Goal: Task Accomplishment & Management: Manage account settings

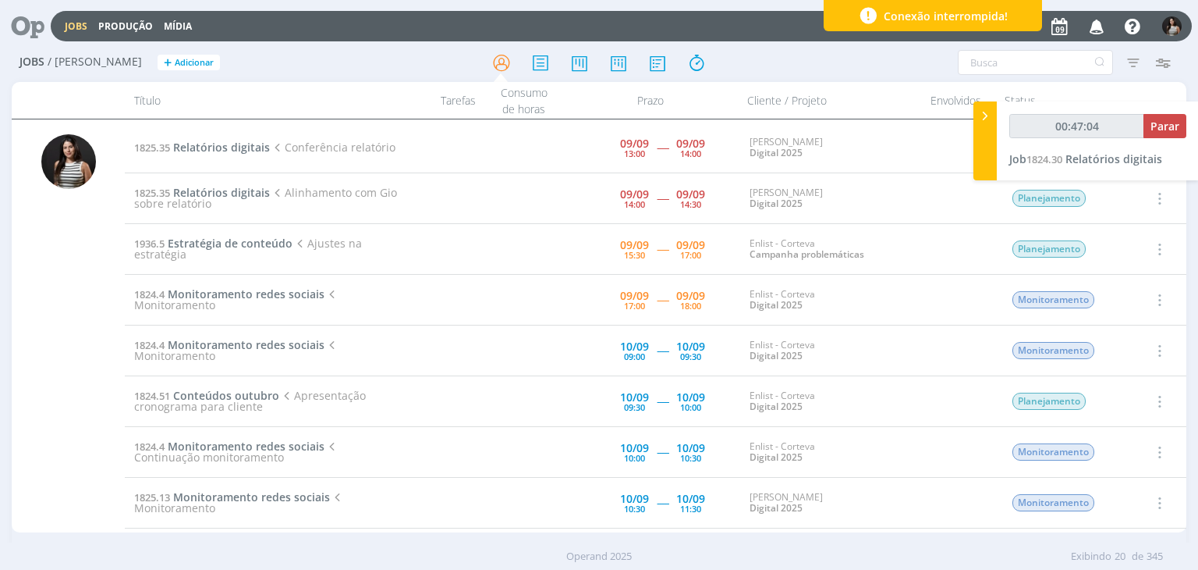
scroll to position [312, 0]
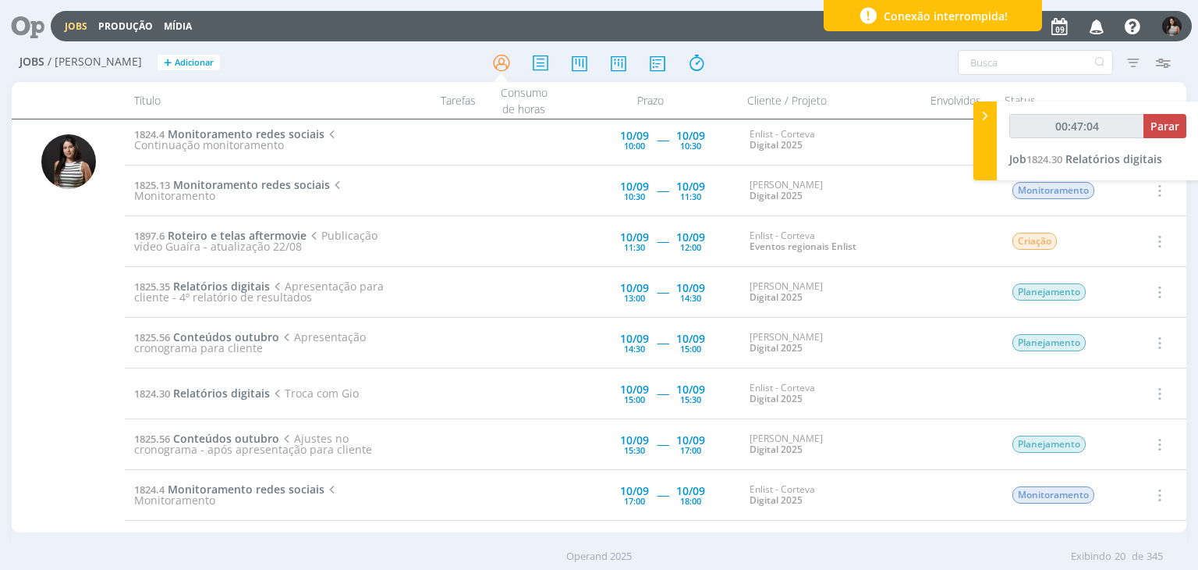
type input "00:47:05"
click at [1160, 126] on span "Parar" at bounding box center [1165, 126] width 29 height 15
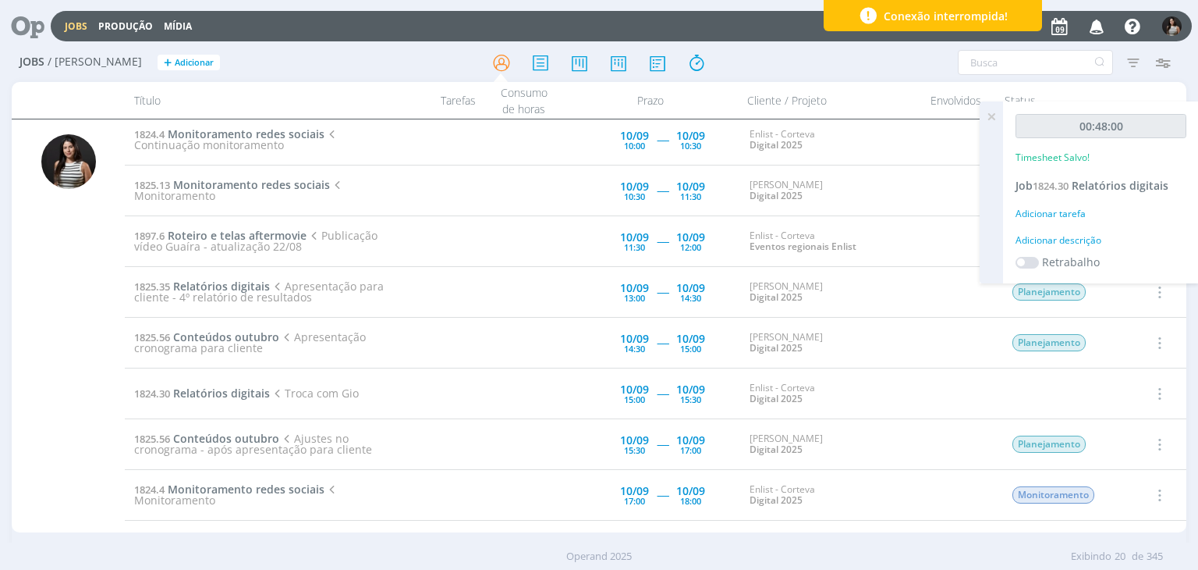
click at [992, 114] on icon at bounding box center [992, 116] width 28 height 30
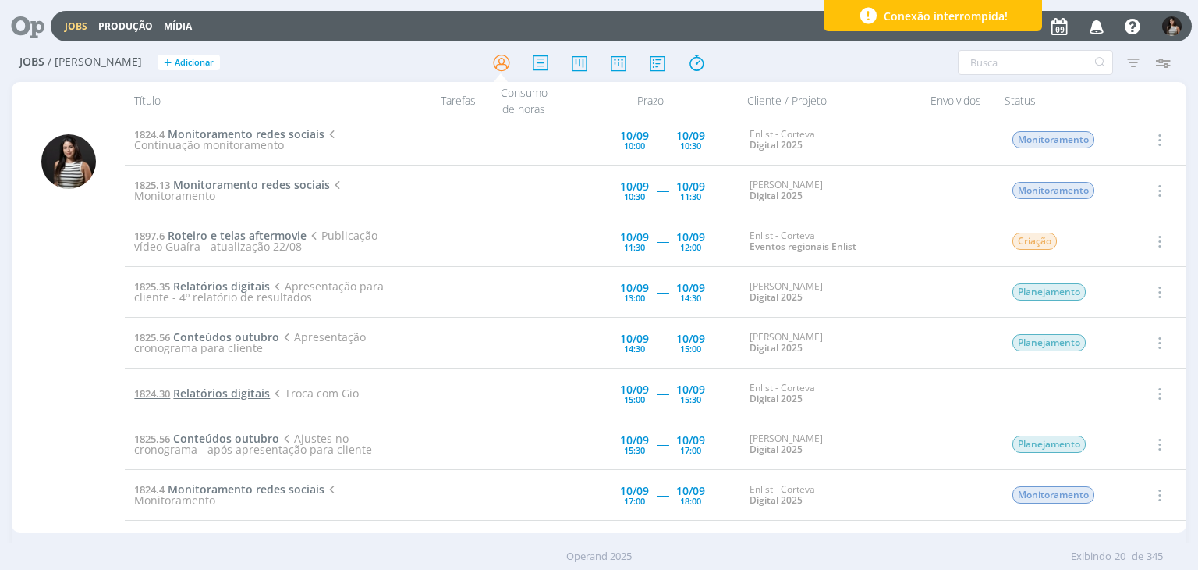
click at [248, 392] on span "Relatórios digitais" at bounding box center [221, 392] width 97 height 15
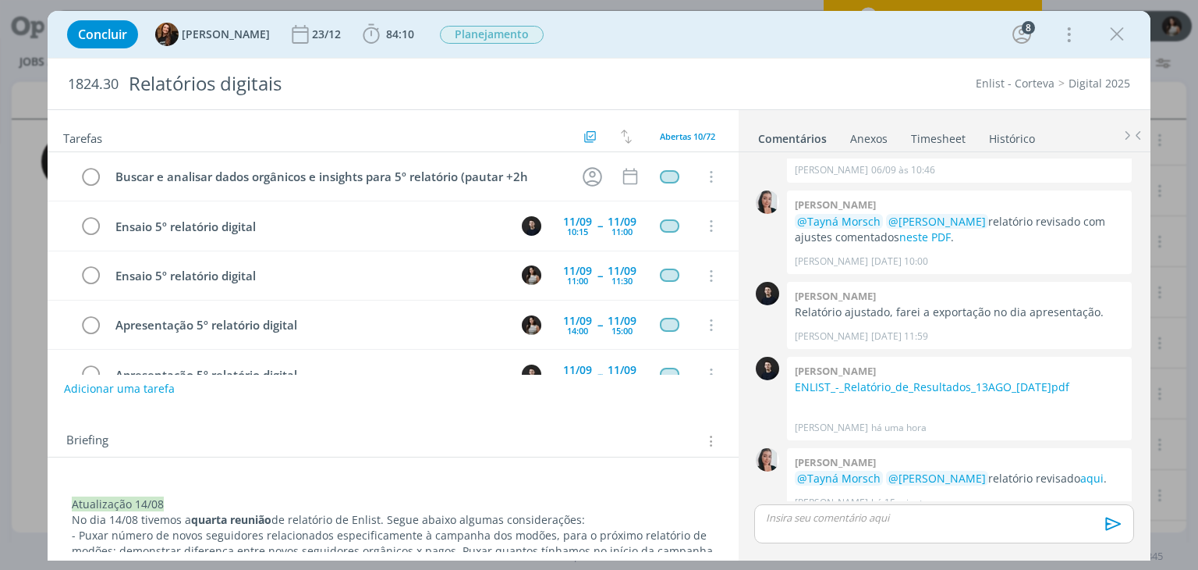
scroll to position [278, 0]
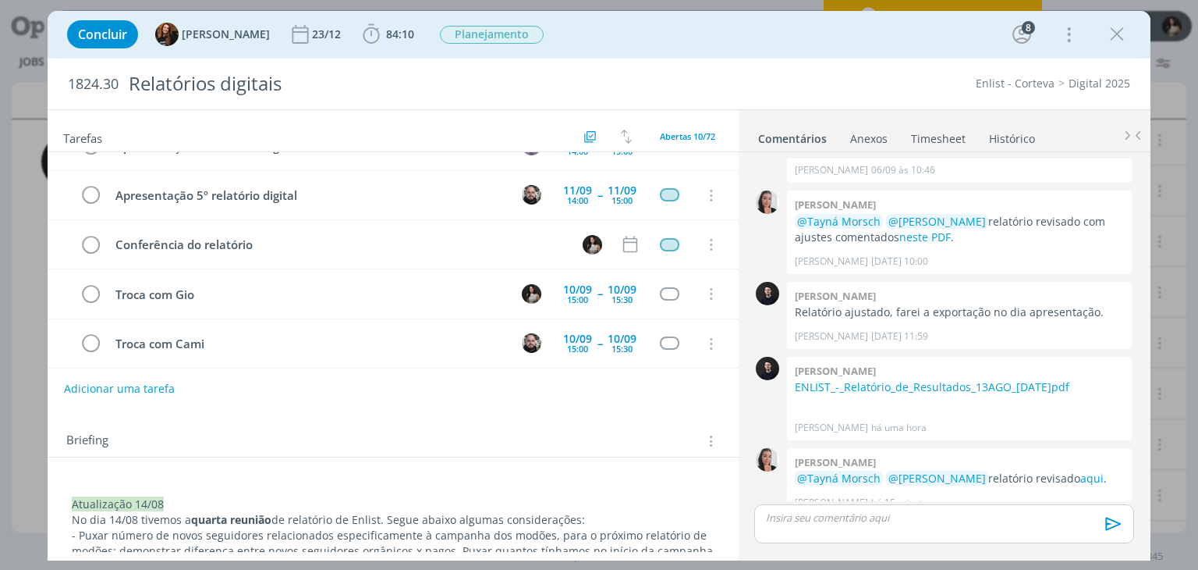
click at [936, 139] on link "Timesheet" at bounding box center [938, 135] width 56 height 23
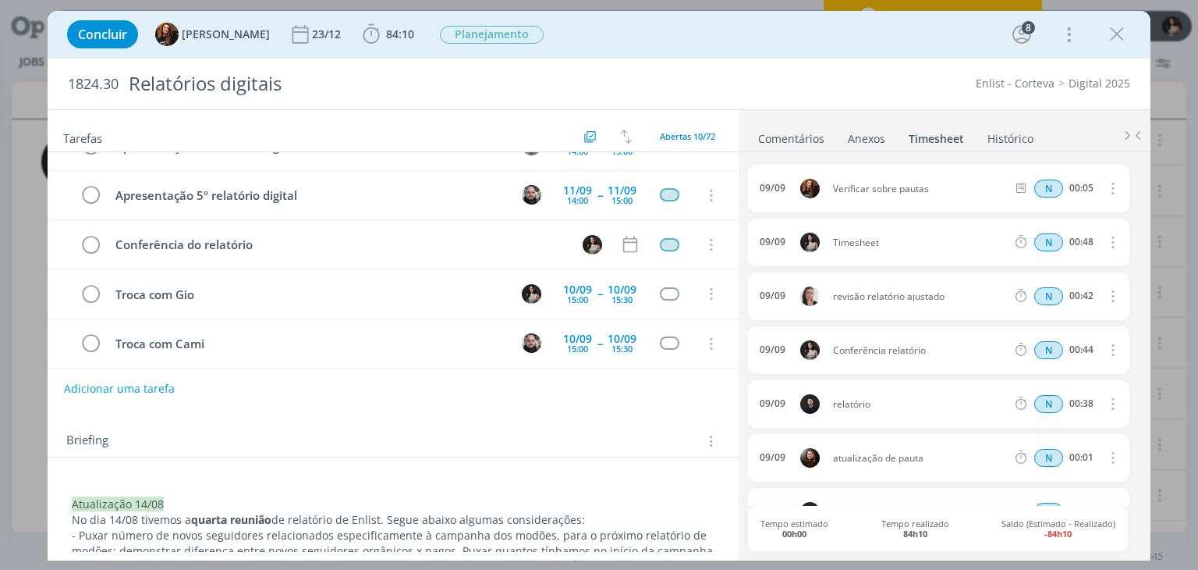
click at [1105, 240] on icon "dialog" at bounding box center [1111, 241] width 17 height 19
click at [1039, 297] on link "Editar" at bounding box center [1067, 293] width 123 height 25
drag, startPoint x: 894, startPoint y: 240, endPoint x: 790, endPoint y: 243, distance: 104.6
click at [790, 243] on div "[DATE] 14:46 Timesheet Selecione a tarefa N 00:48" at bounding box center [938, 242] width 381 height 48
click at [752, 3] on div "Concluir Tayná Morsch 23/12 84:10 Iniciar Apontar Data * [DATE] Horas * 00:00 T…" at bounding box center [599, 285] width 1198 height 570
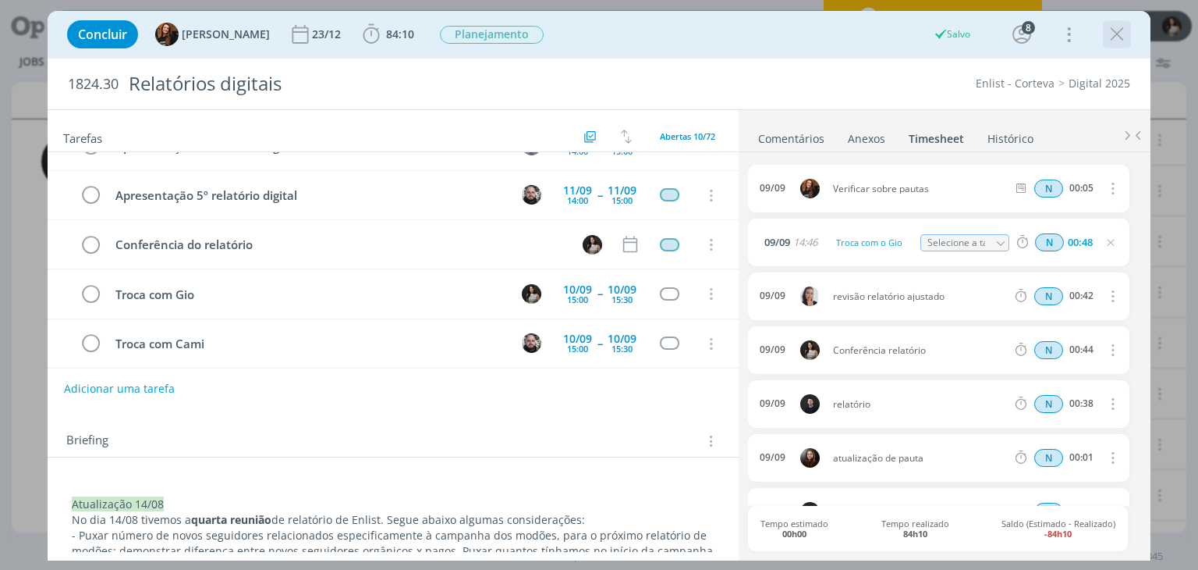
click at [1127, 37] on icon "dialog" at bounding box center [1117, 34] width 23 height 23
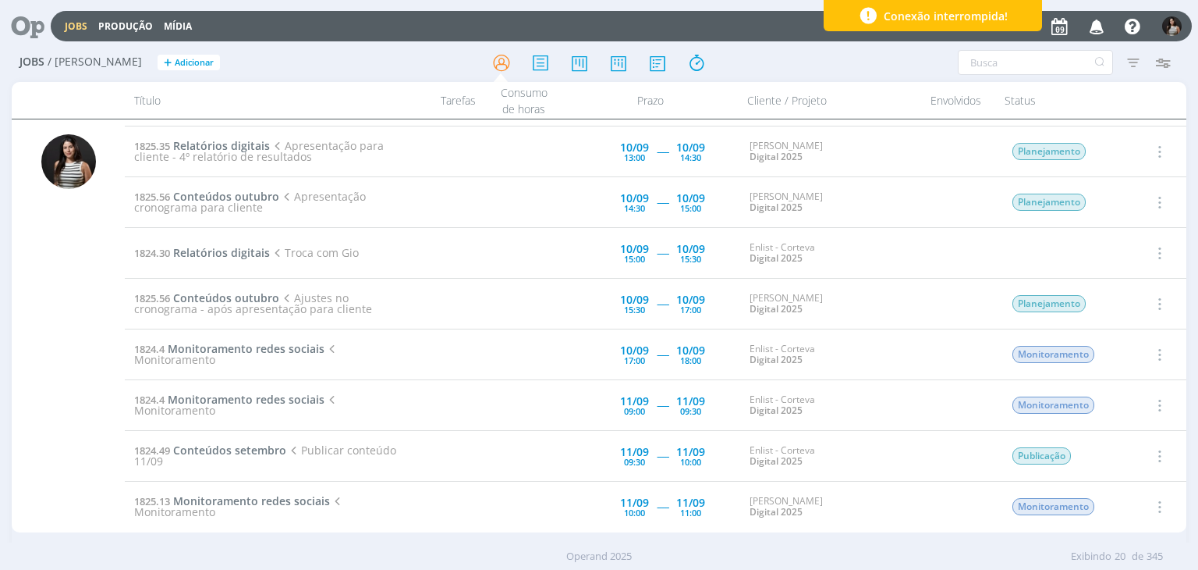
scroll to position [468, 0]
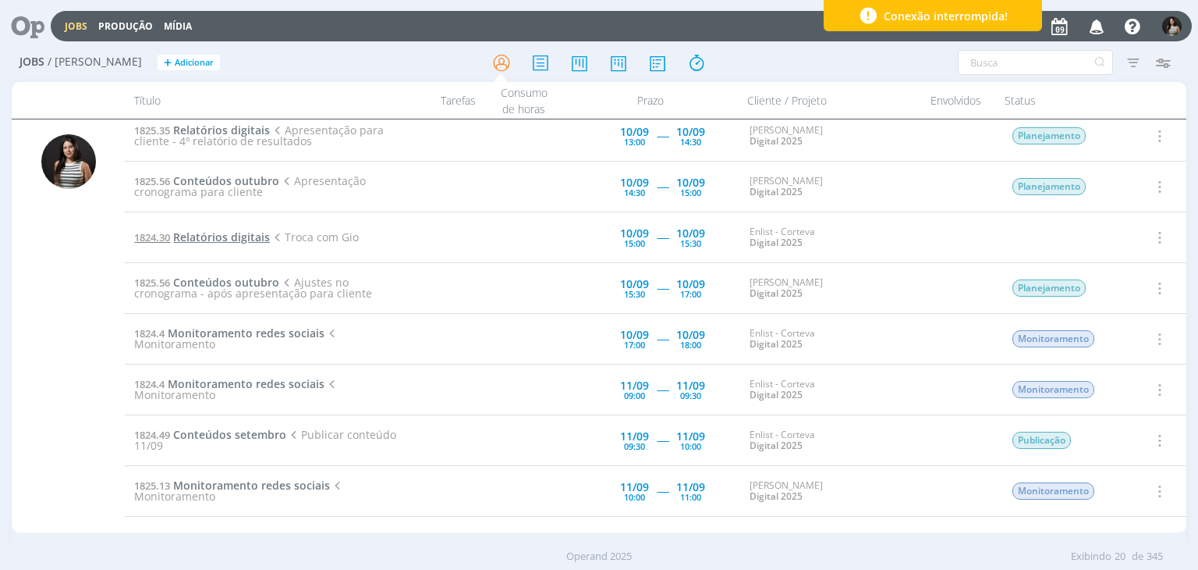
click at [228, 236] on span "Relatórios digitais" at bounding box center [221, 236] width 97 height 15
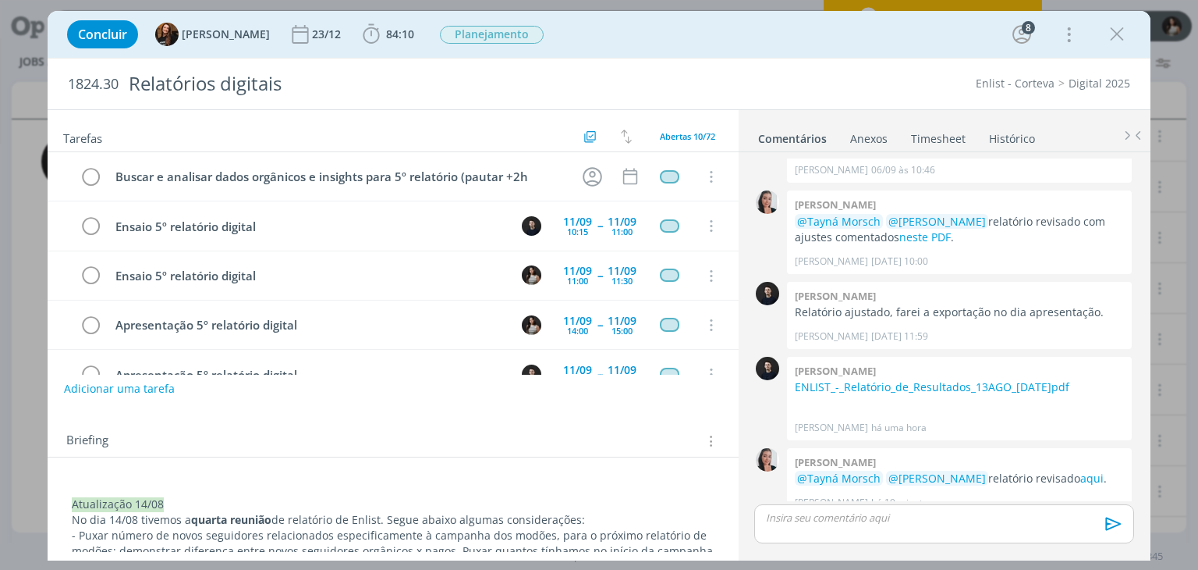
scroll to position [278, 0]
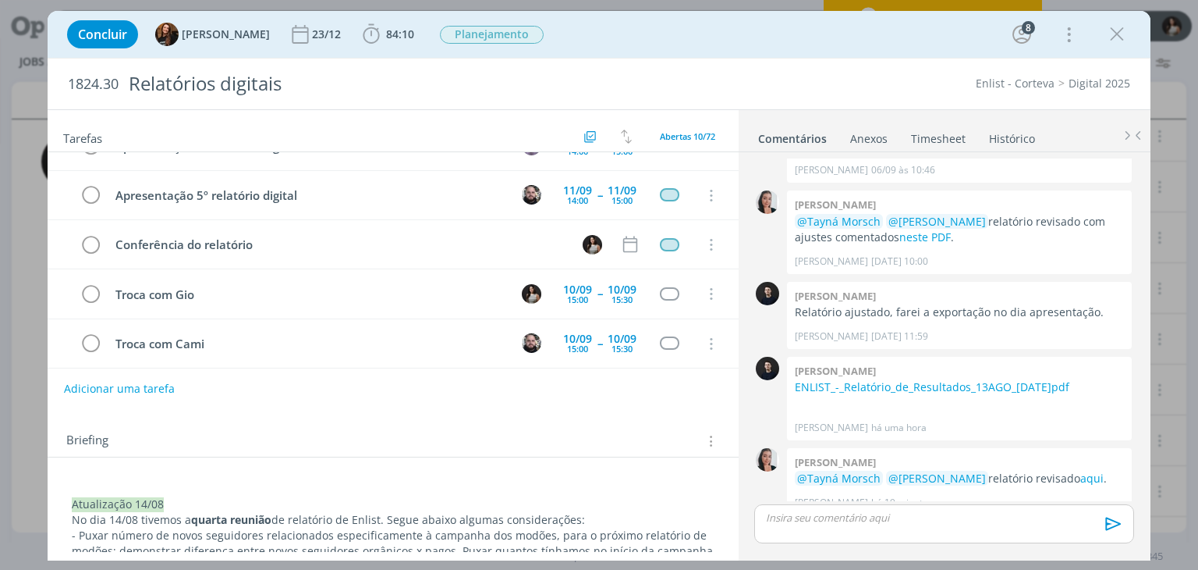
click at [936, 139] on link "Timesheet" at bounding box center [938, 135] width 56 height 23
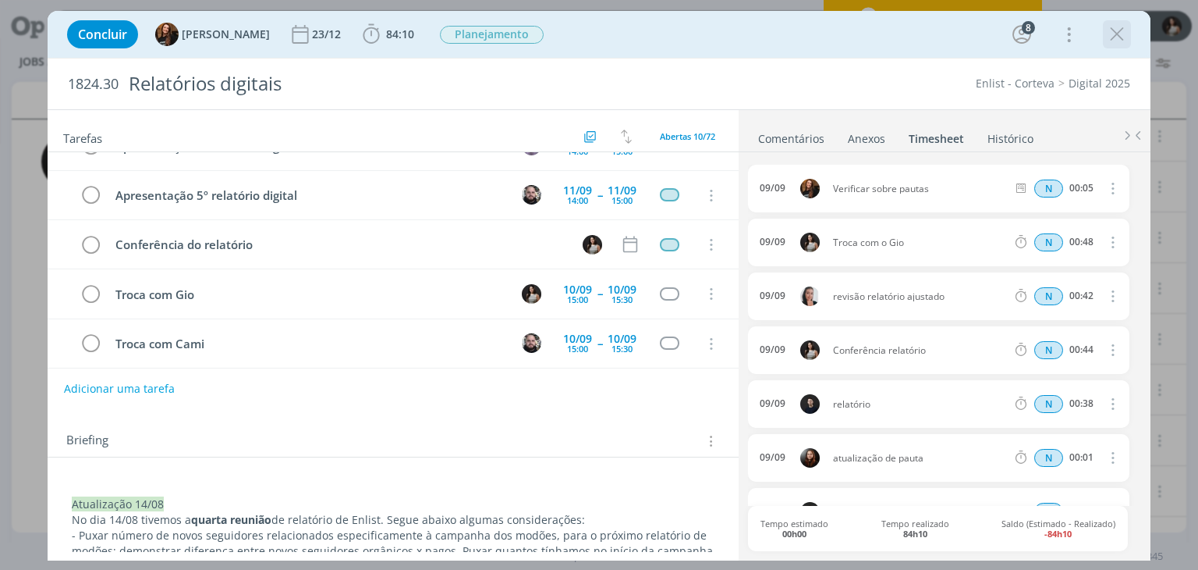
click at [1107, 41] on icon "dialog" at bounding box center [1117, 34] width 23 height 23
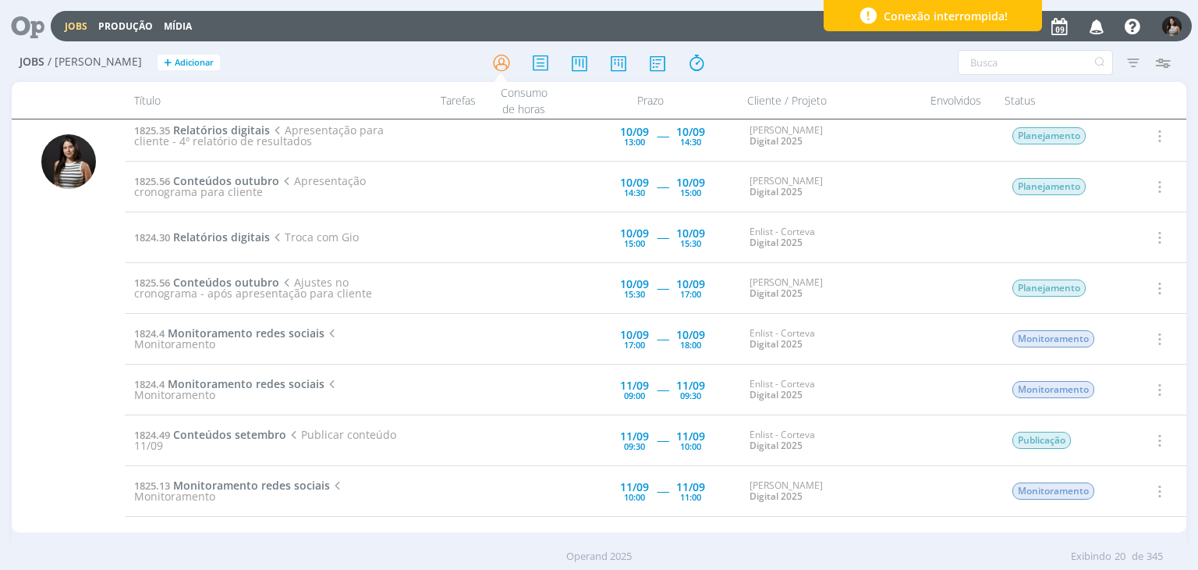
click at [1154, 232] on icon "button" at bounding box center [1158, 237] width 17 height 19
click at [1117, 289] on link "Concluir" at bounding box center [1114, 288] width 123 height 25
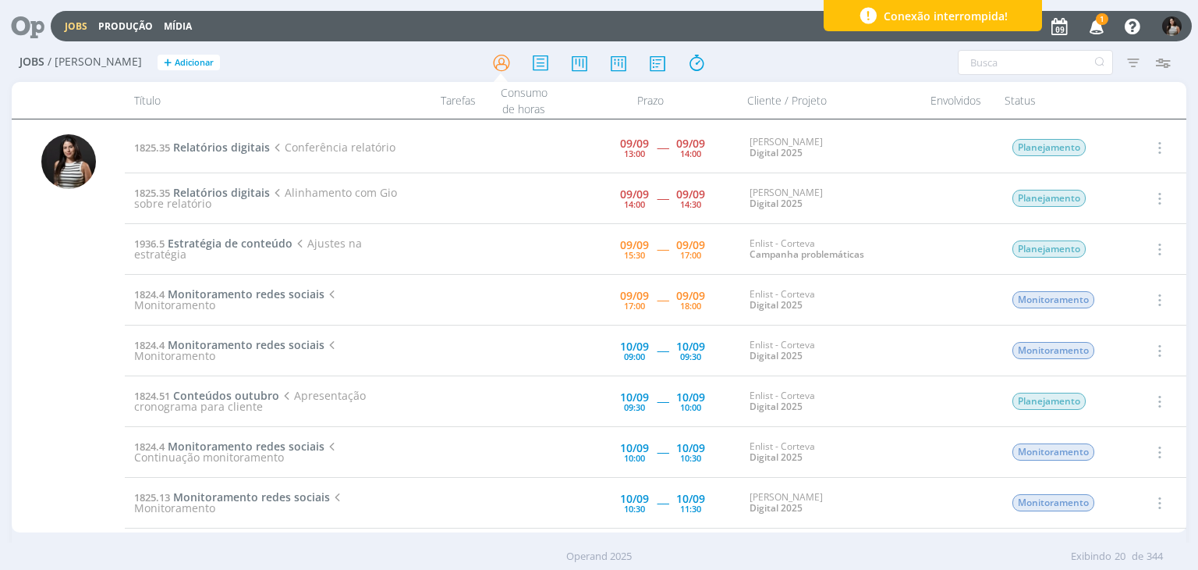
click at [1092, 28] on icon "button" at bounding box center [1097, 25] width 27 height 27
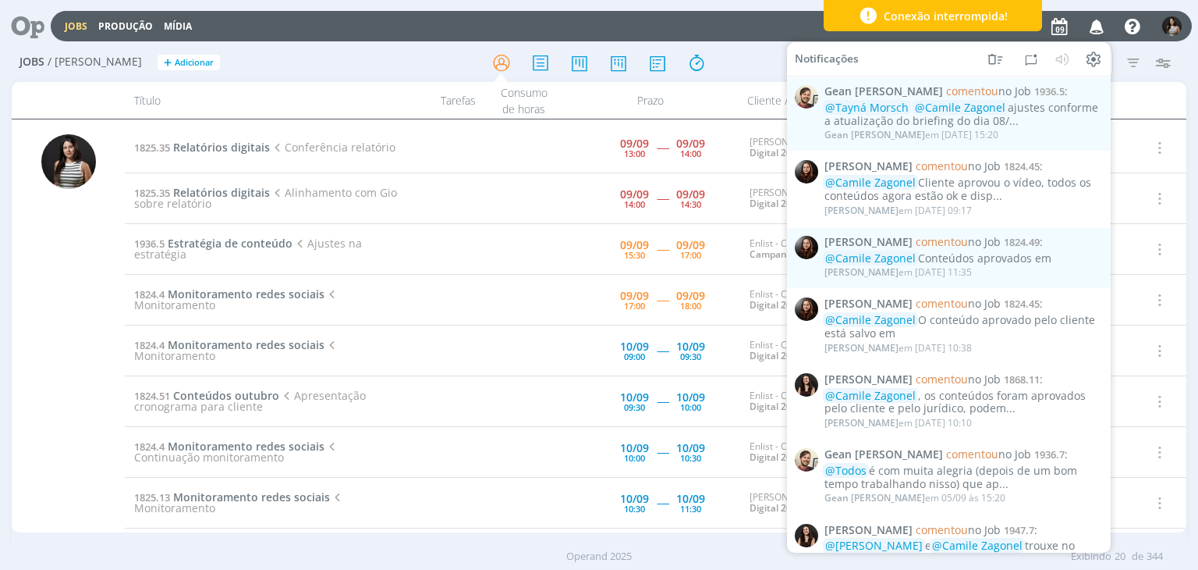
click at [1185, 85] on div at bounding box center [1157, 100] width 59 height 37
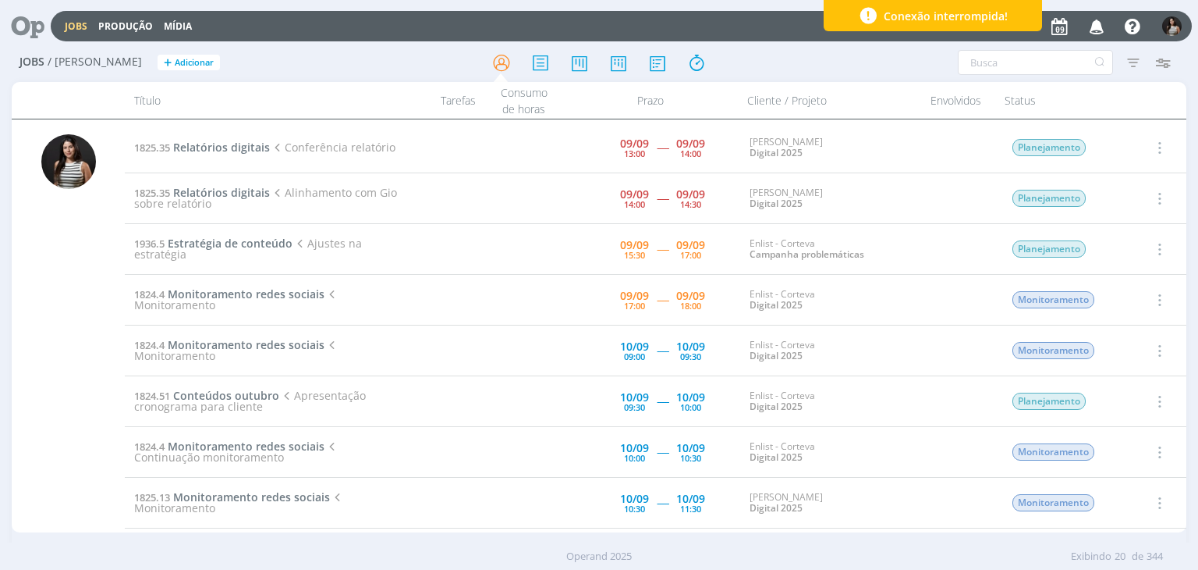
click at [1157, 152] on icon "button" at bounding box center [1158, 147] width 17 height 19
click at [1130, 250] on link "Iniciar timesheet" at bounding box center [1114, 248] width 123 height 25
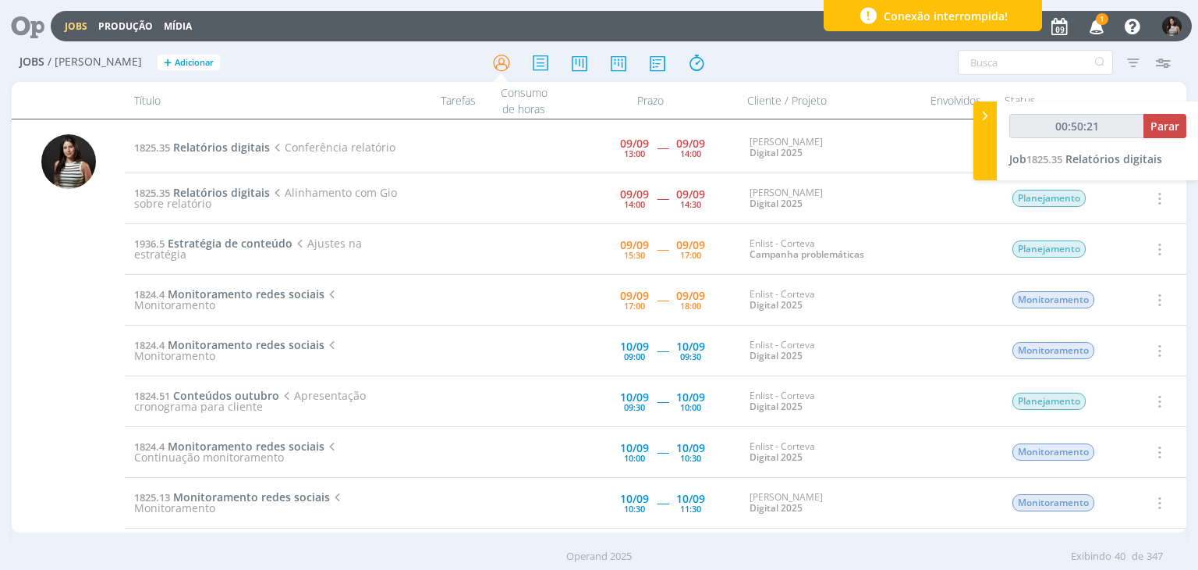
click at [1102, 24] on span "1" at bounding box center [1102, 19] width 12 height 12
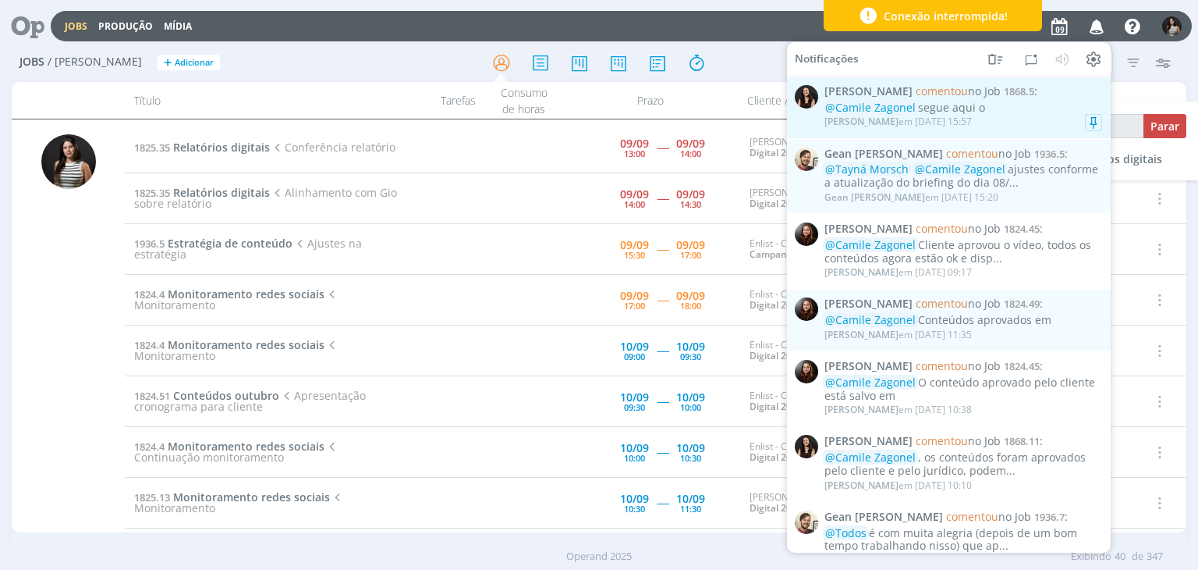
click at [953, 107] on div "@Camile Zagonel segue aqui o" at bounding box center [964, 107] width 278 height 13
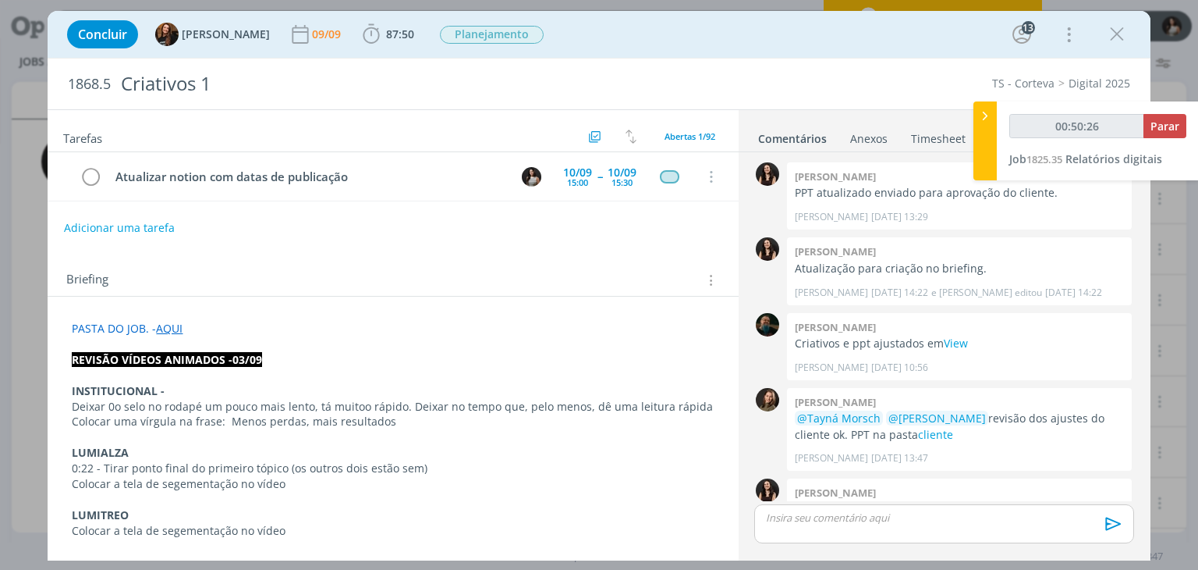
scroll to position [1981, 0]
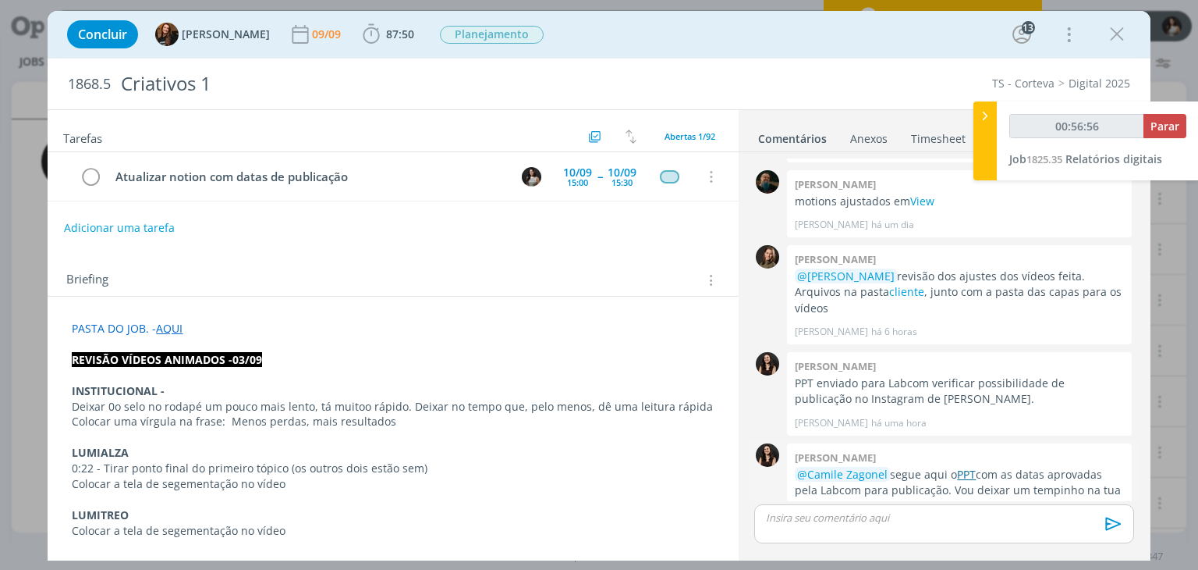
click at [969, 467] on link "PPT" at bounding box center [966, 474] width 19 height 15
click at [1128, 38] on button "dialog" at bounding box center [1117, 34] width 23 height 23
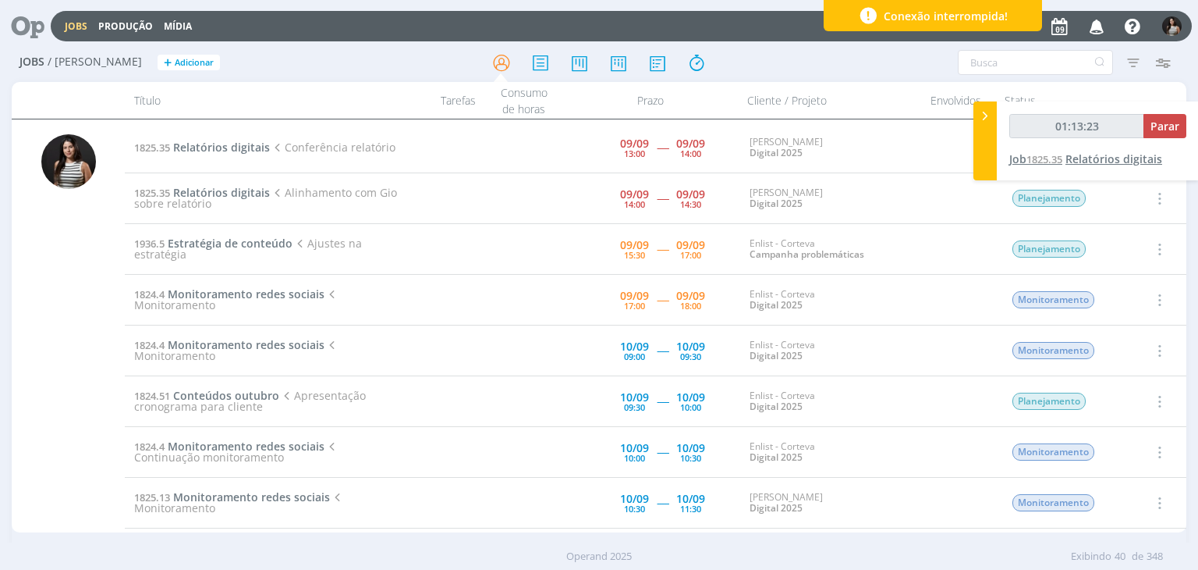
click at [1139, 161] on span "Relatórios digitais" at bounding box center [1114, 158] width 97 height 15
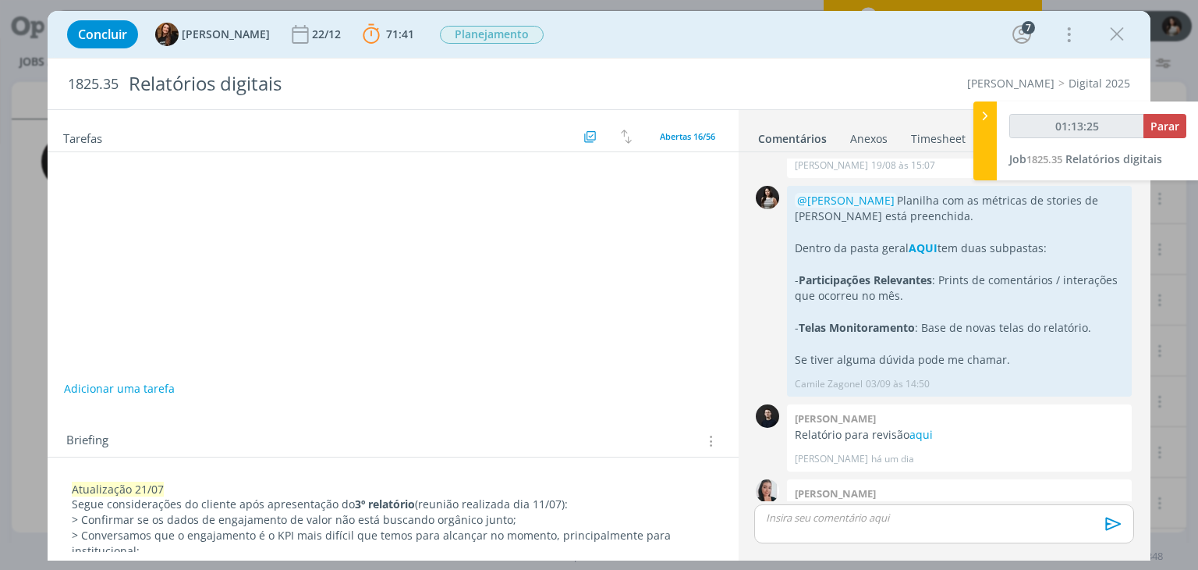
scroll to position [1585, 0]
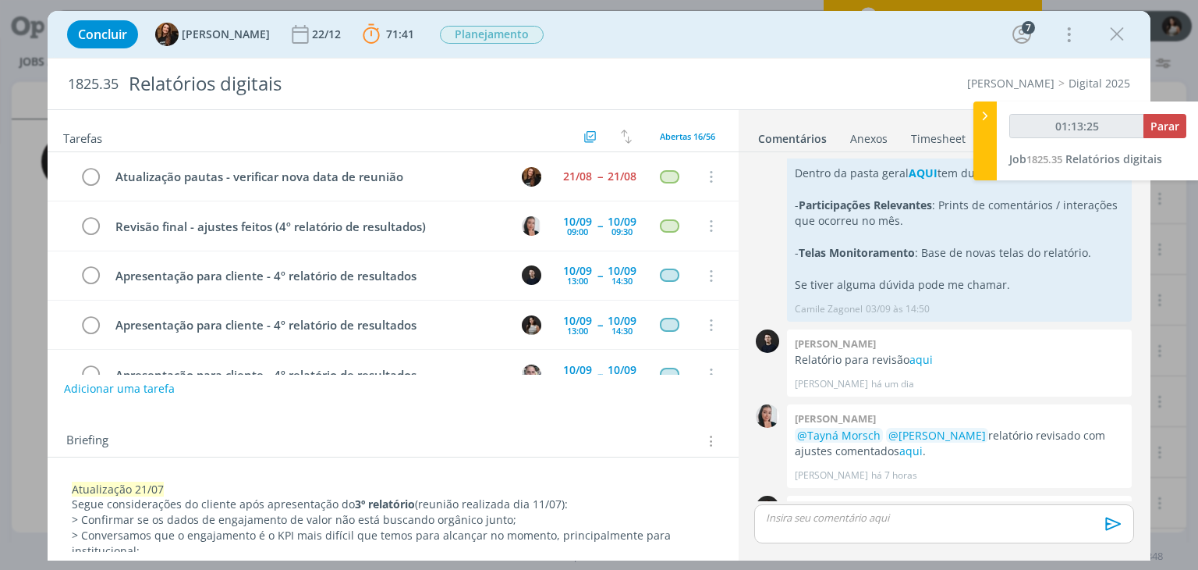
type input "01:13:26"
click at [985, 140] on div at bounding box center [985, 140] width 23 height 79
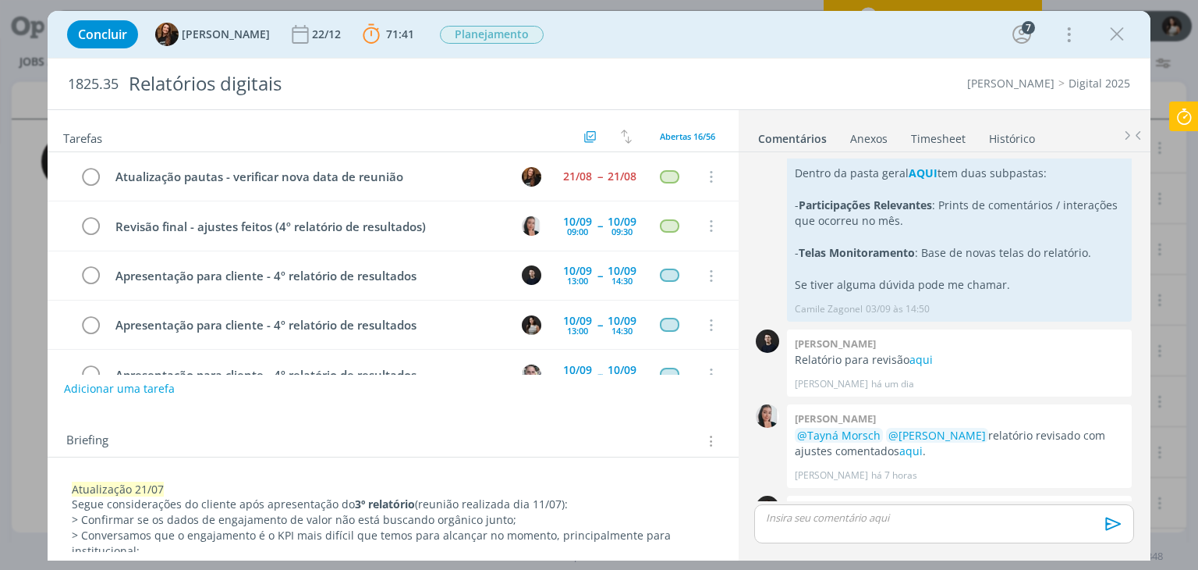
click at [938, 135] on link "Timesheet" at bounding box center [938, 135] width 56 height 23
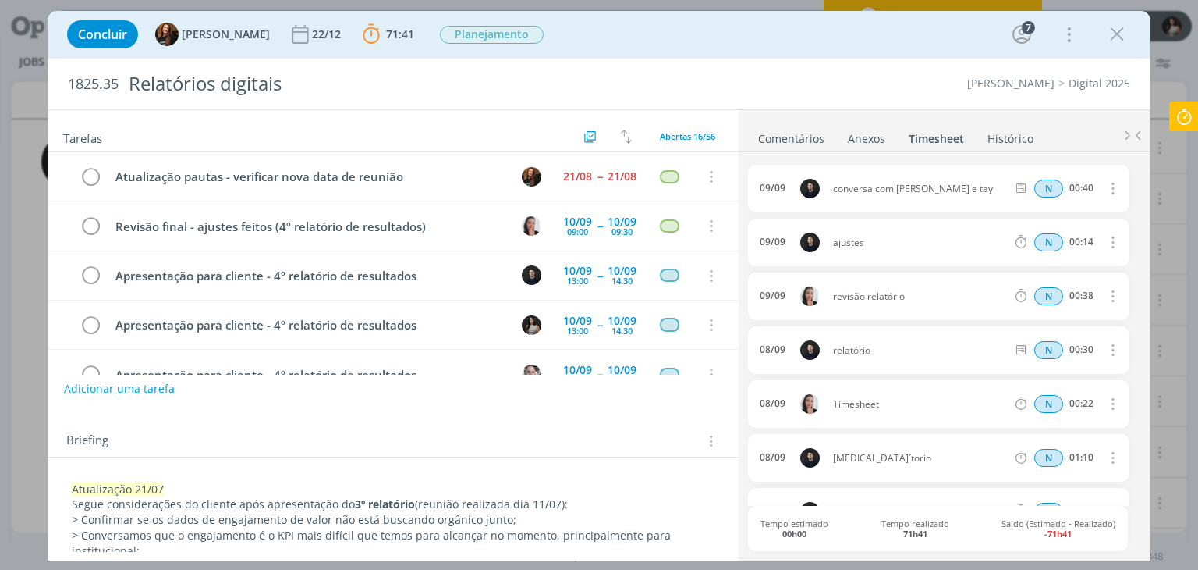
click at [797, 135] on link "Comentários" at bounding box center [792, 135] width 68 height 23
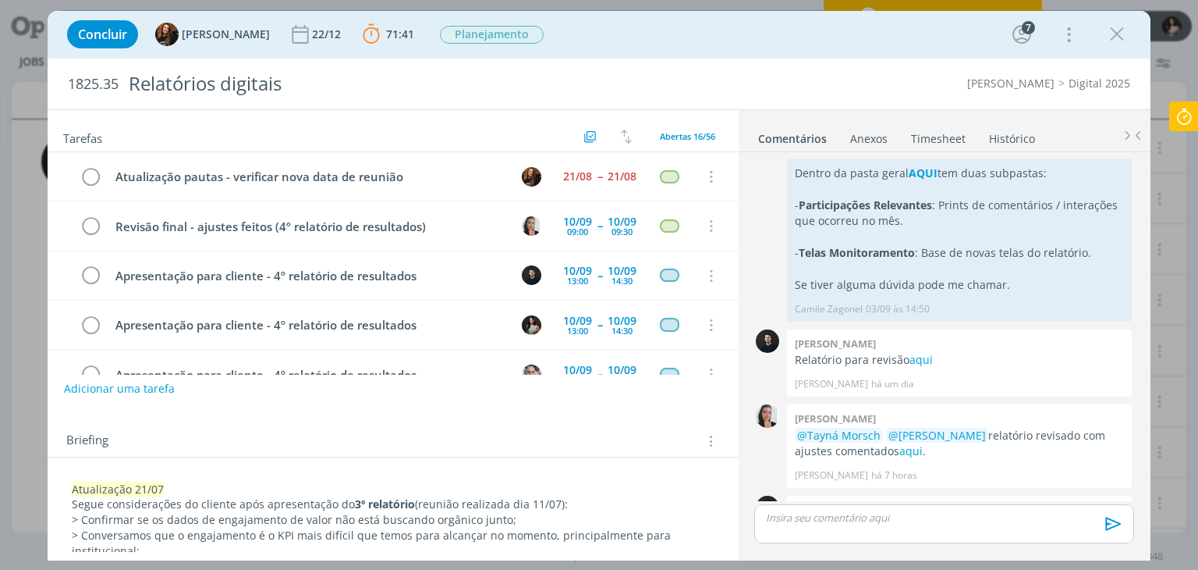
click at [936, 134] on link "Timesheet" at bounding box center [938, 135] width 56 height 23
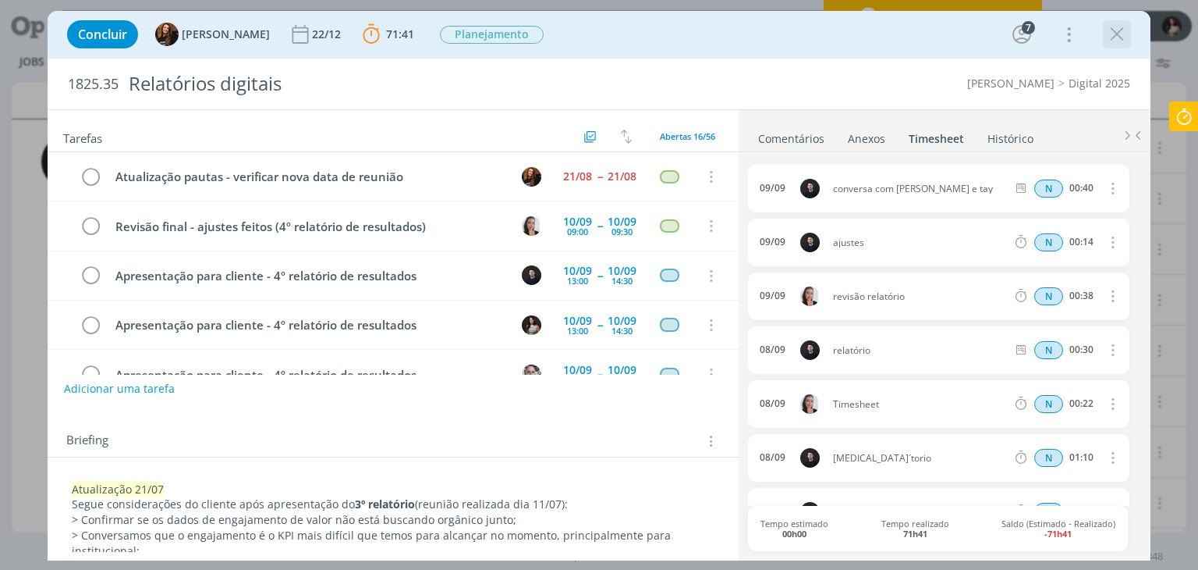
click at [1113, 35] on icon "dialog" at bounding box center [1117, 34] width 23 height 23
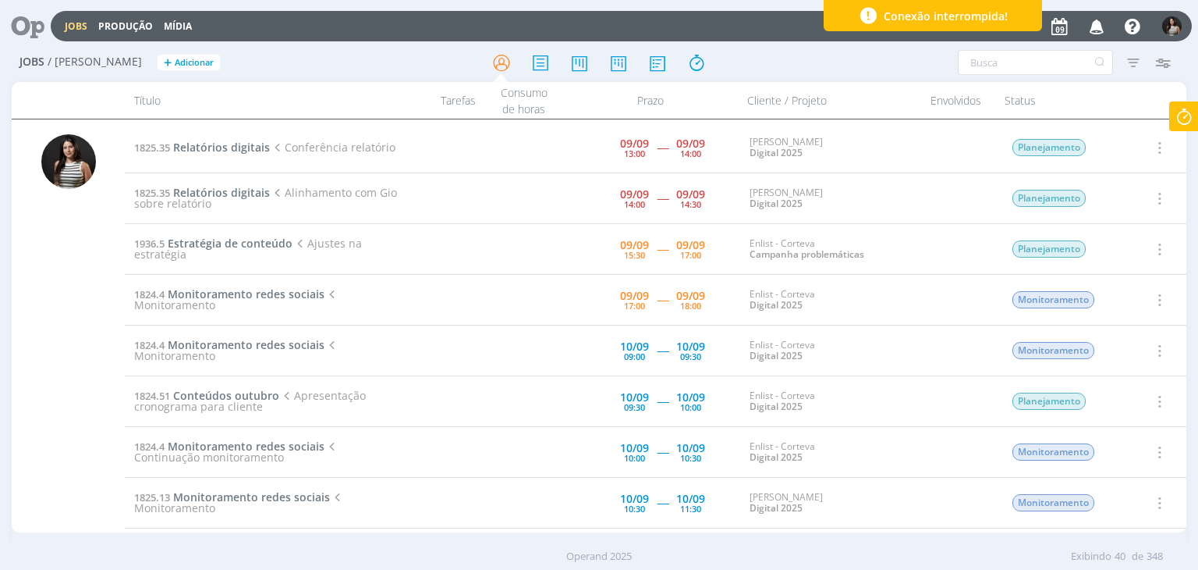
click at [1194, 113] on icon at bounding box center [1184, 116] width 28 height 30
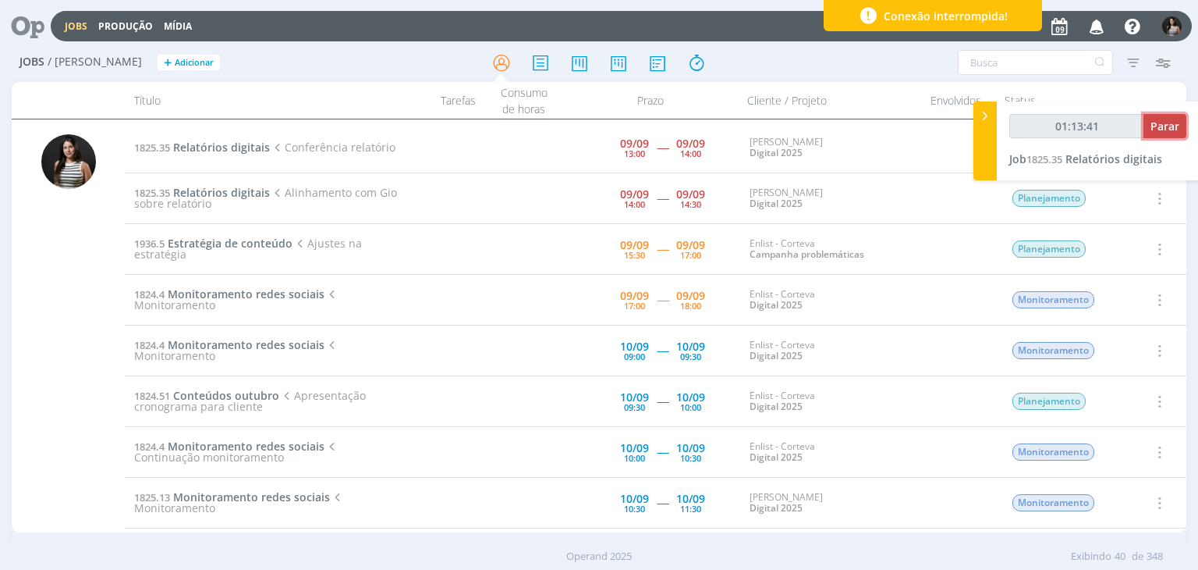
click at [1170, 128] on span "Parar" at bounding box center [1165, 126] width 29 height 15
type input "01:14:00"
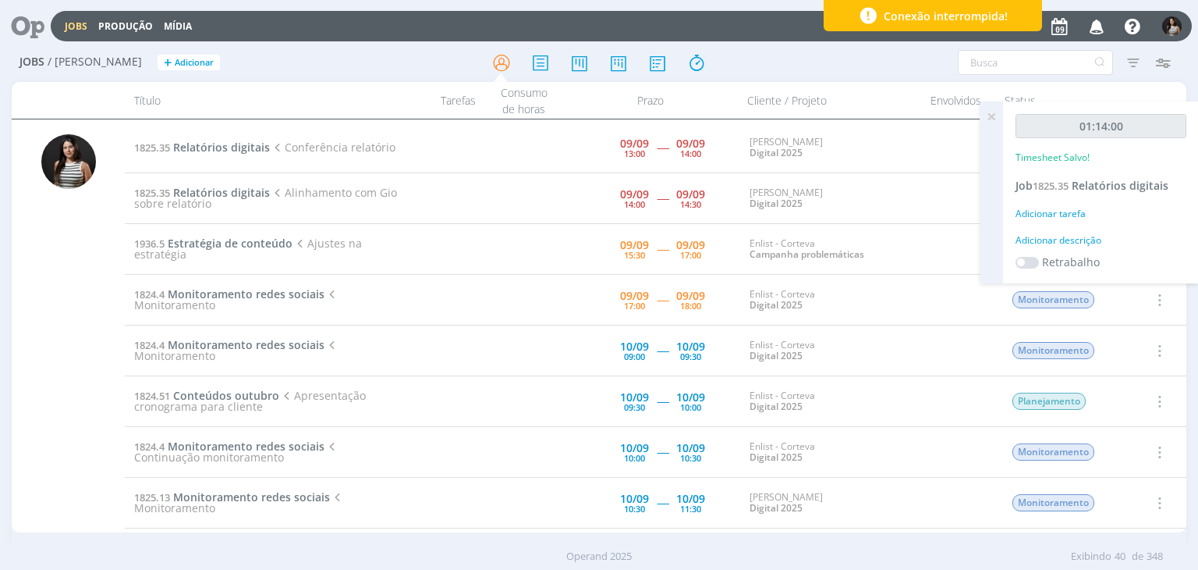
click at [989, 121] on icon at bounding box center [992, 116] width 28 height 30
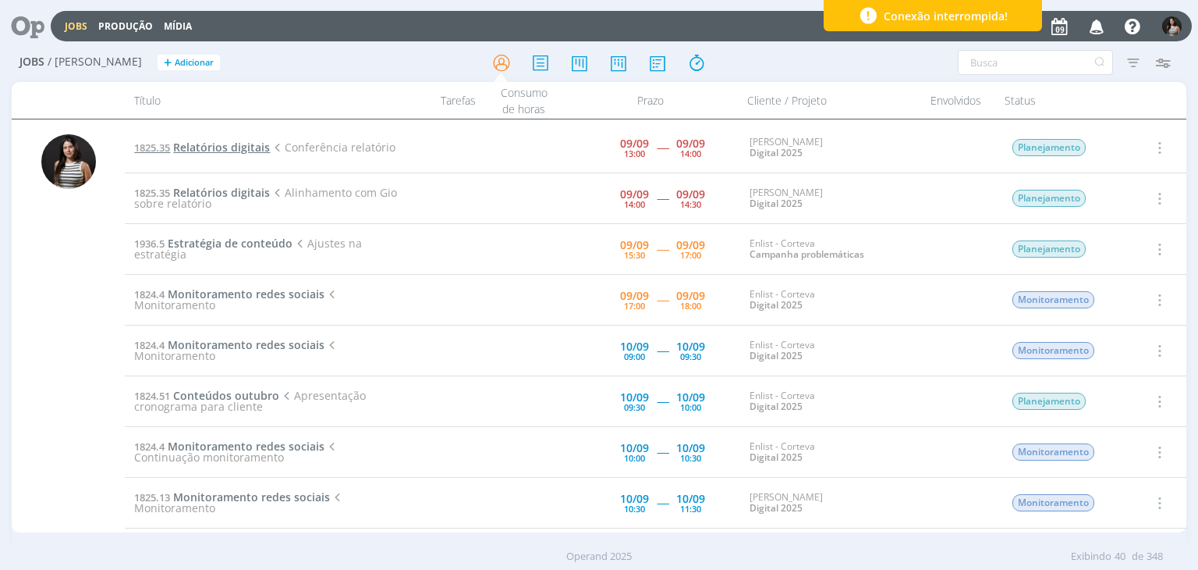
click at [237, 149] on span "Relatórios digitais" at bounding box center [221, 147] width 97 height 15
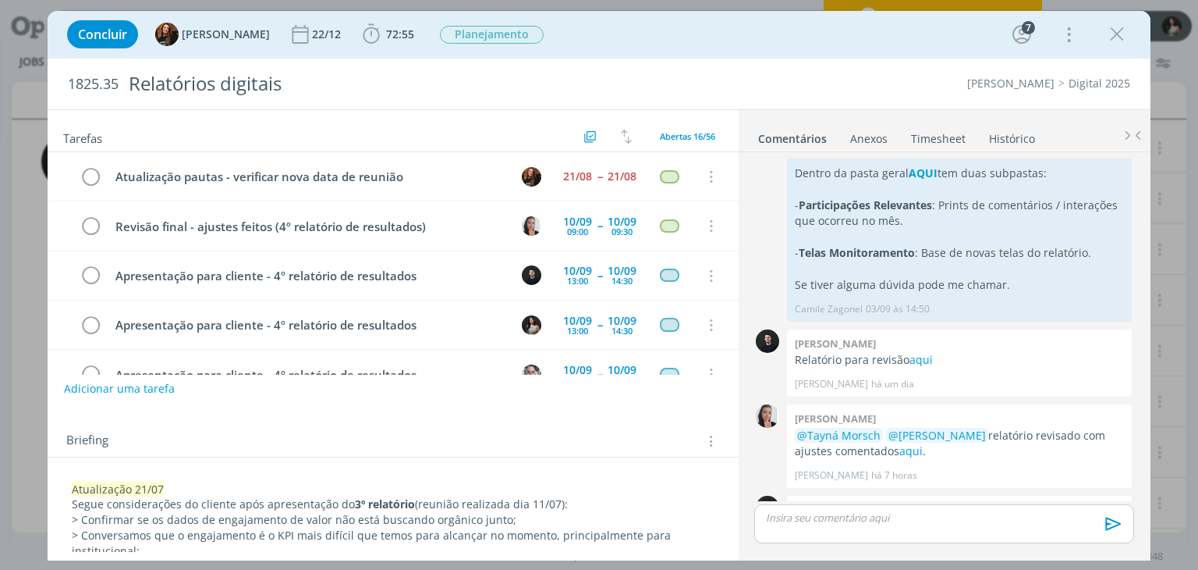
scroll to position [570, 0]
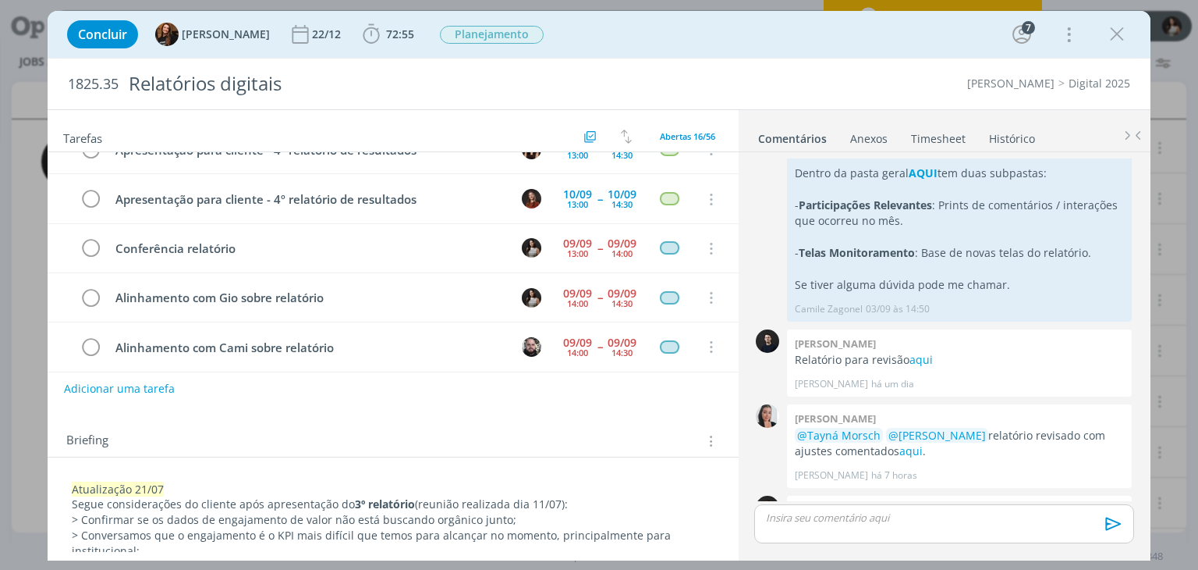
click at [952, 138] on link "Timesheet" at bounding box center [938, 135] width 56 height 23
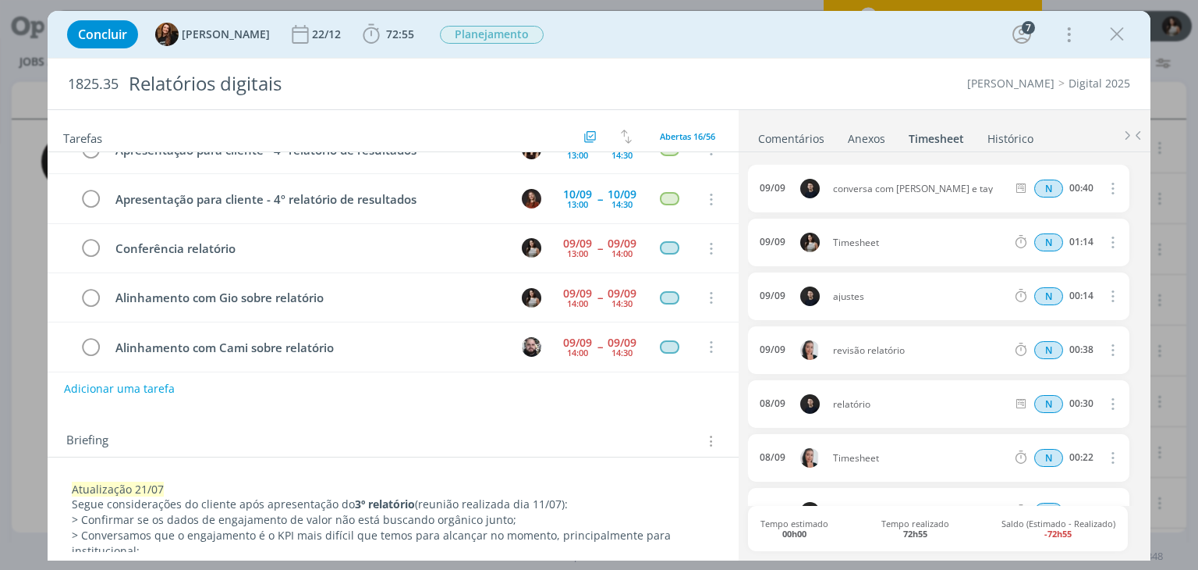
click at [1109, 246] on icon "dialog" at bounding box center [1111, 241] width 17 height 19
click at [1073, 296] on link "Editar" at bounding box center [1067, 293] width 123 height 25
drag, startPoint x: 900, startPoint y: 240, endPoint x: 804, endPoint y: 254, distance: 97.0
click at [804, 254] on div "[DATE] 16:40 Timesheet Selecione a tarefa N 01:14" at bounding box center [938, 242] width 381 height 48
click at [847, 124] on link "Anexos 0" at bounding box center [866, 135] width 39 height 23
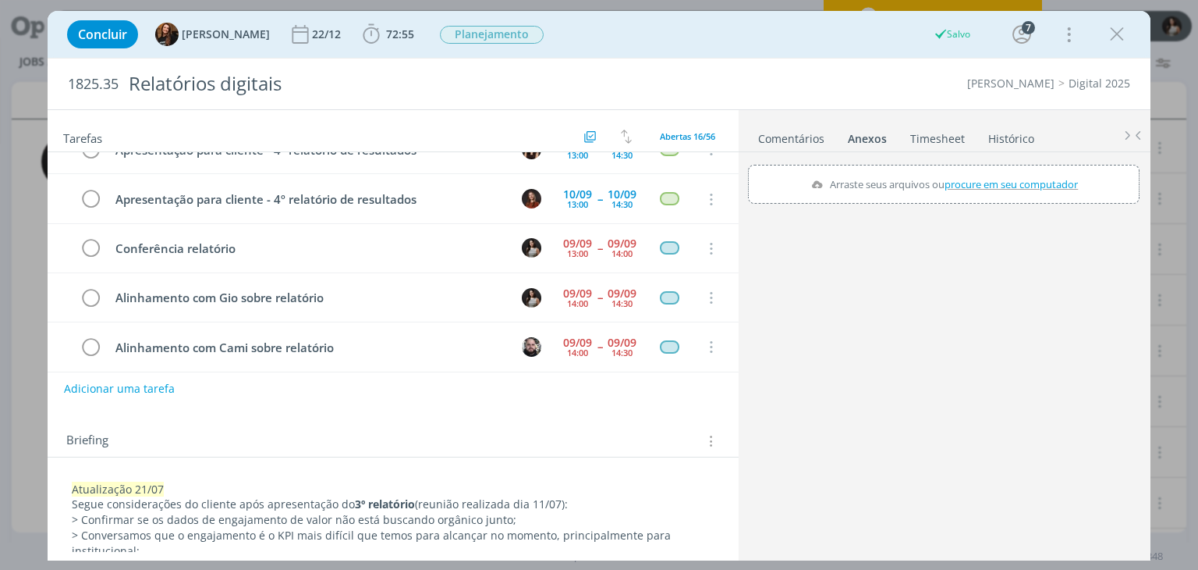
click at [940, 137] on link "Timesheet" at bounding box center [938, 135] width 56 height 23
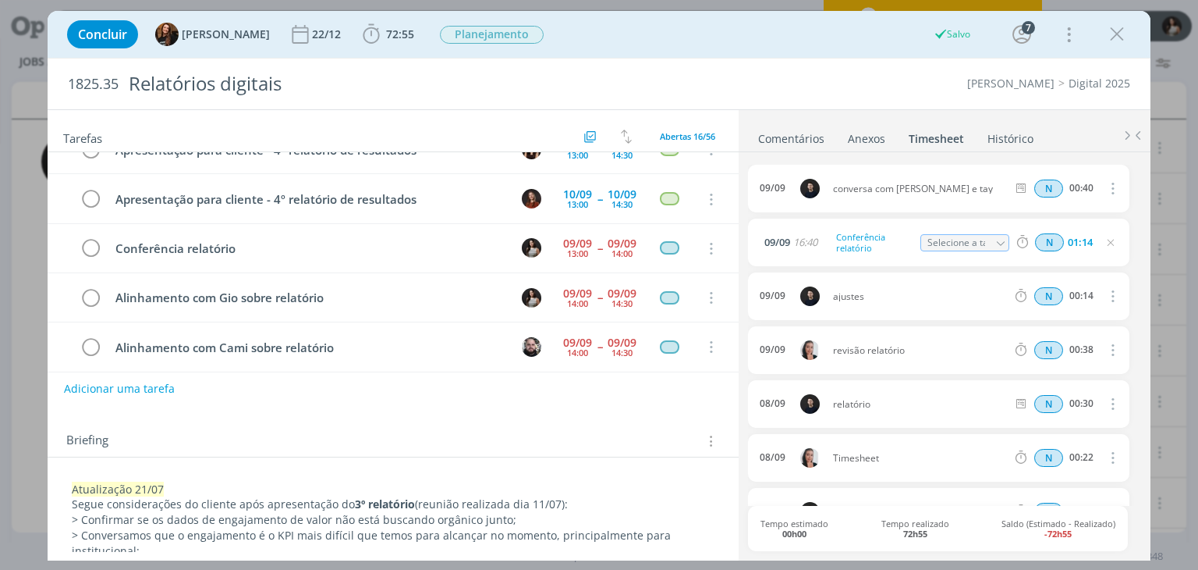
click at [921, 124] on link "Timesheet" at bounding box center [936, 135] width 57 height 23
click at [780, 143] on link "Comentários" at bounding box center [792, 135] width 68 height 23
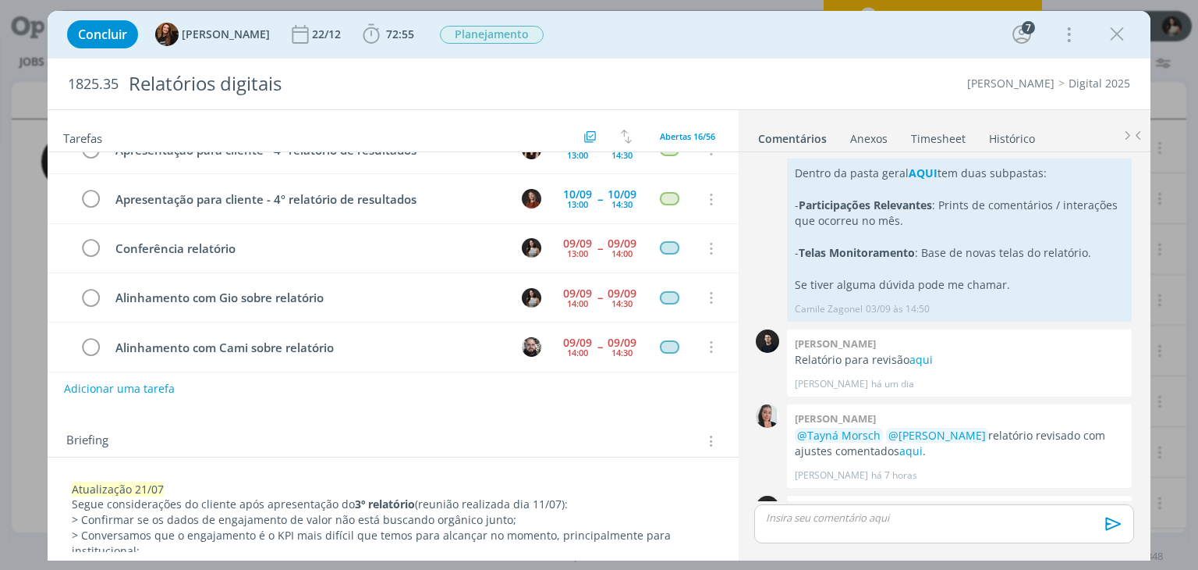
click at [925, 135] on link "Timesheet" at bounding box center [938, 135] width 56 height 23
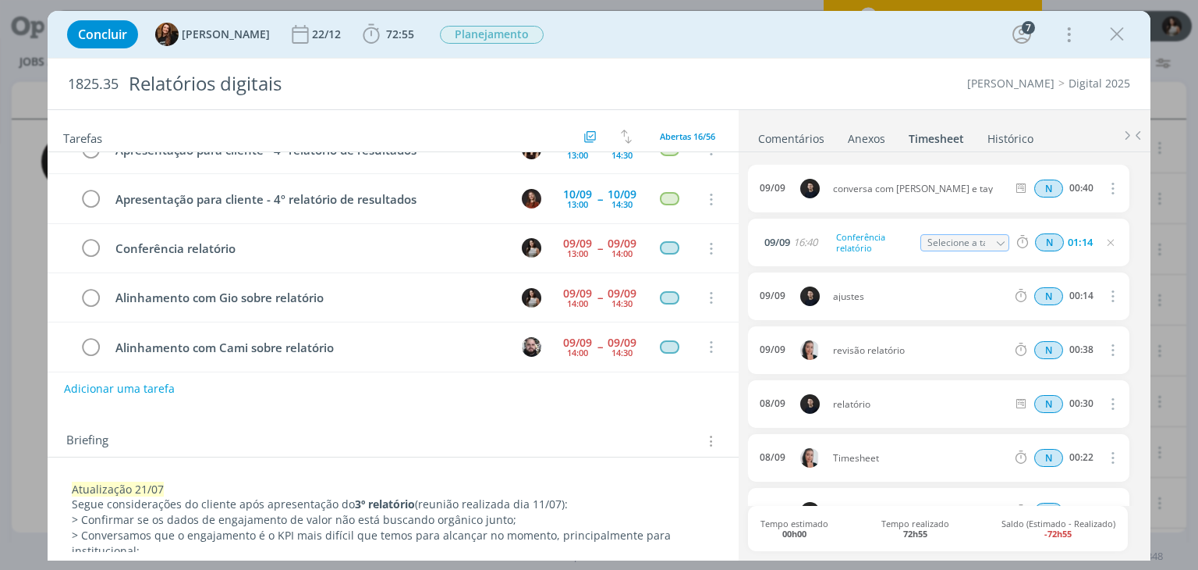
click at [1045, 121] on ul "Comentários Anexos 0 Timesheet Histórico" at bounding box center [945, 131] width 412 height 42
click at [1123, 41] on icon "dialog" at bounding box center [1117, 34] width 23 height 23
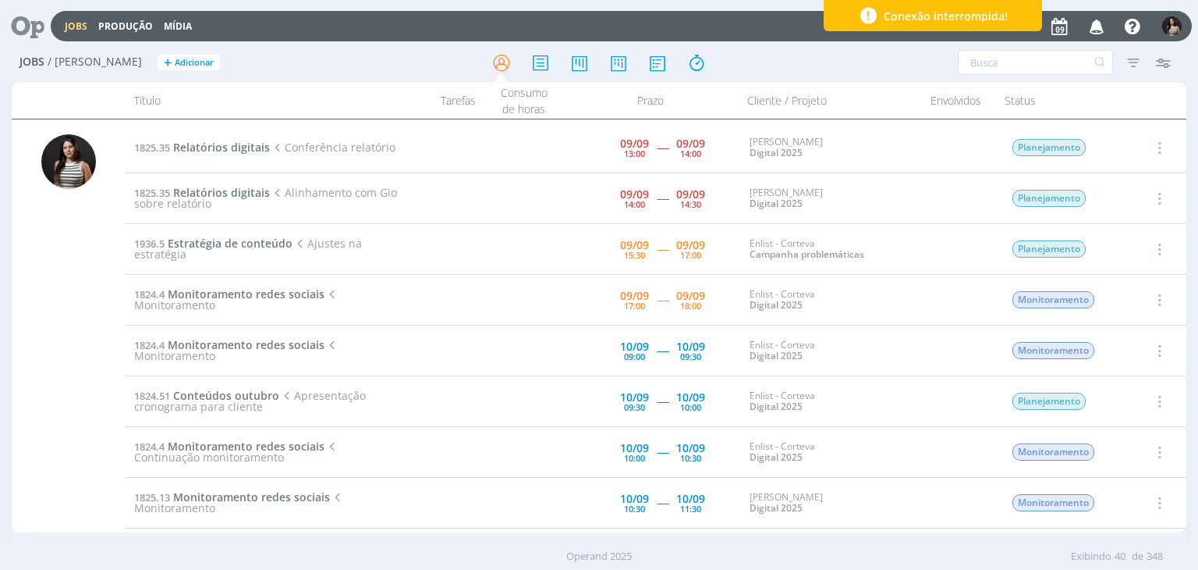
click at [1157, 146] on icon "button" at bounding box center [1158, 147] width 17 height 19
click at [222, 147] on span "Relatórios digitais" at bounding box center [221, 147] width 97 height 15
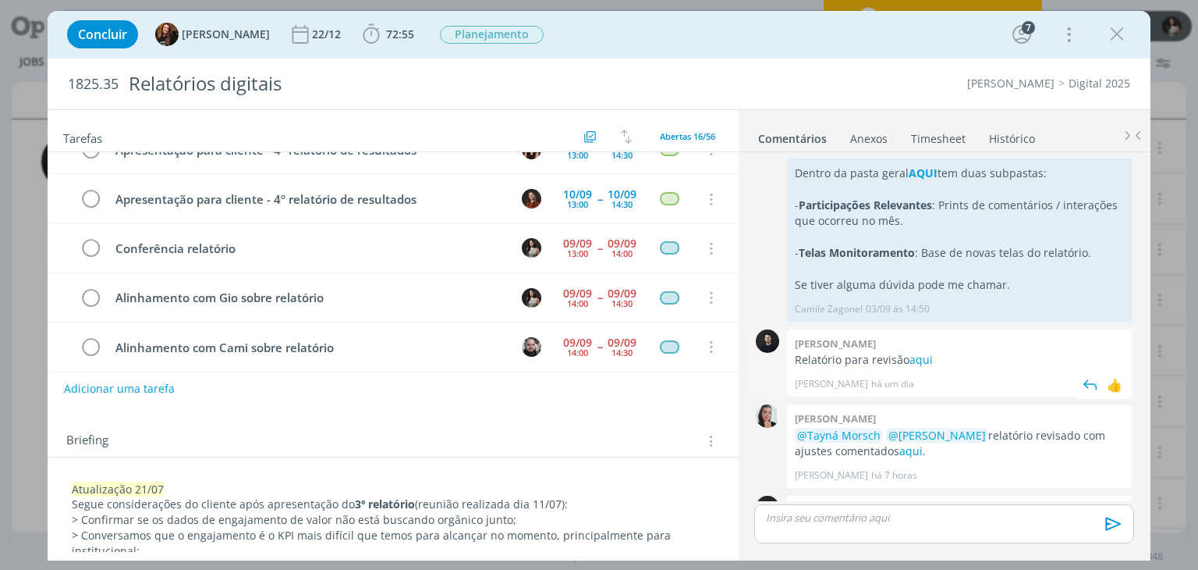
scroll to position [1585, 0]
click at [820, 517] on p "dialog" at bounding box center [944, 517] width 354 height 14
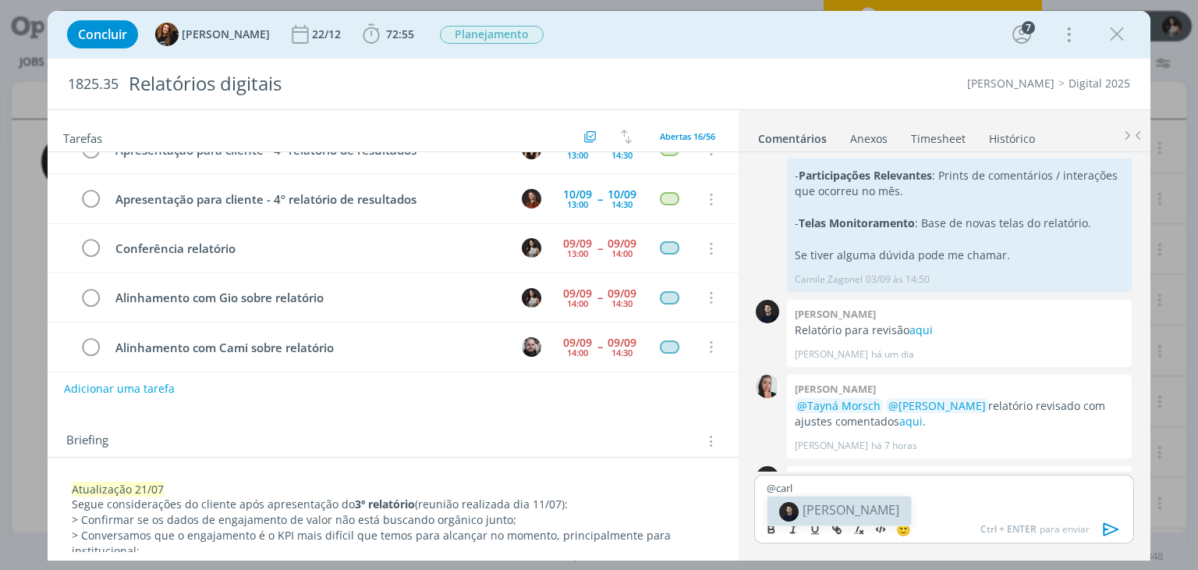
click at [868, 504] on span "[PERSON_NAME]" at bounding box center [851, 509] width 97 height 17
click at [908, 506] on body "Jobs Produção Mídia Notificações [PERSON_NAME] comentou no Job 1868.5 : @[PERSO…" at bounding box center [599, 285] width 1198 height 570
click at [911, 493] on p "﻿ @ [PERSON_NAME] ﻿ @tay" at bounding box center [944, 488] width 354 height 14
click at [914, 506] on span "[PERSON_NAME]" at bounding box center [930, 509] width 97 height 17
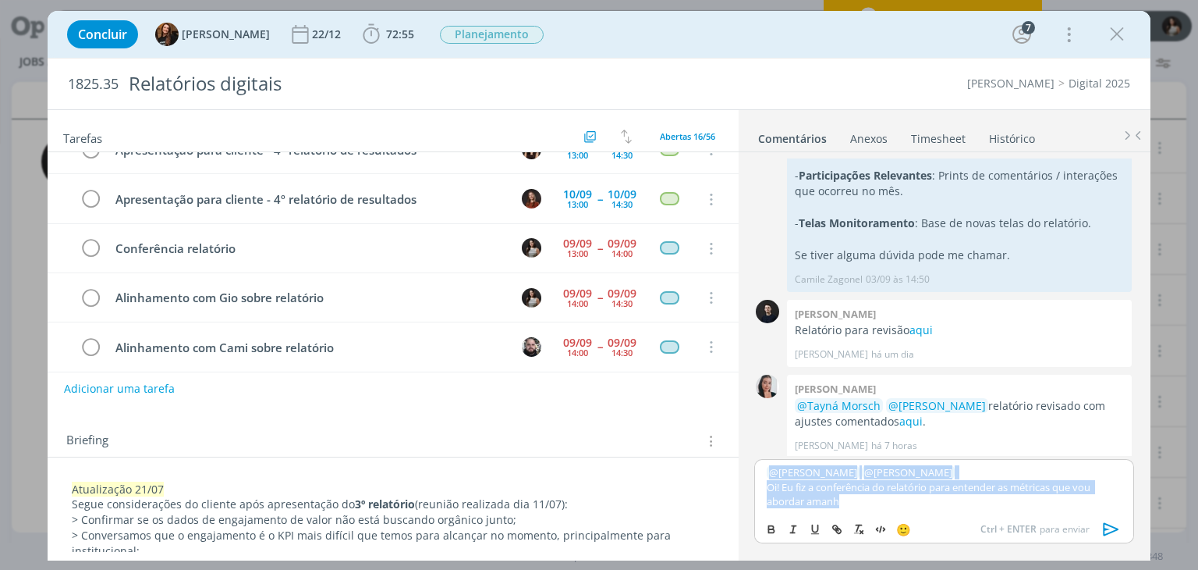
drag, startPoint x: 858, startPoint y: 506, endPoint x: 749, endPoint y: 467, distance: 116.0
click at [749, 467] on div "﻿ @ [PERSON_NAME] ﻿ ﻿ @ Tayná Morsch ﻿ Oi! Eu fiz a conferência do relatório pa…" at bounding box center [944, 508] width 392 height 98
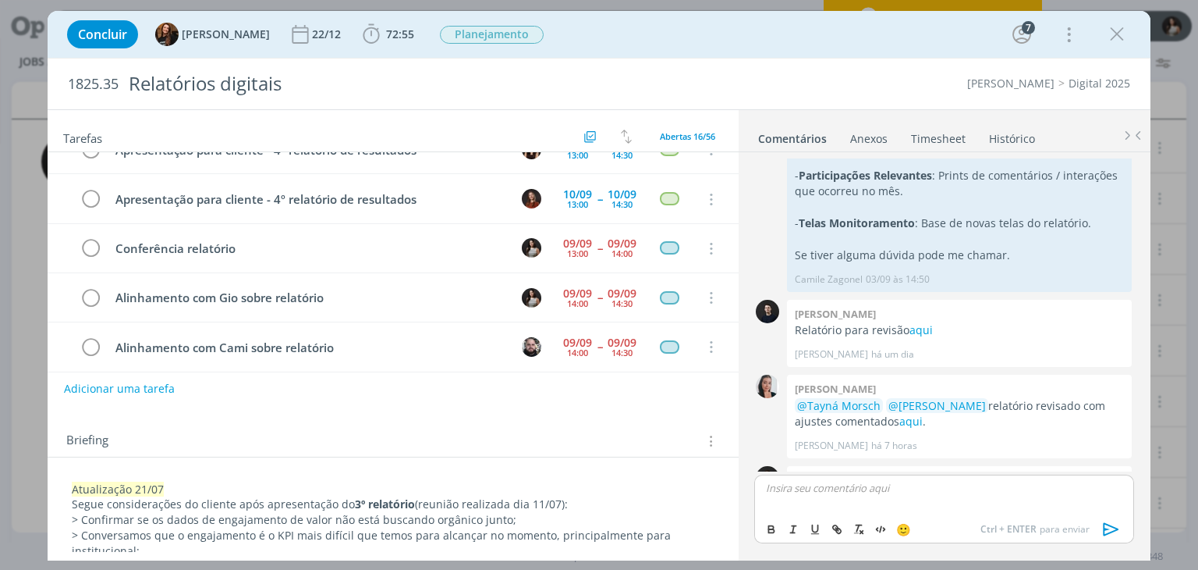
click at [950, 137] on link "Timesheet" at bounding box center [938, 135] width 56 height 23
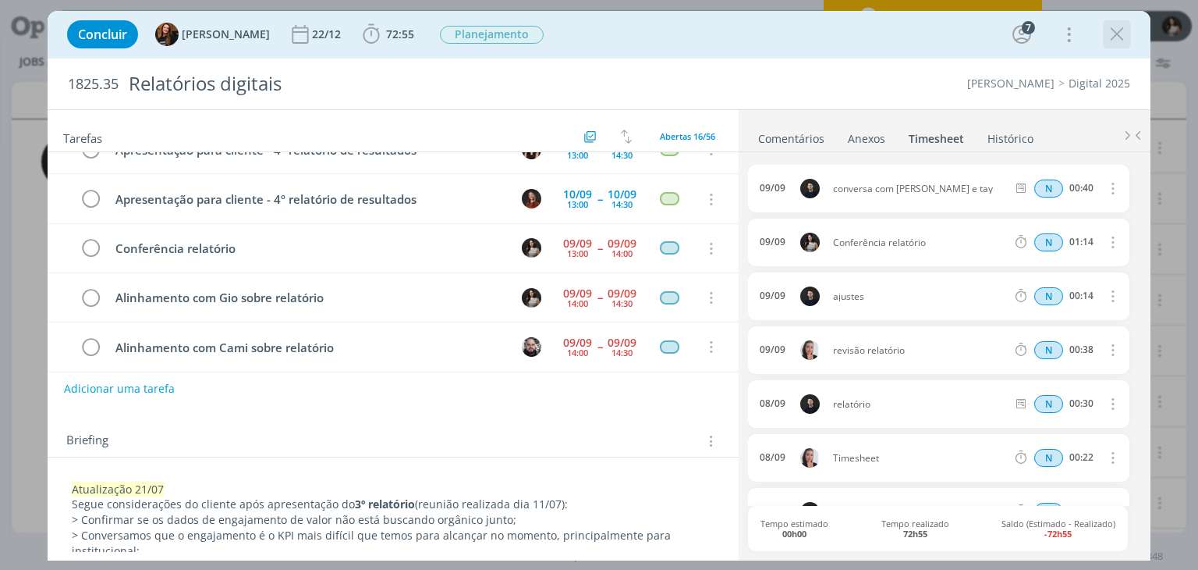
click at [1120, 41] on icon "dialog" at bounding box center [1117, 34] width 23 height 23
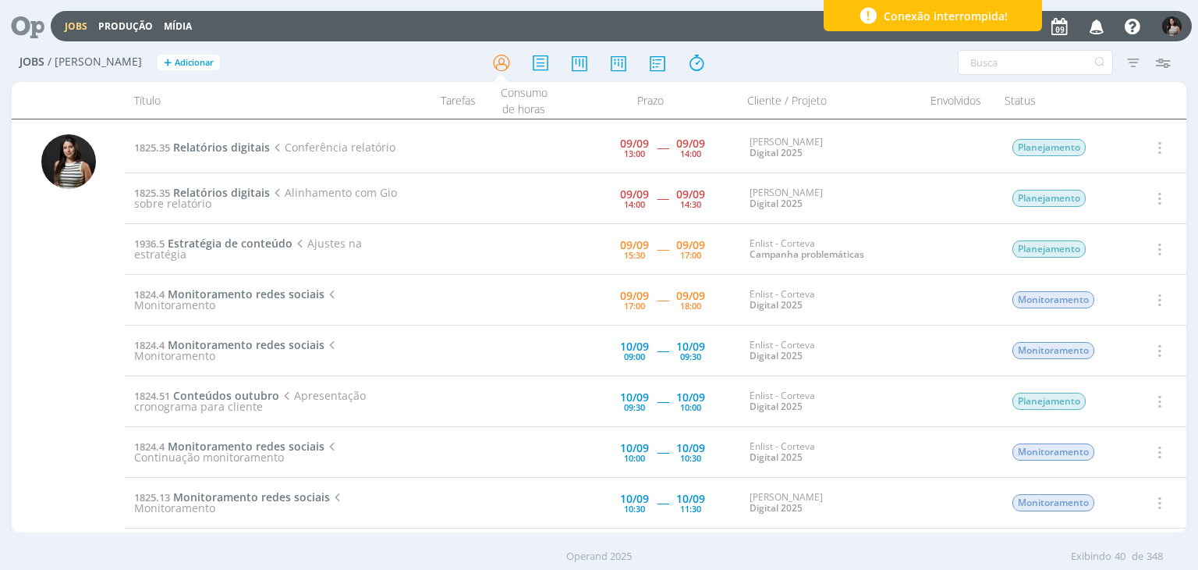
click at [1155, 142] on icon "button" at bounding box center [1158, 147] width 17 height 19
click at [1127, 207] on link "Concluir" at bounding box center [1114, 198] width 123 height 25
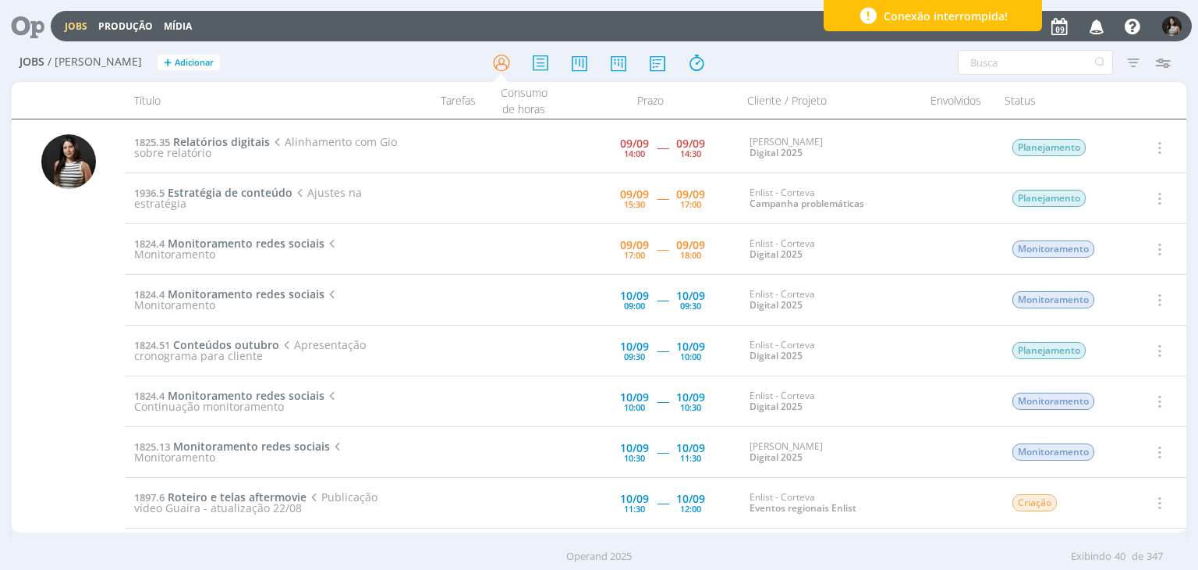
click at [1157, 197] on icon "button" at bounding box center [1158, 198] width 17 height 19
click at [1109, 295] on link "Iniciar timesheet" at bounding box center [1114, 299] width 123 height 25
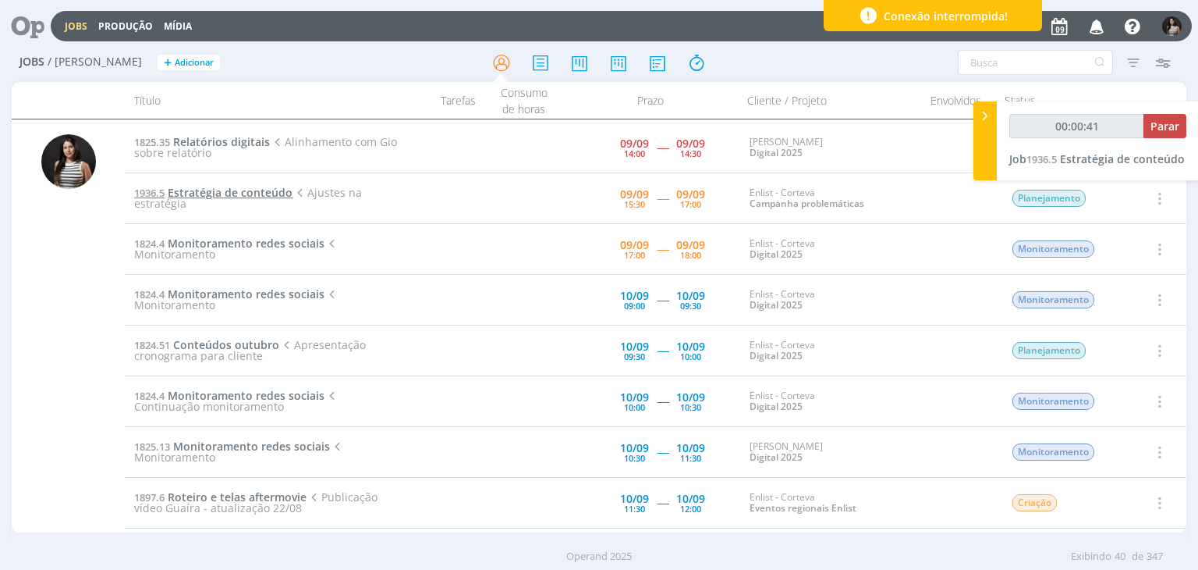
click at [215, 194] on span "Estratégia de conteúdo" at bounding box center [230, 192] width 125 height 15
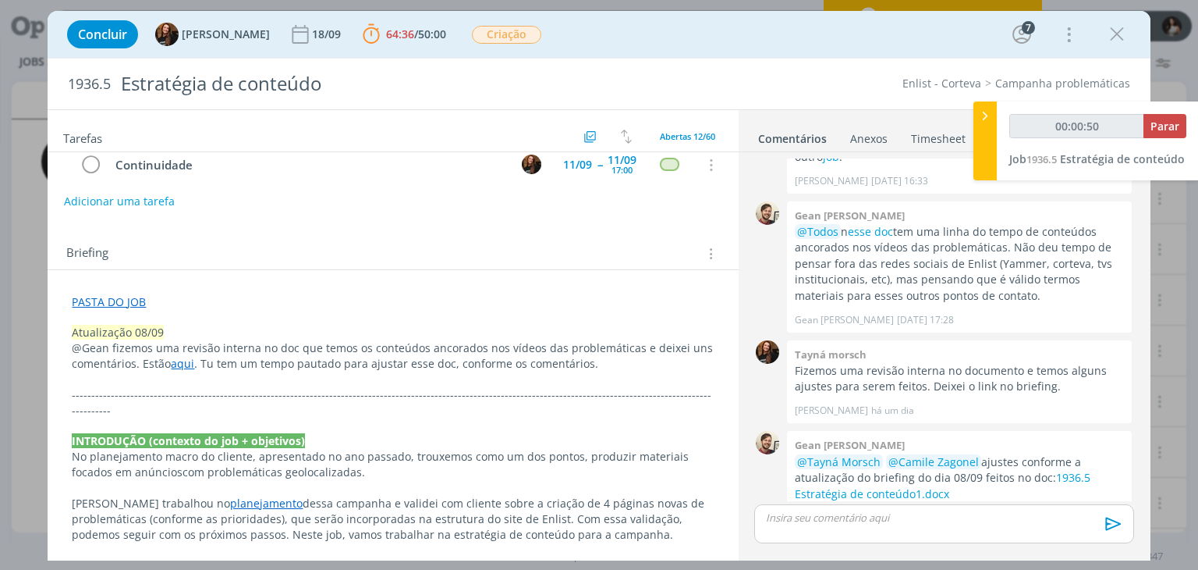
scroll to position [234, 0]
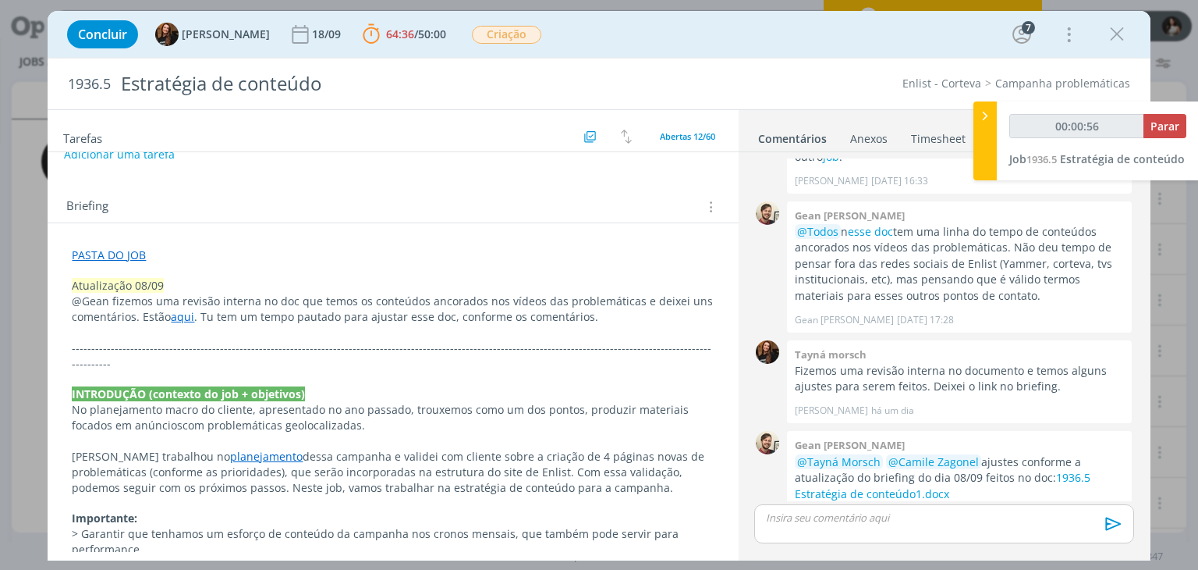
click at [180, 316] on link "aqui" at bounding box center [182, 316] width 23 height 15
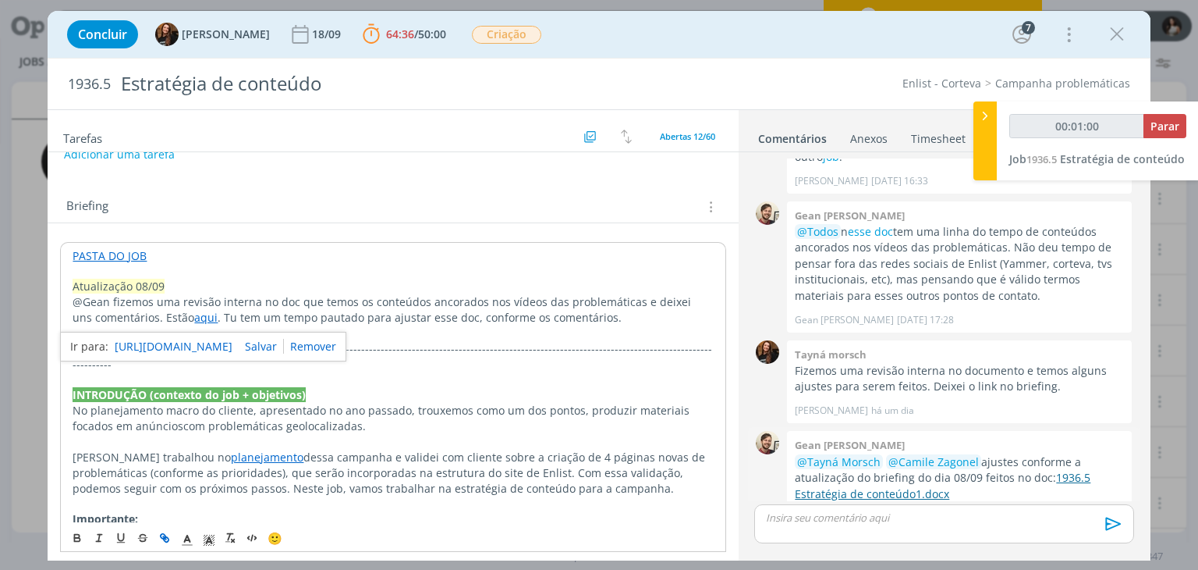
click at [1062, 470] on link "1936.5 Estratégia de conteúdo1.docx" at bounding box center [943, 485] width 296 height 30
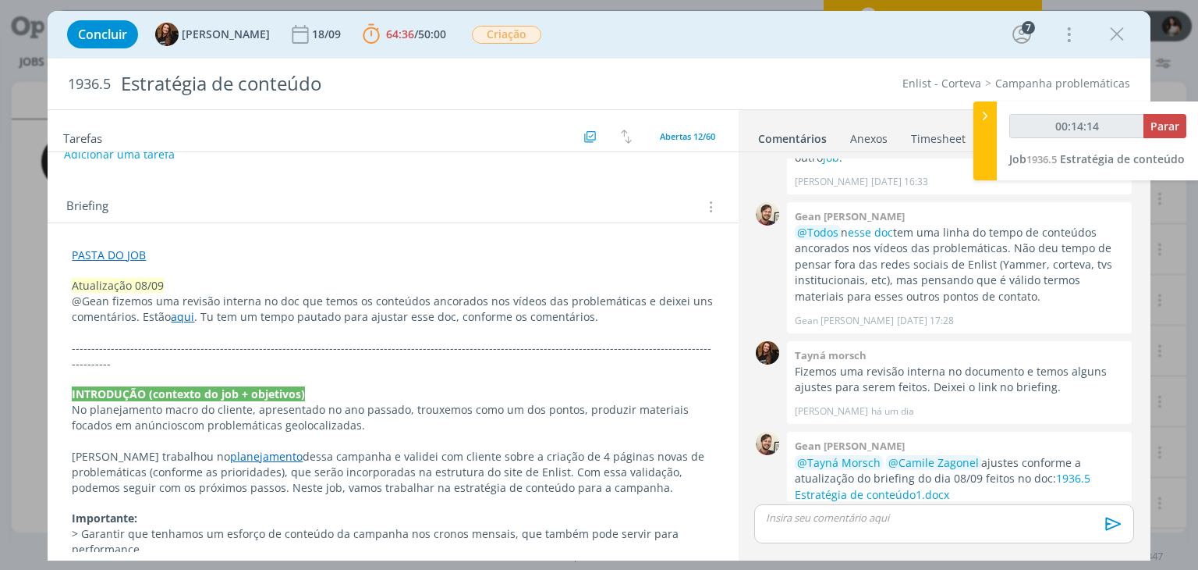
scroll to position [992, 0]
type input "00:17:55"
click at [1171, 126] on span "Parar" at bounding box center [1165, 126] width 29 height 15
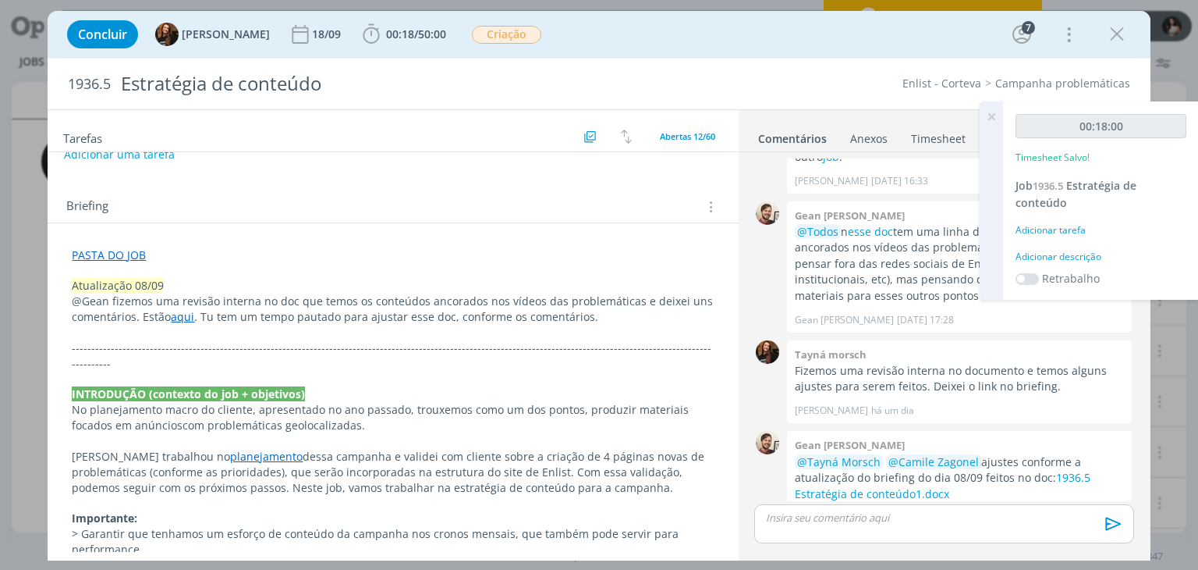
click at [994, 112] on icon at bounding box center [992, 116] width 28 height 30
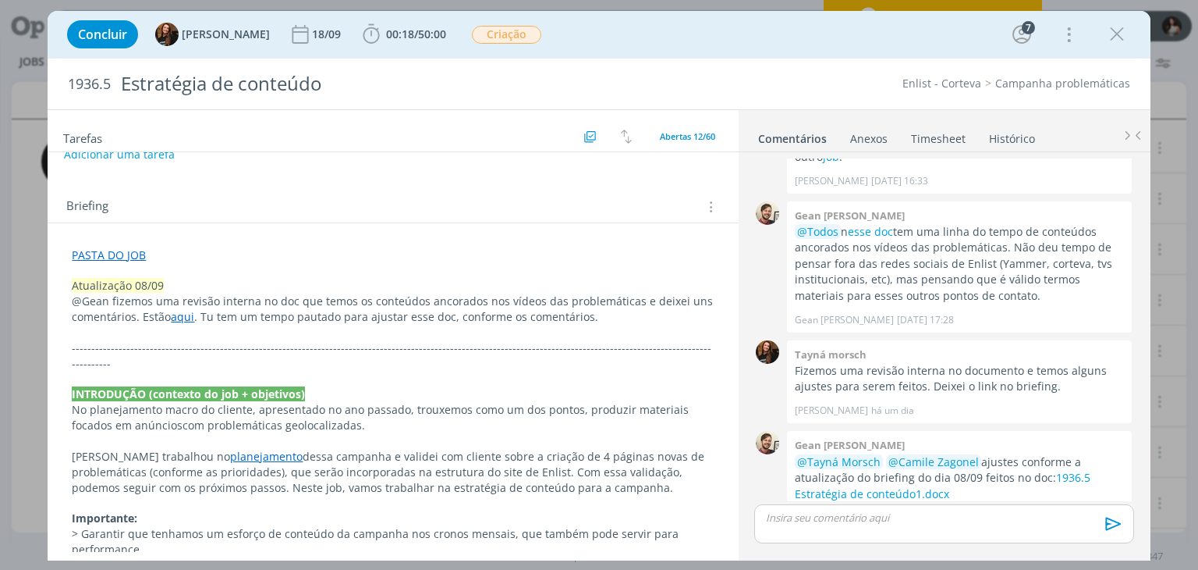
click at [921, 132] on link "Timesheet" at bounding box center [938, 135] width 56 height 23
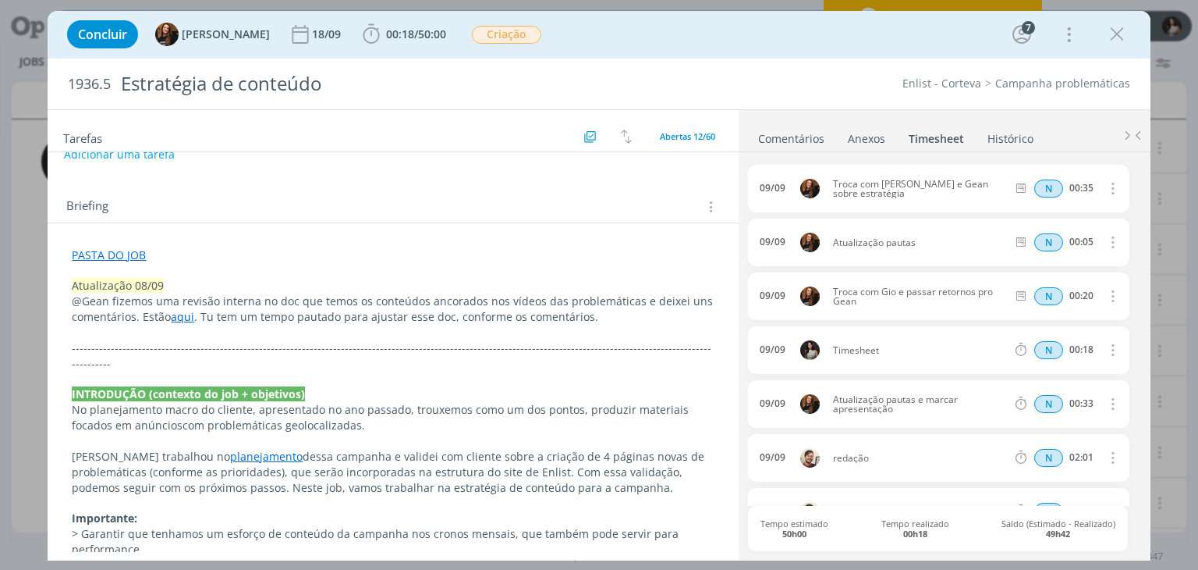
click at [1103, 352] on icon "dialog" at bounding box center [1111, 349] width 17 height 19
click at [1047, 399] on link "Editar" at bounding box center [1067, 401] width 123 height 25
drag, startPoint x: 893, startPoint y: 353, endPoint x: 820, endPoint y: 357, distance: 72.7
click at [820, 357] on div "[DATE] 17:01 Timesheet Selecione a tarefa N 00:18" at bounding box center [938, 350] width 381 height 48
click at [803, 133] on link "Comentários" at bounding box center [792, 135] width 68 height 23
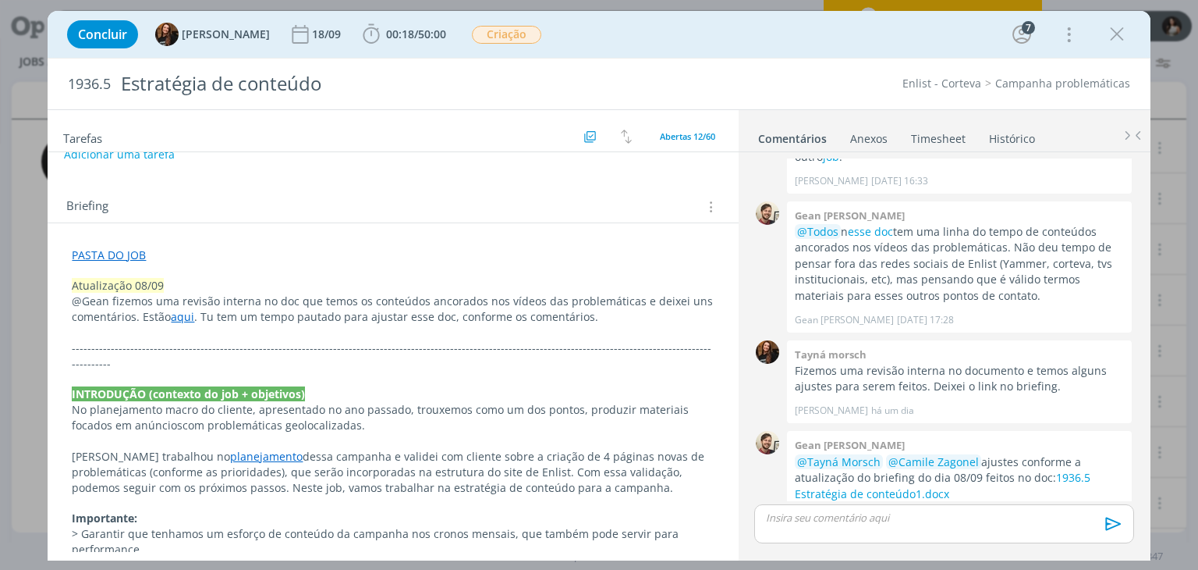
click at [824, 517] on p "dialog" at bounding box center [944, 517] width 354 height 14
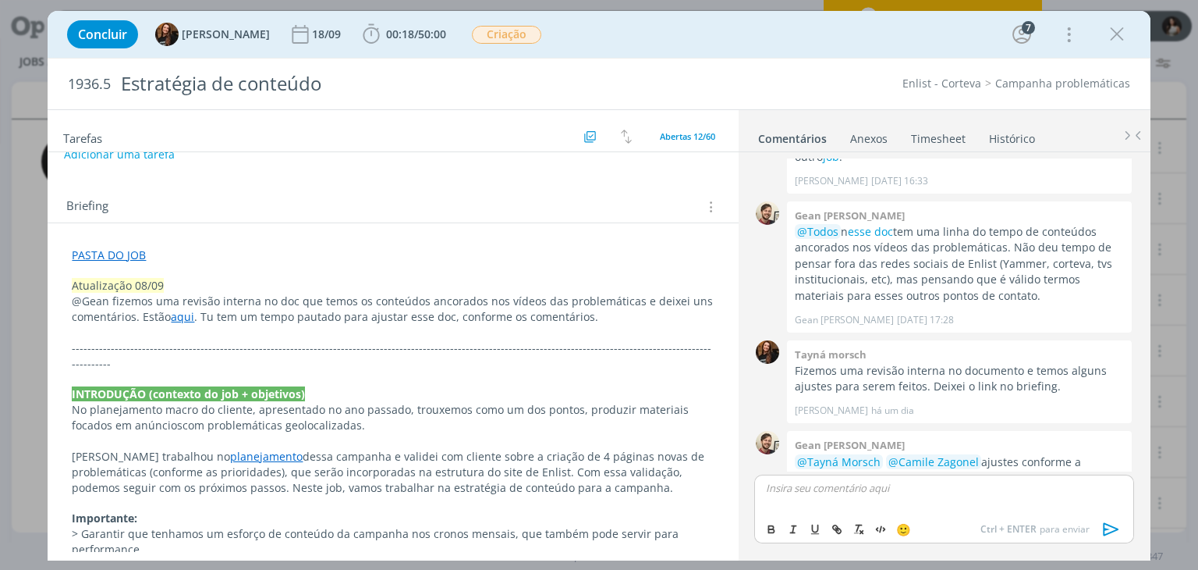
scroll to position [1020, 0]
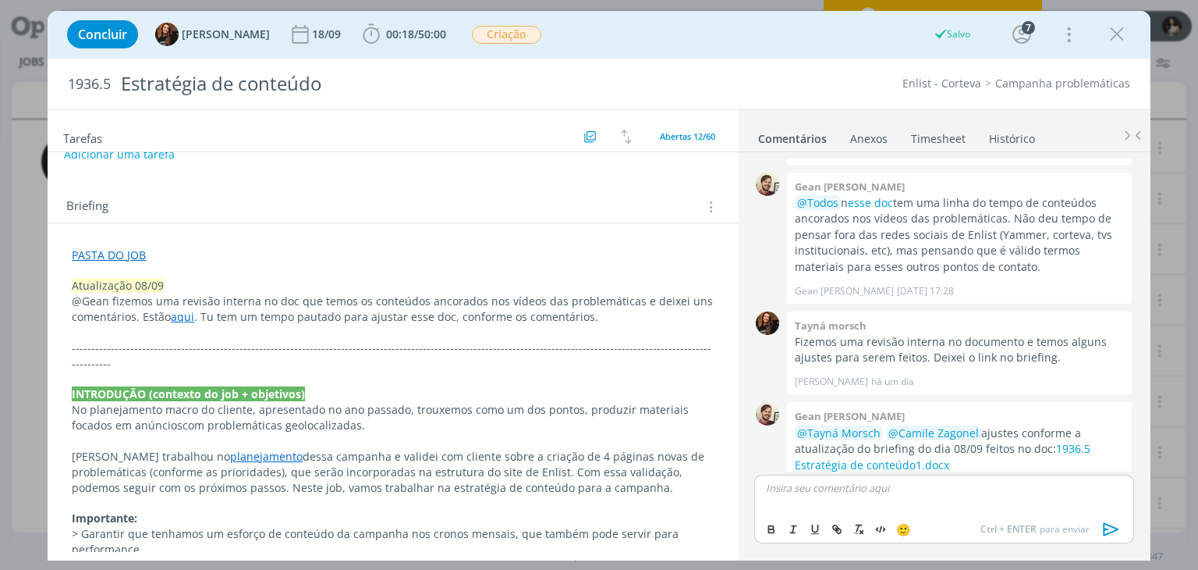
click at [1108, 480] on div "👍" at bounding box center [1115, 489] width 16 height 19
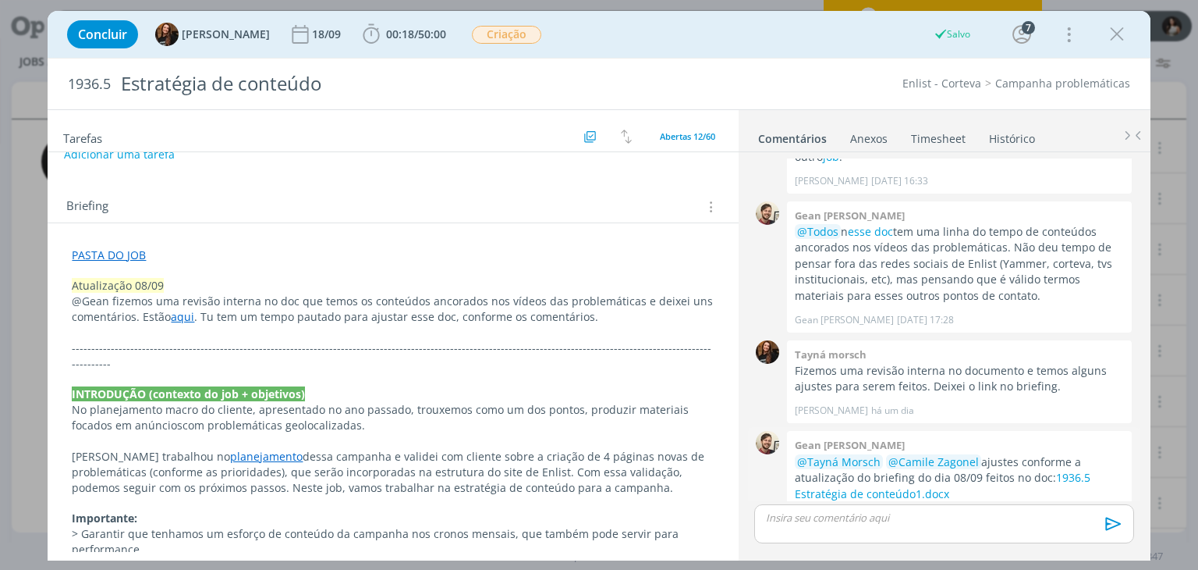
click at [1084, 506] on img "dialog" at bounding box center [1084, 517] width 23 height 23
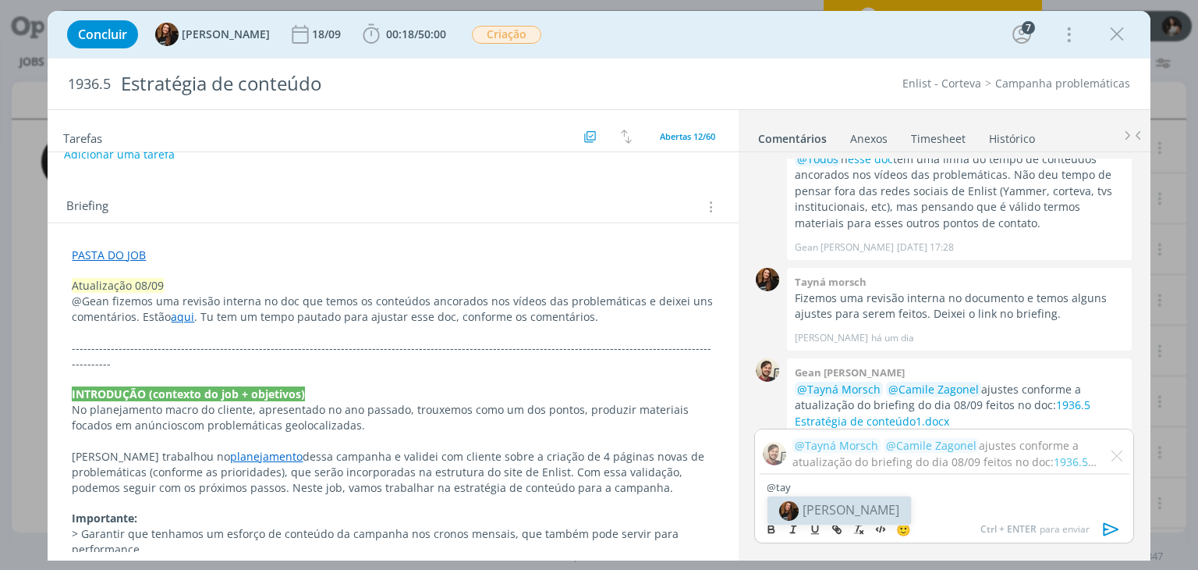
drag, startPoint x: 881, startPoint y: 509, endPoint x: 893, endPoint y: 492, distance: 21.4
click at [881, 507] on span "[PERSON_NAME]" at bounding box center [851, 509] width 97 height 17
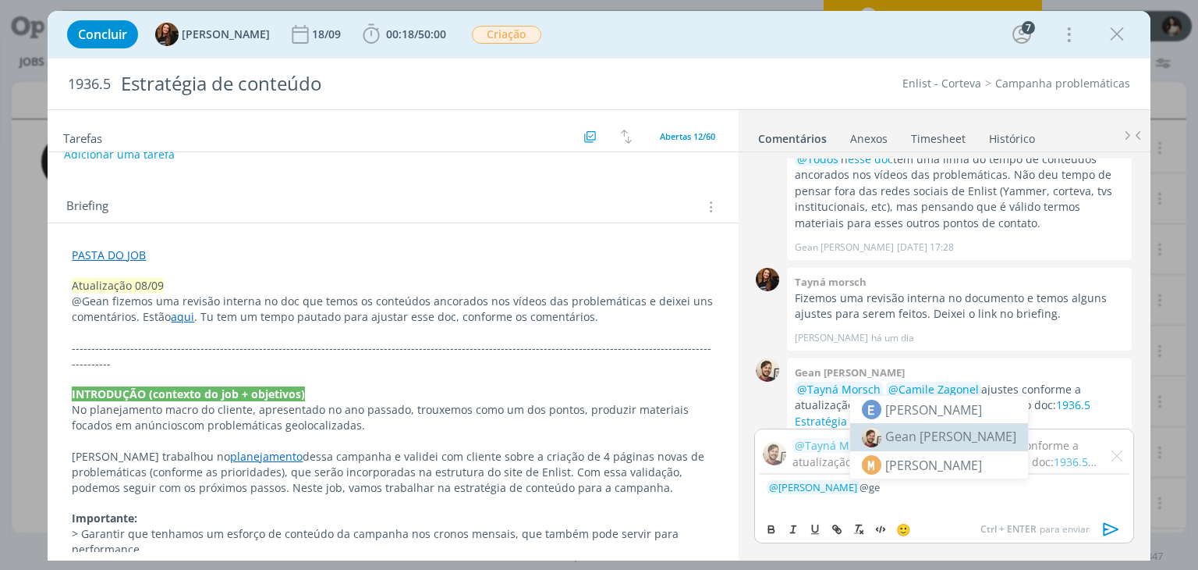
click at [918, 435] on span "Gean [PERSON_NAME]" at bounding box center [951, 436] width 131 height 17
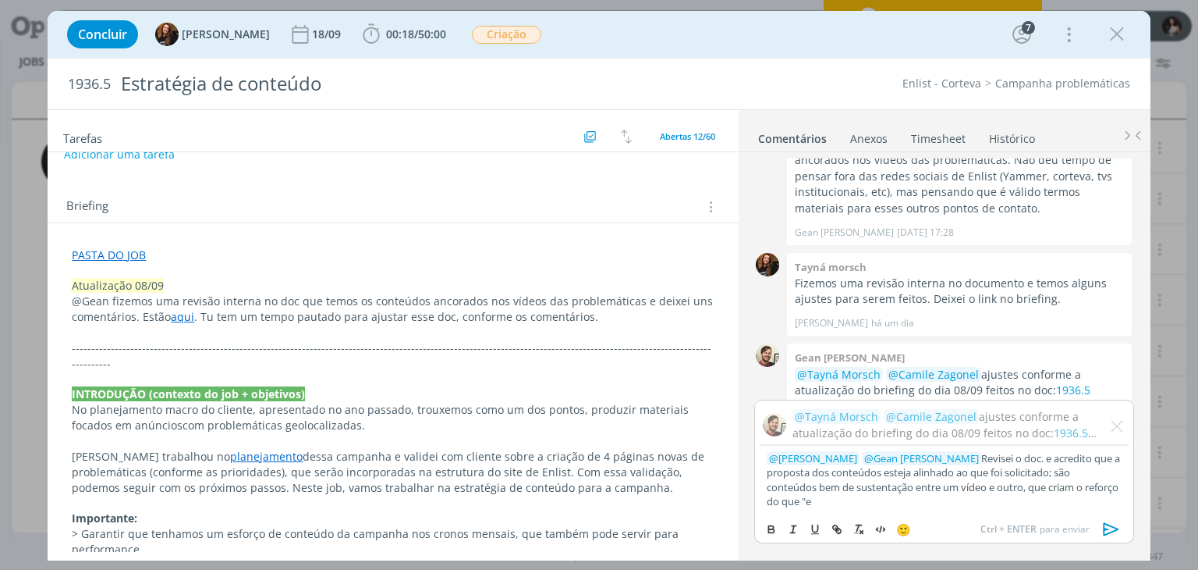
scroll to position [1092, 0]
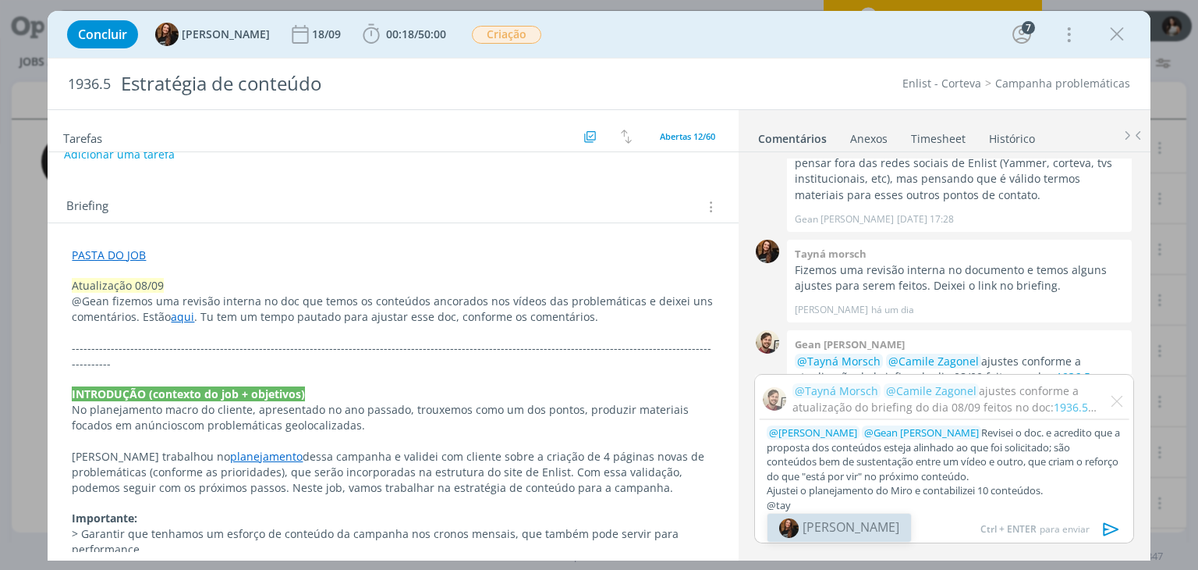
click at [857, 529] on span "[PERSON_NAME]" at bounding box center [851, 526] width 97 height 17
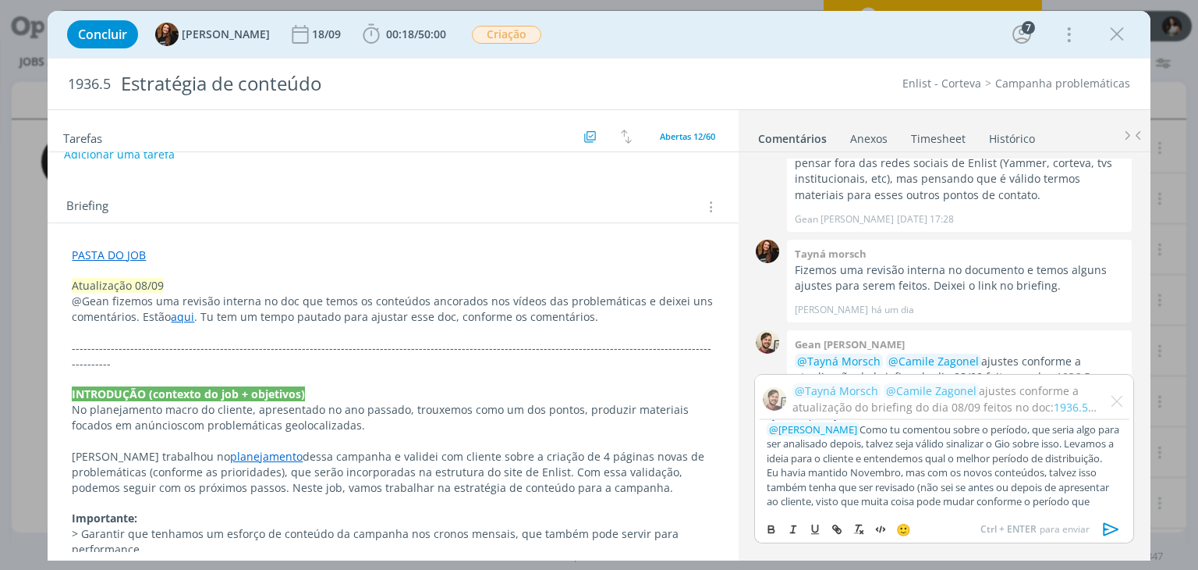
scroll to position [98, 0]
click at [1110, 526] on icon "dialog" at bounding box center [1111, 529] width 16 height 13
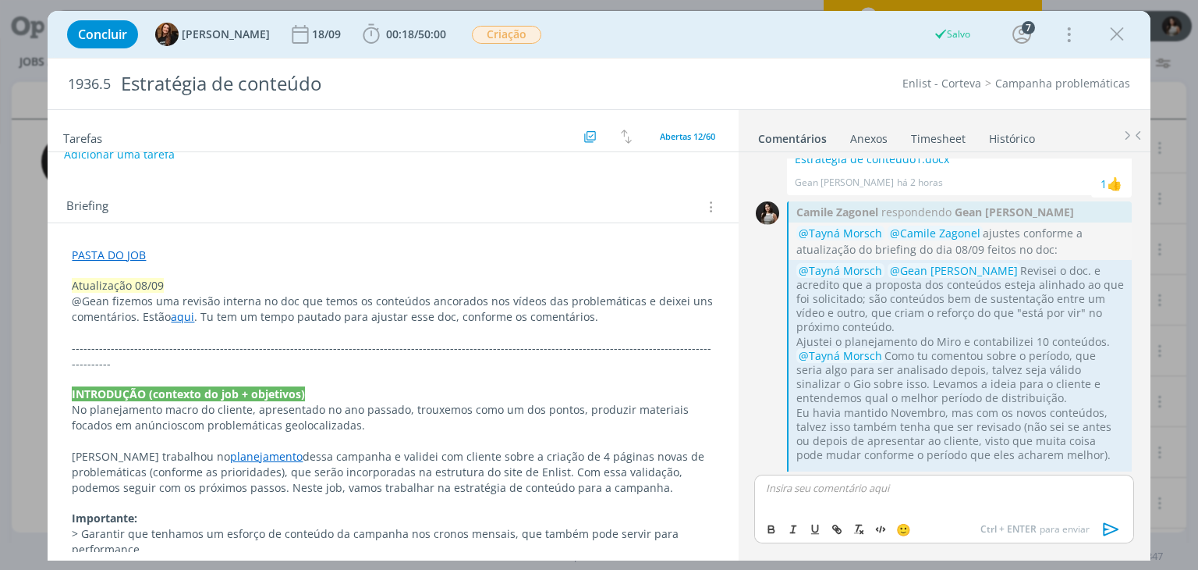
scroll to position [1317, 0]
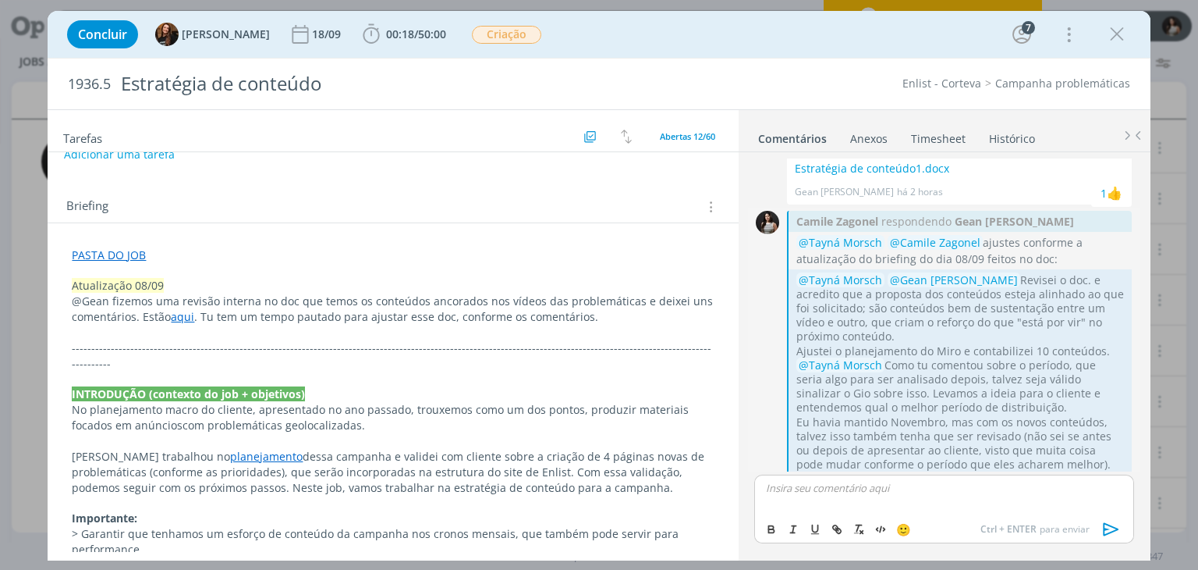
click at [1109, 481] on icon "dialog" at bounding box center [1115, 488] width 14 height 15
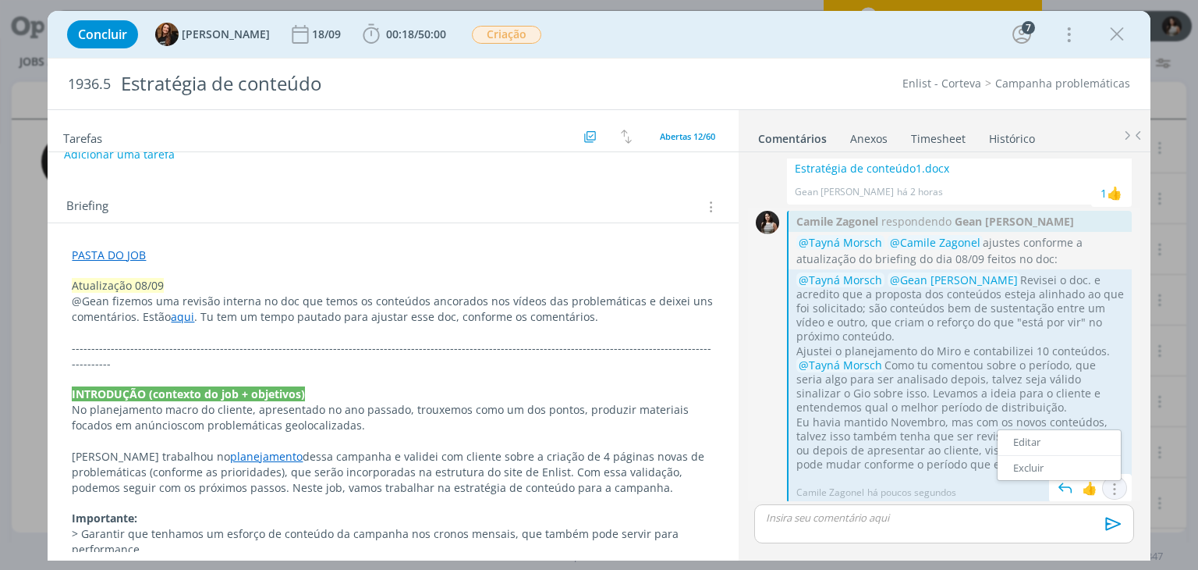
scroll to position [1287, 0]
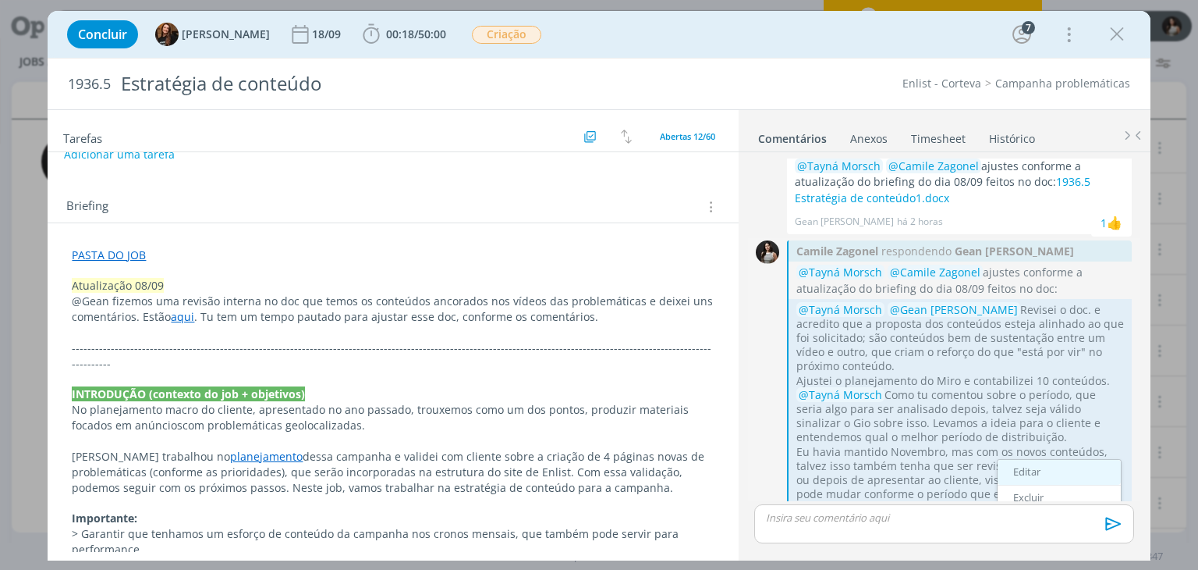
click at [1067, 460] on link "Editar" at bounding box center [1059, 472] width 123 height 25
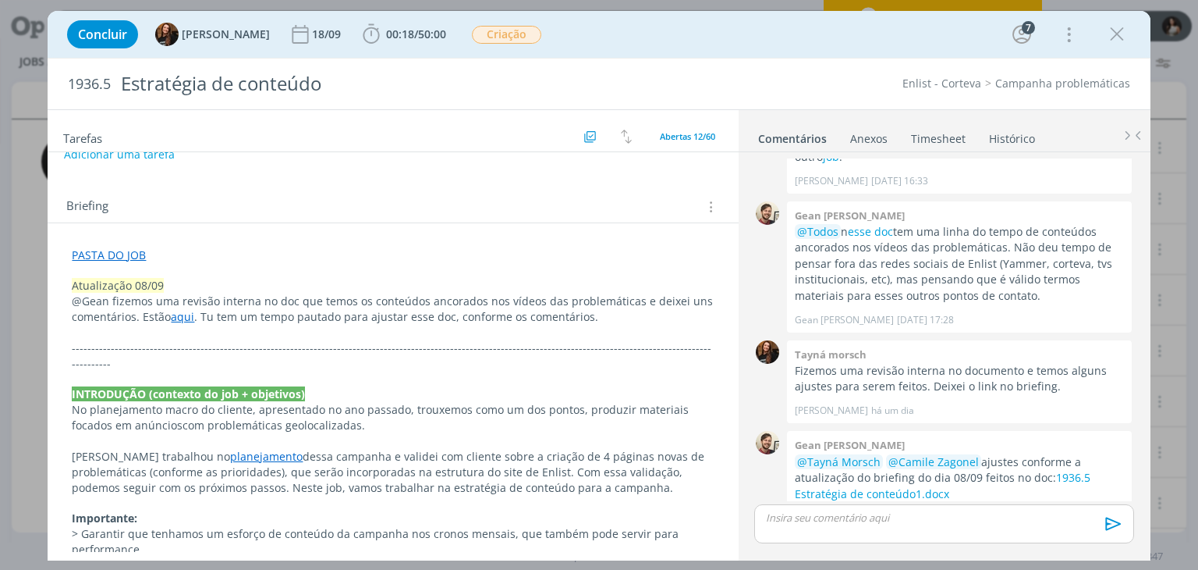
scroll to position [1198, 0]
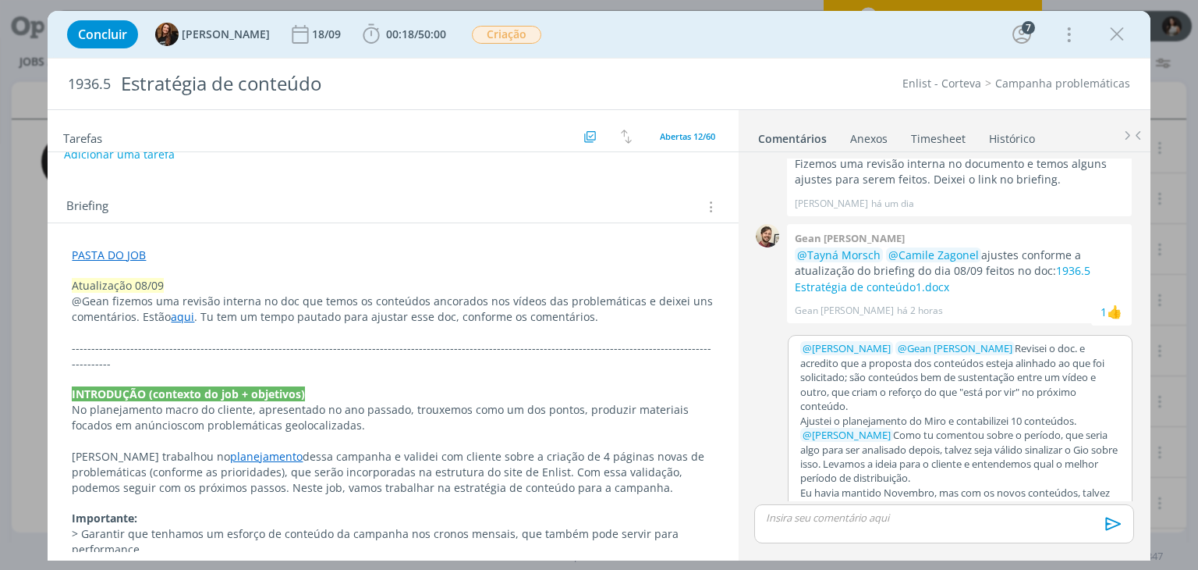
click at [966, 428] on p "﻿ @ Tayná Morsch ﻿ Como tu comentou sobre o período, que seria algo para ser an…" at bounding box center [960, 457] width 320 height 58
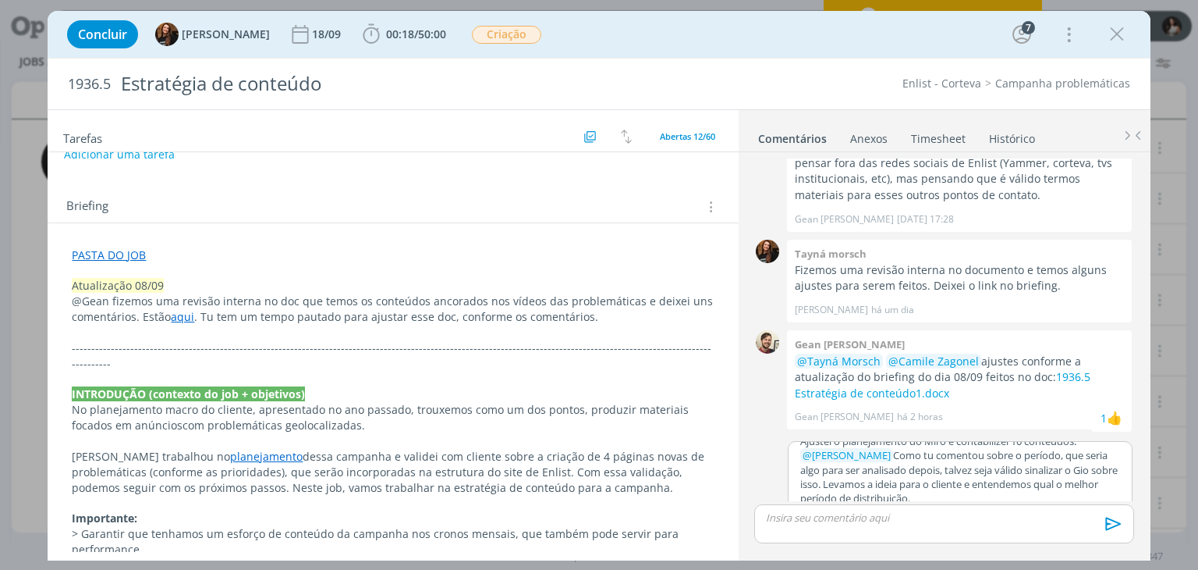
scroll to position [87, 0]
click at [1102, 511] on button "Salvar" at bounding box center [1108, 520] width 35 height 19
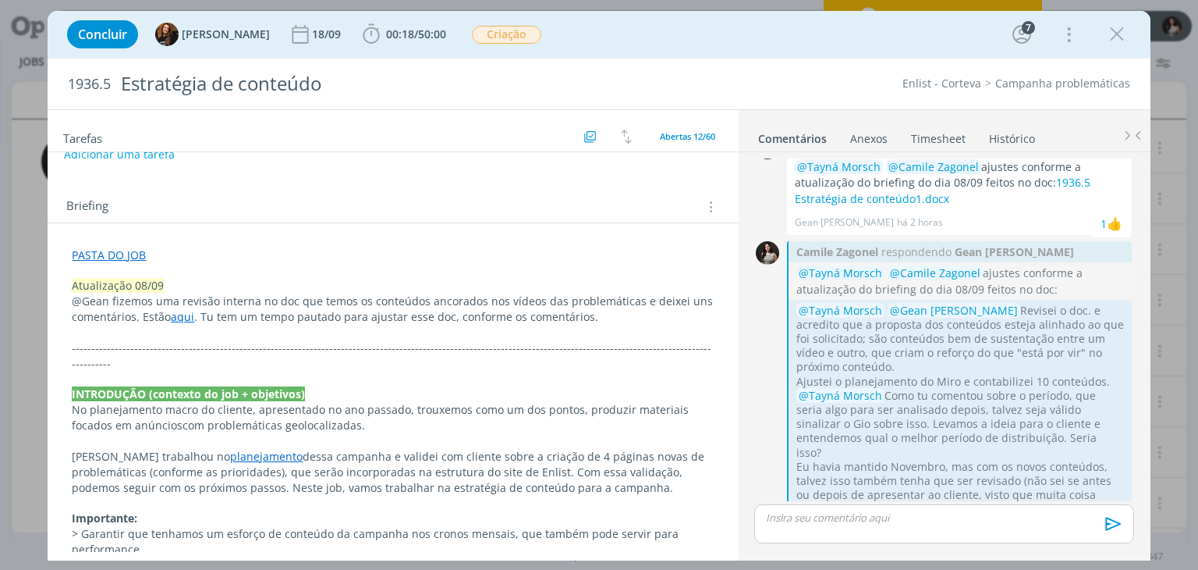
scroll to position [1287, 0]
click at [945, 128] on link "Timesheet" at bounding box center [938, 135] width 56 height 23
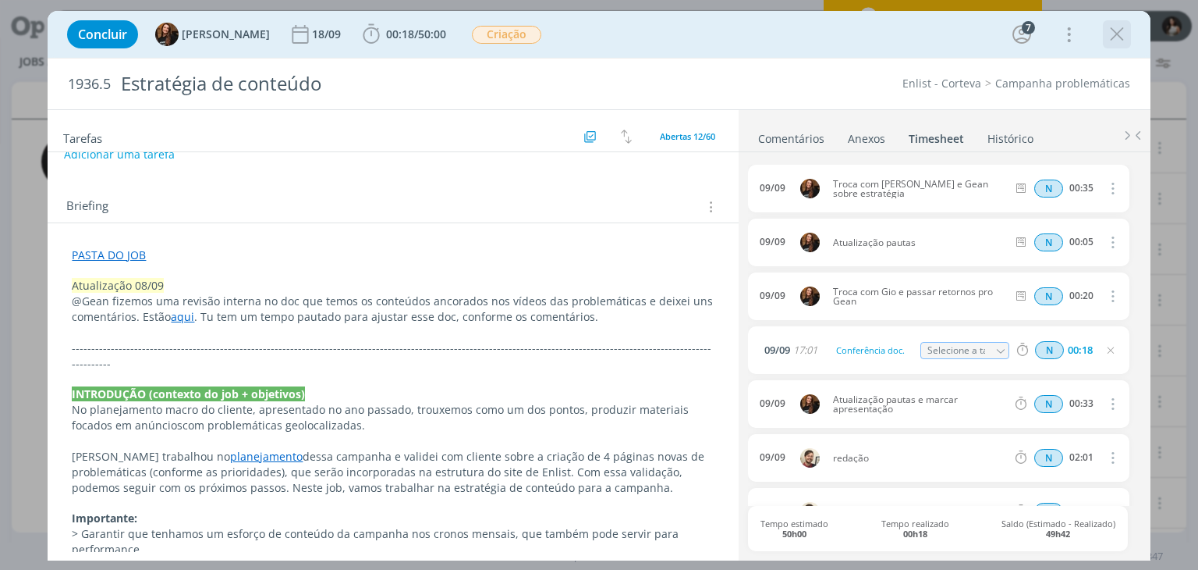
click at [1114, 35] on icon "dialog" at bounding box center [1117, 34] width 23 height 23
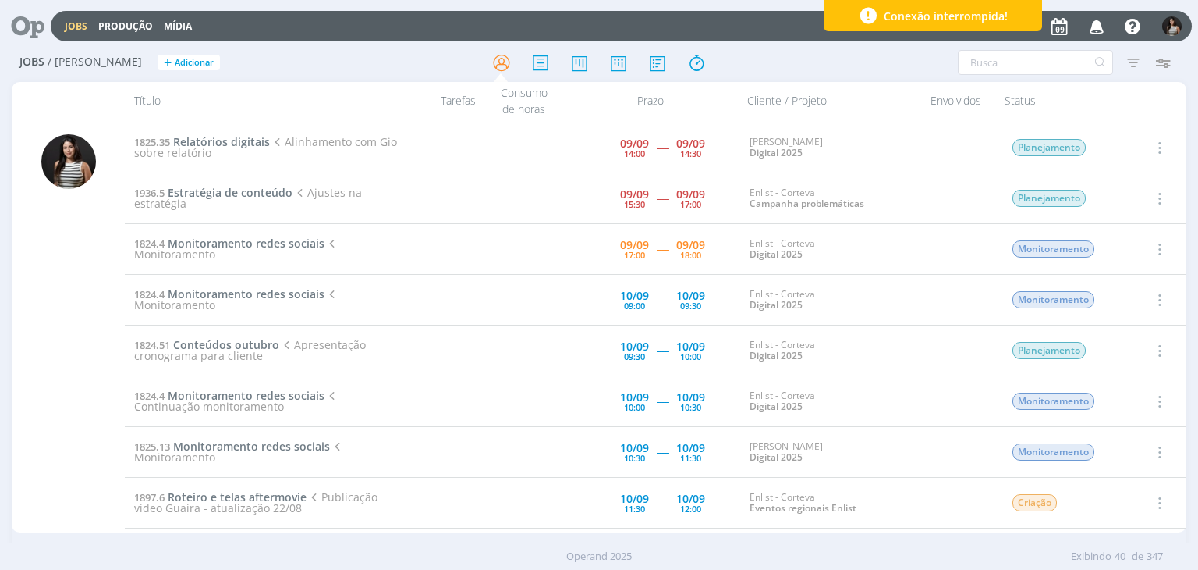
click at [1156, 195] on icon "button" at bounding box center [1158, 198] width 17 height 19
click at [1122, 243] on link "Concluir" at bounding box center [1114, 249] width 123 height 25
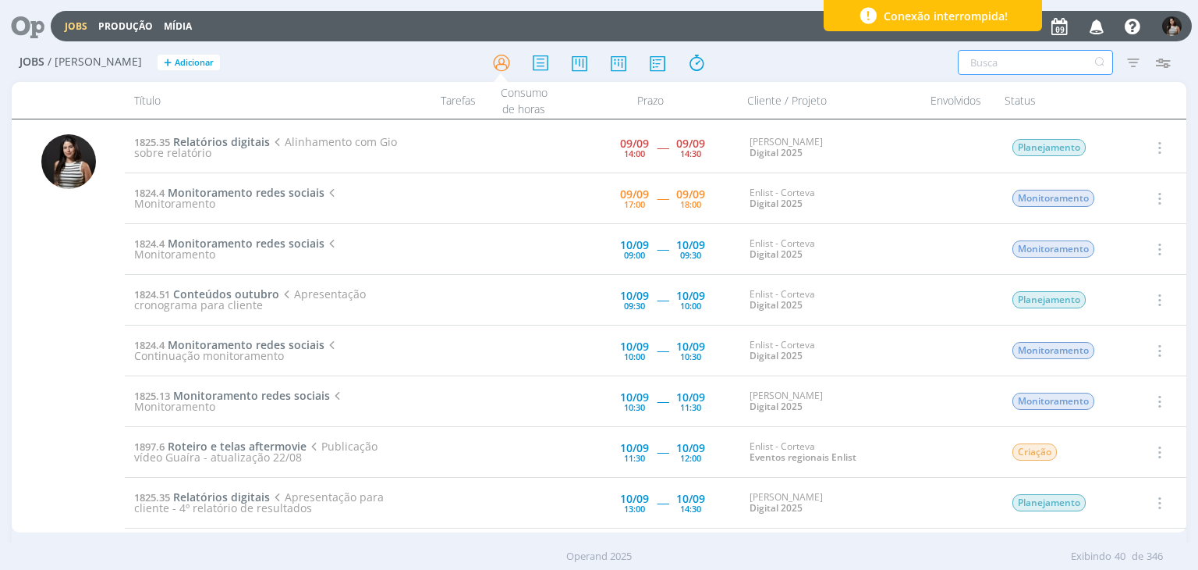
click at [1010, 61] on input "text" at bounding box center [1035, 62] width 155 height 25
click at [1014, 69] on input "text" at bounding box center [1035, 62] width 155 height 25
click at [1135, 62] on icon "button" at bounding box center [1134, 62] width 28 height 28
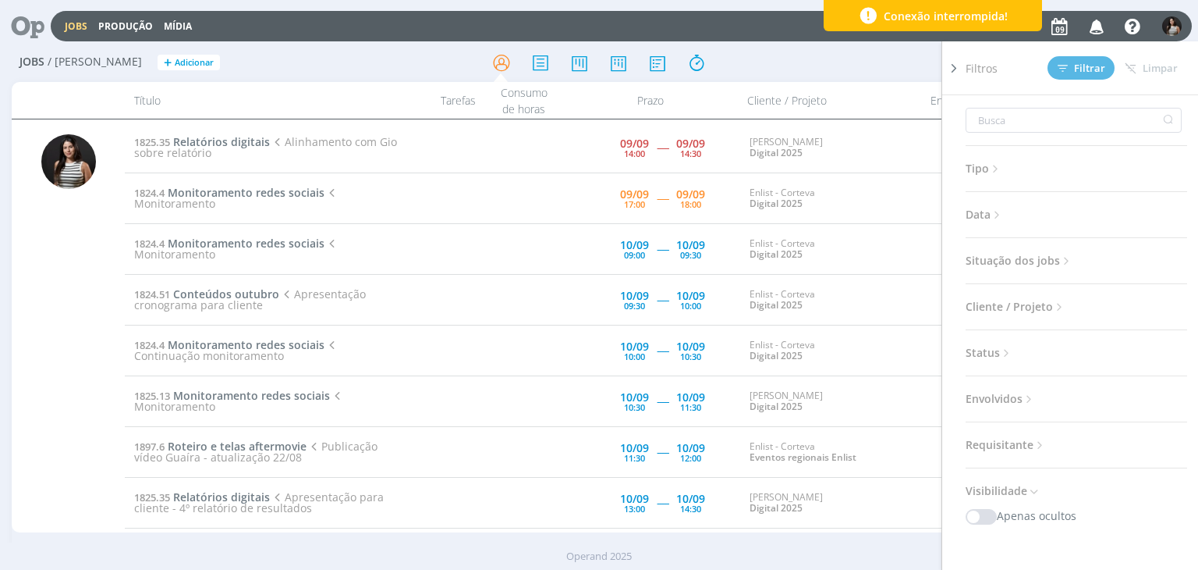
click at [992, 214] on span "Data" at bounding box center [985, 214] width 38 height 20
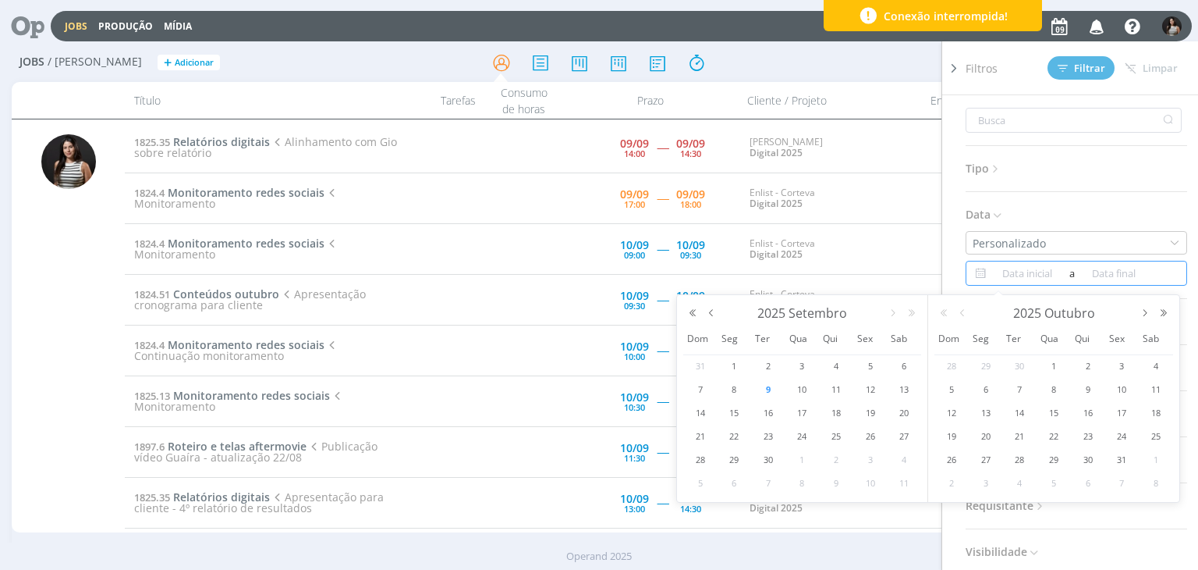
click at [1021, 270] on input at bounding box center [1028, 273] width 76 height 19
click at [1148, 311] on button "button" at bounding box center [1145, 312] width 19 height 11
click at [968, 311] on button "button" at bounding box center [962, 312] width 19 height 11
click at [711, 311] on button "button" at bounding box center [711, 312] width 19 height 11
click at [699, 460] on span "24" at bounding box center [700, 459] width 19 height 19
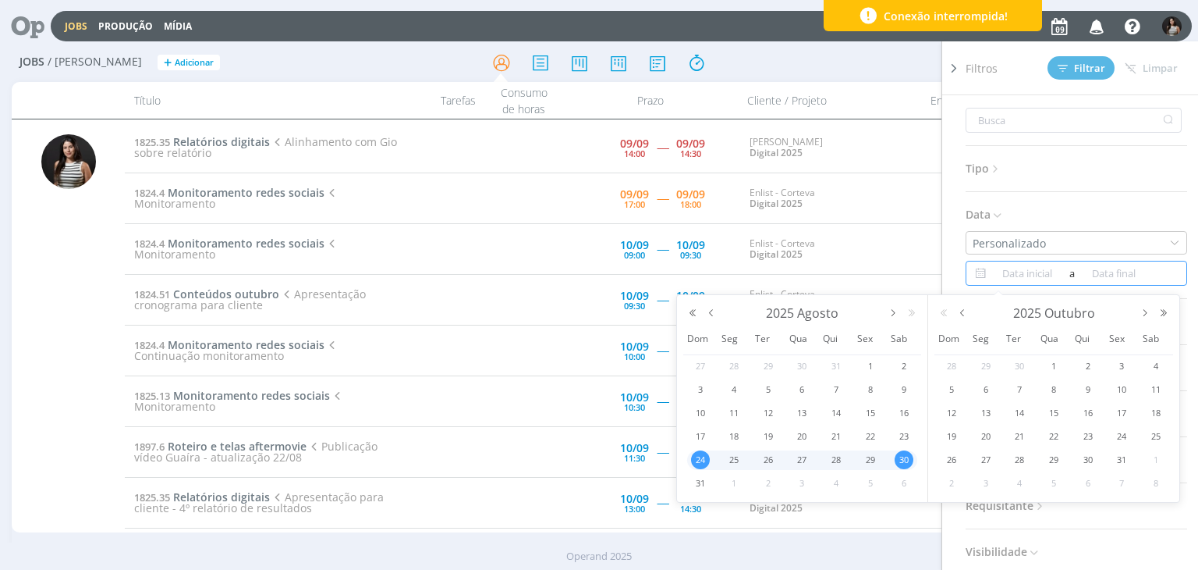
click at [898, 459] on span "30" at bounding box center [904, 459] width 19 height 19
type input "[DATE]"
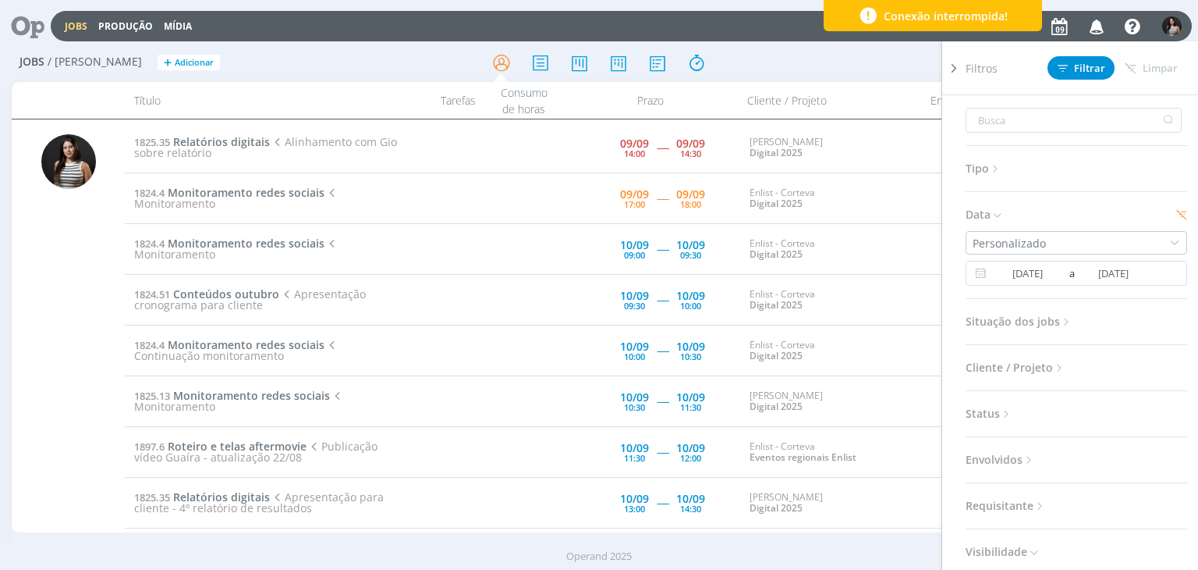
click at [1046, 317] on span "Situação dos jobs" at bounding box center [1020, 321] width 108 height 20
click at [1072, 363] on span at bounding box center [1067, 364] width 31 height 16
click at [1033, 409] on span "Cliente / Projeto" at bounding box center [1016, 407] width 101 height 20
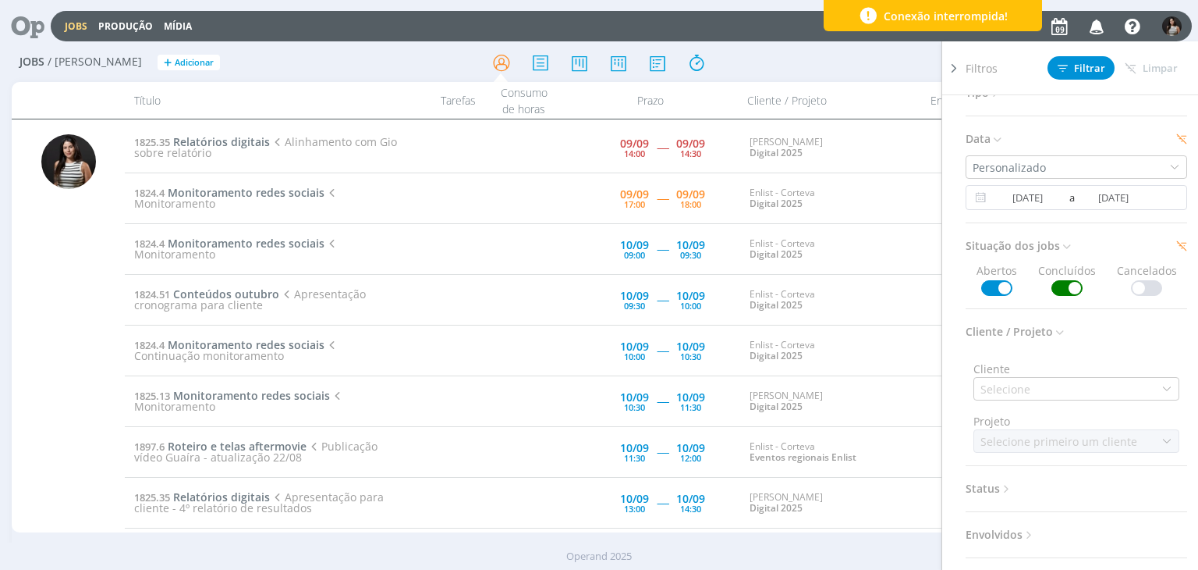
scroll to position [78, 0]
click at [1043, 388] on div "Selecione" at bounding box center [1077, 385] width 206 height 23
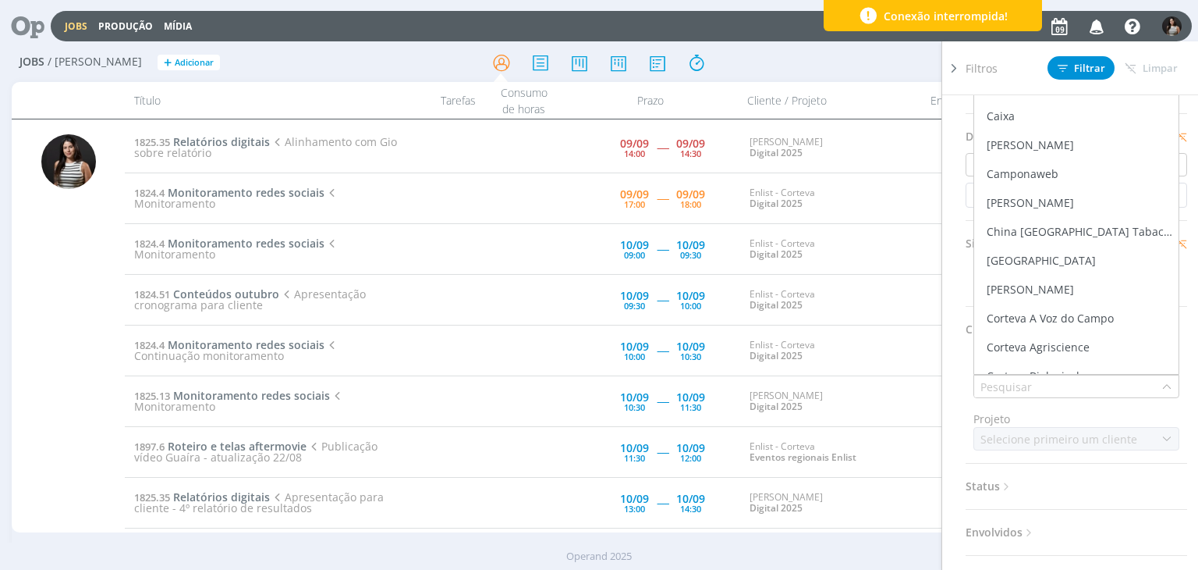
scroll to position [390, 0]
click at [1049, 286] on div "[PERSON_NAME]" at bounding box center [1030, 287] width 87 height 16
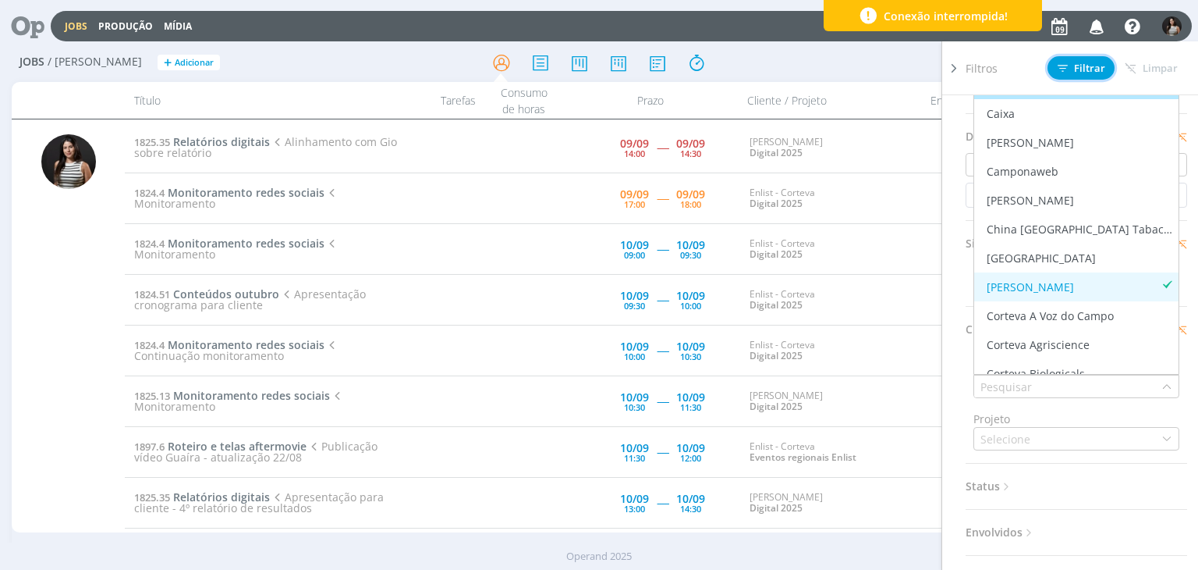
click at [1081, 69] on span "Filtrar" at bounding box center [1082, 68] width 48 height 10
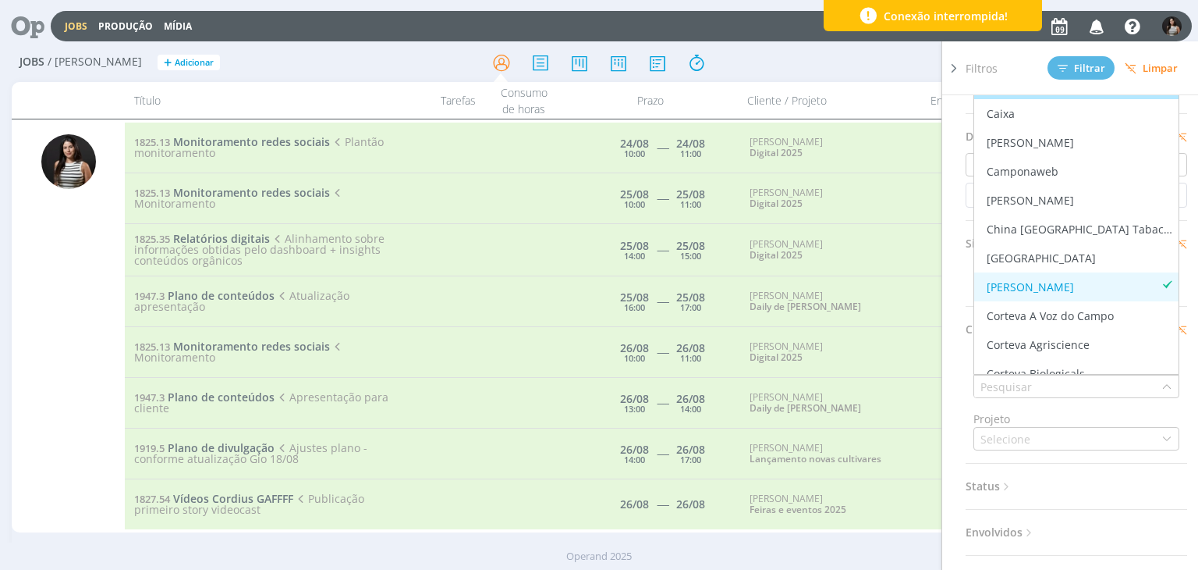
click at [883, 60] on div "Filtros Filtrar [GEOGRAPHIC_DATA] Tipo Jobs e Tarefas Data Personalizado [DATE]…" at bounding box center [991, 62] width 376 height 25
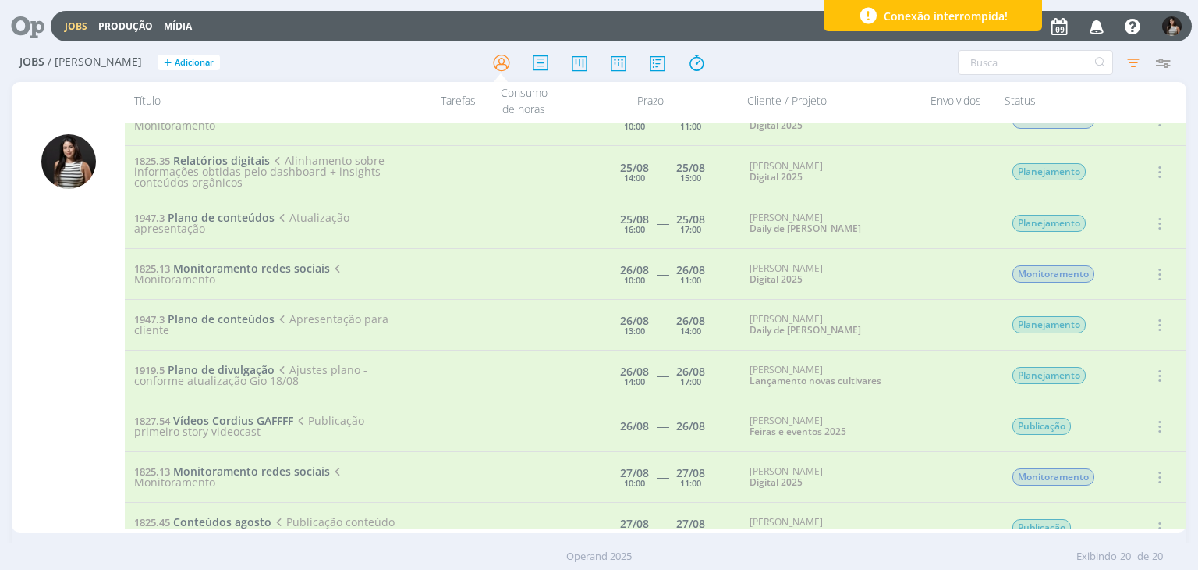
scroll to position [0, 0]
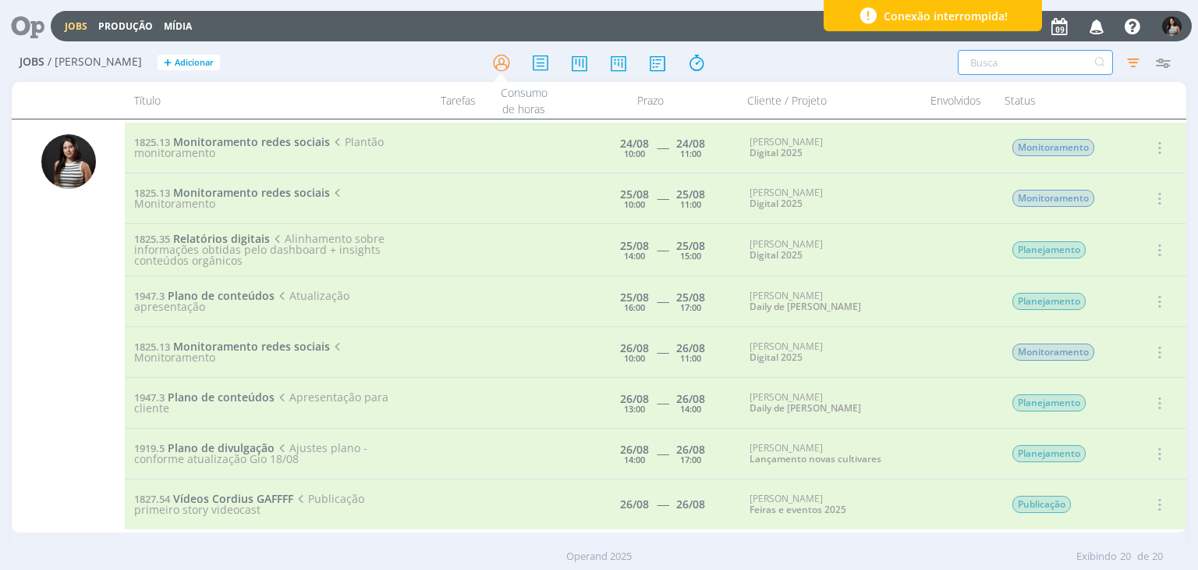
click at [1029, 64] on input "text" at bounding box center [1035, 62] width 155 height 25
type input "relatório"
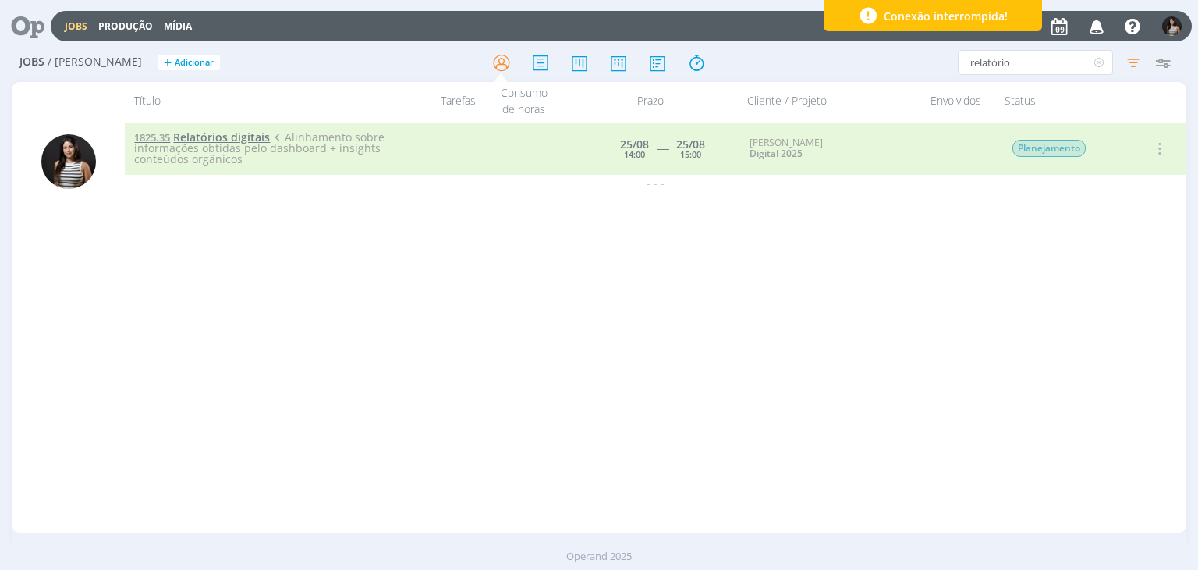
click at [226, 135] on span "Relatórios digitais" at bounding box center [221, 137] width 97 height 15
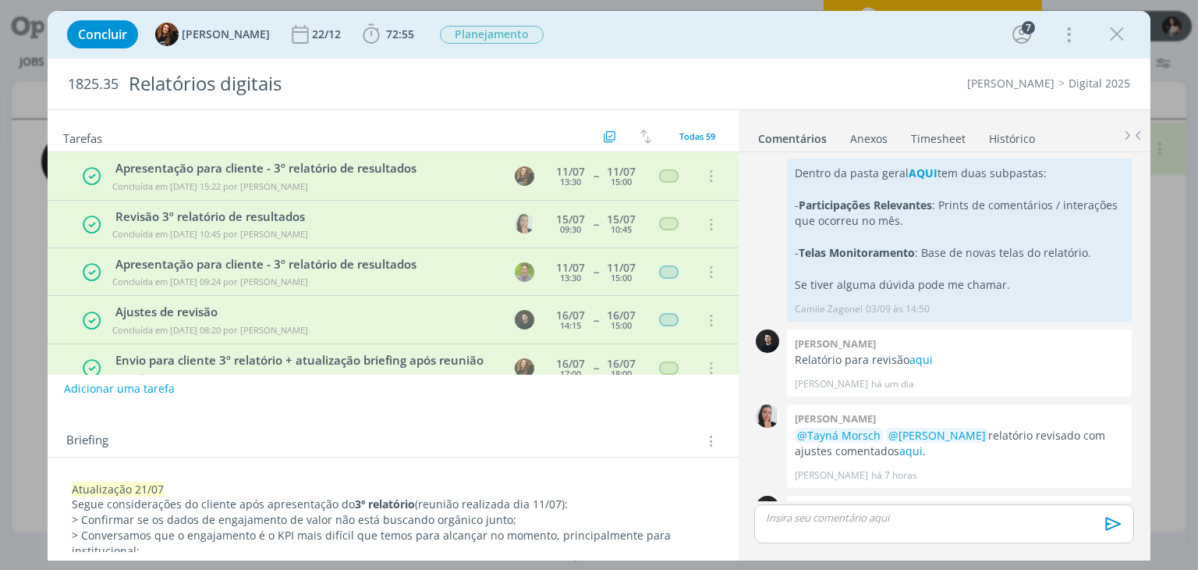
scroll to position [554, 0]
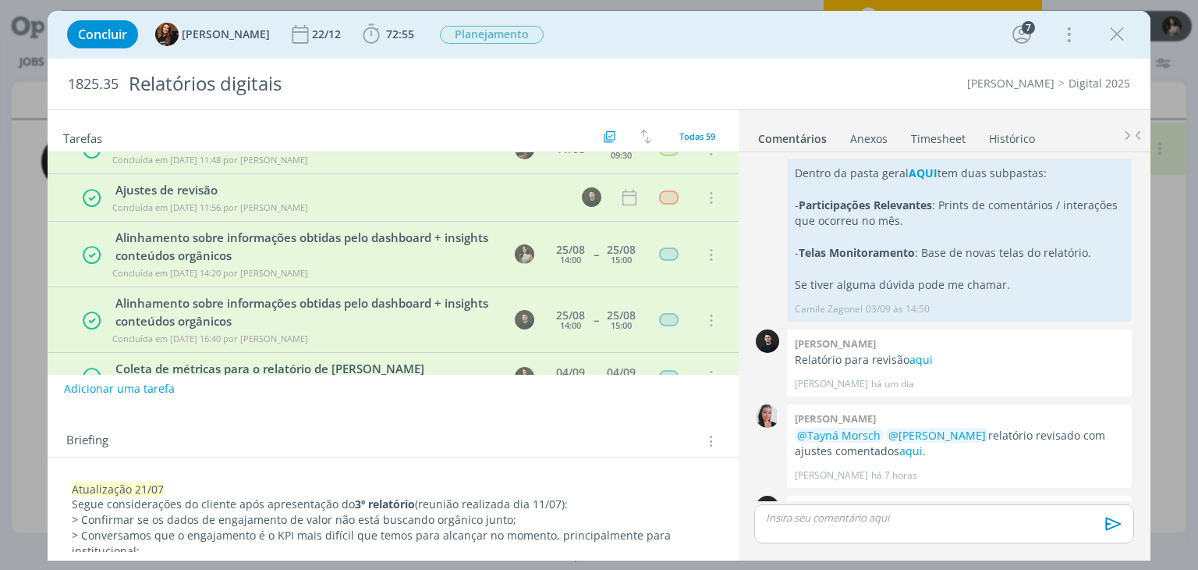
click at [946, 139] on link "Timesheet" at bounding box center [938, 135] width 56 height 23
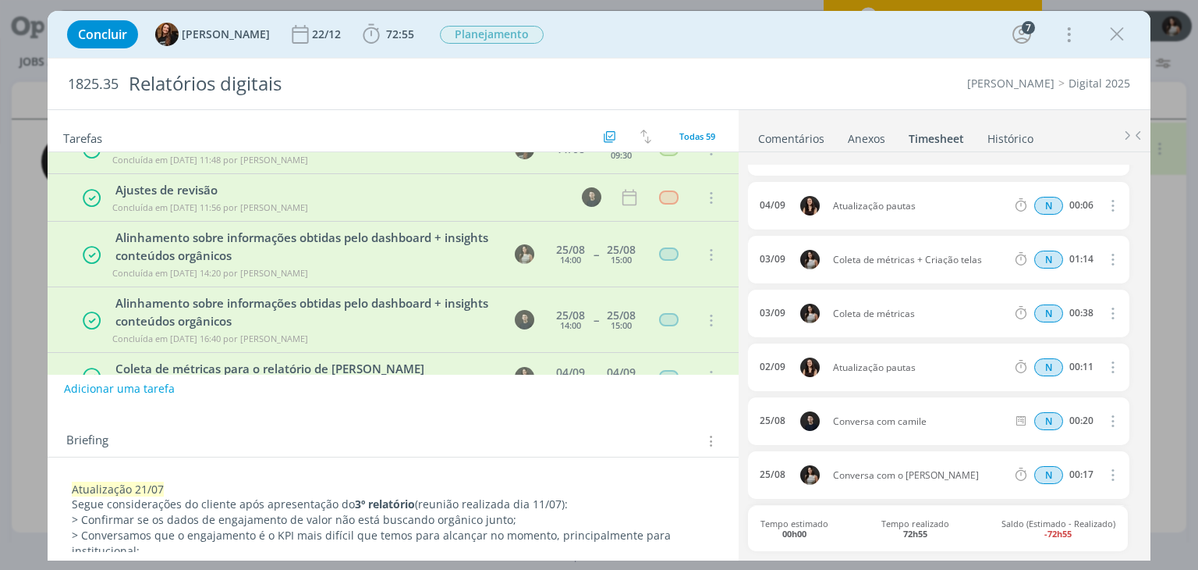
scroll to position [780, 0]
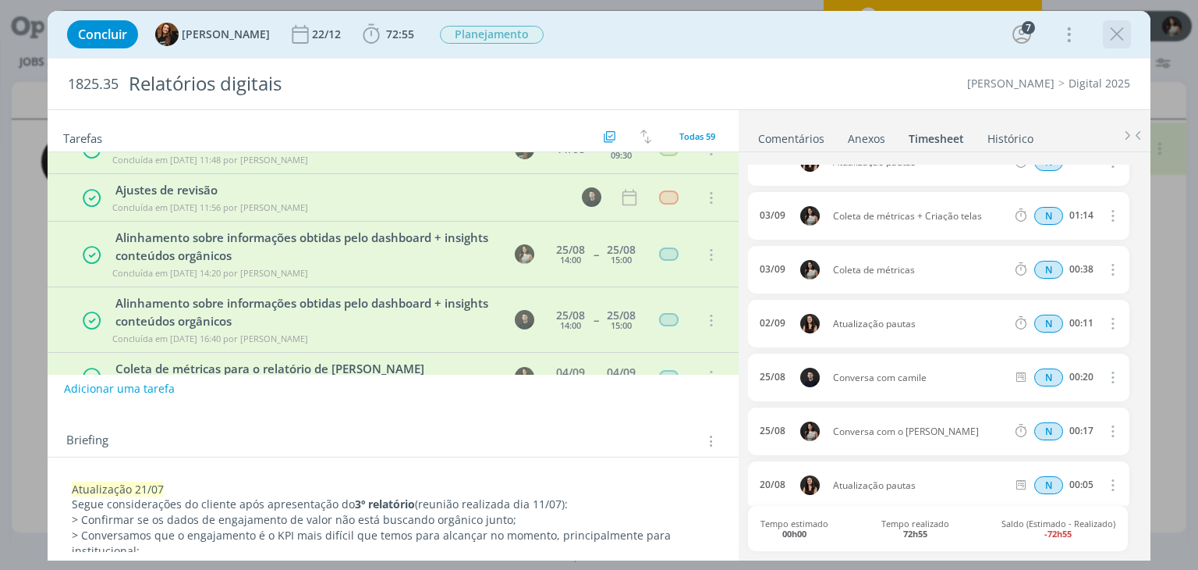
click at [1117, 32] on icon "dialog" at bounding box center [1117, 34] width 23 height 23
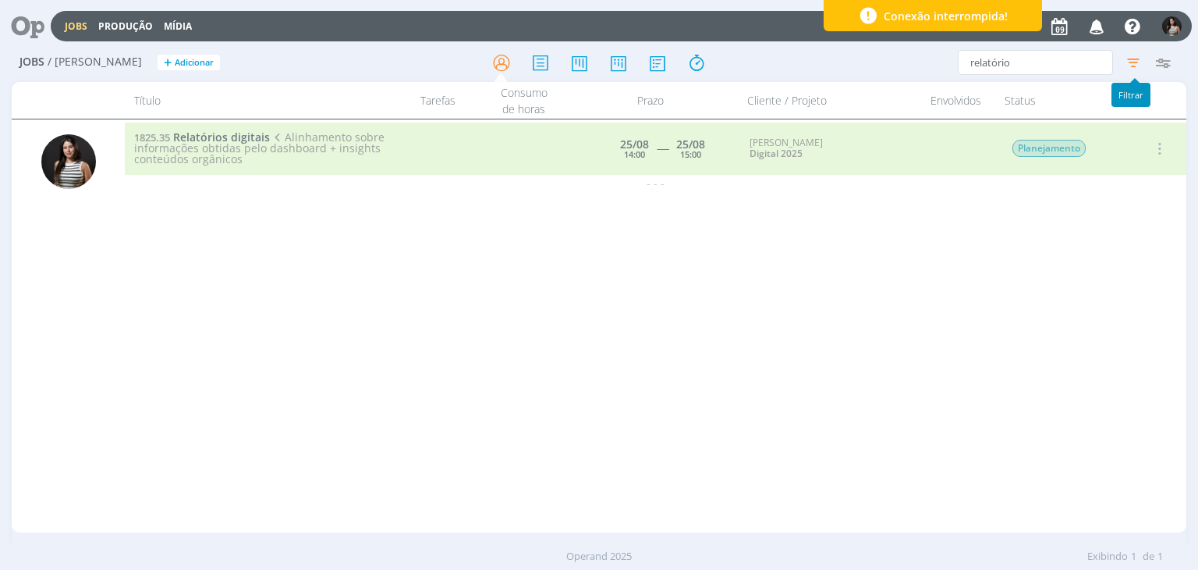
click at [1139, 62] on icon "button" at bounding box center [1134, 62] width 28 height 28
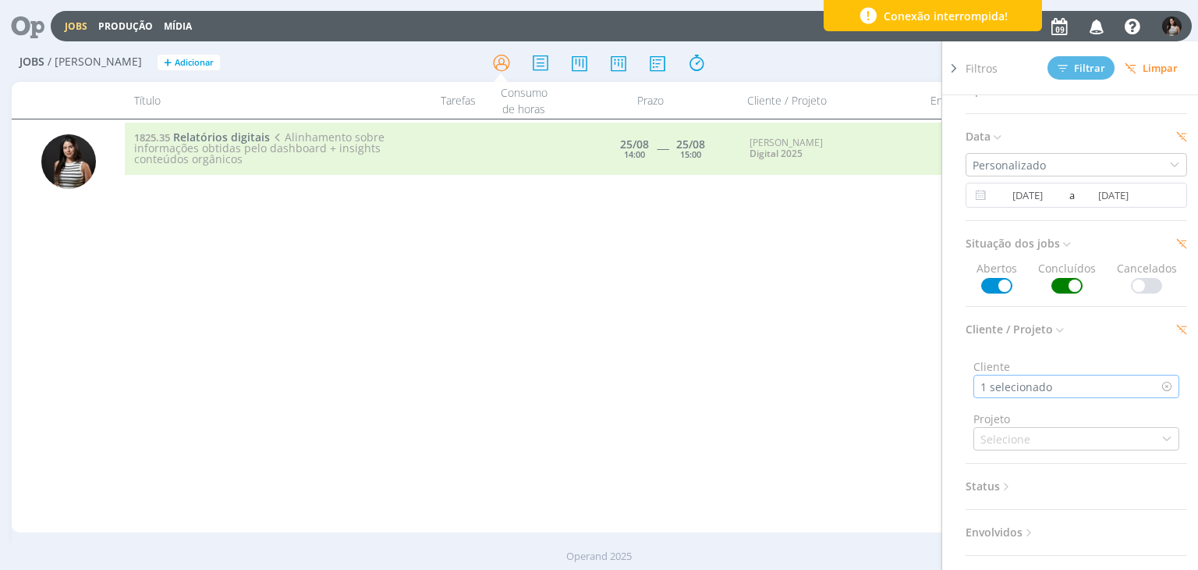
click at [1162, 386] on icon at bounding box center [1167, 386] width 11 height 11
click at [1033, 330] on span "Cliente / Projeto" at bounding box center [1016, 329] width 101 height 20
click at [1064, 385] on div "Selecione" at bounding box center [1077, 385] width 206 height 23
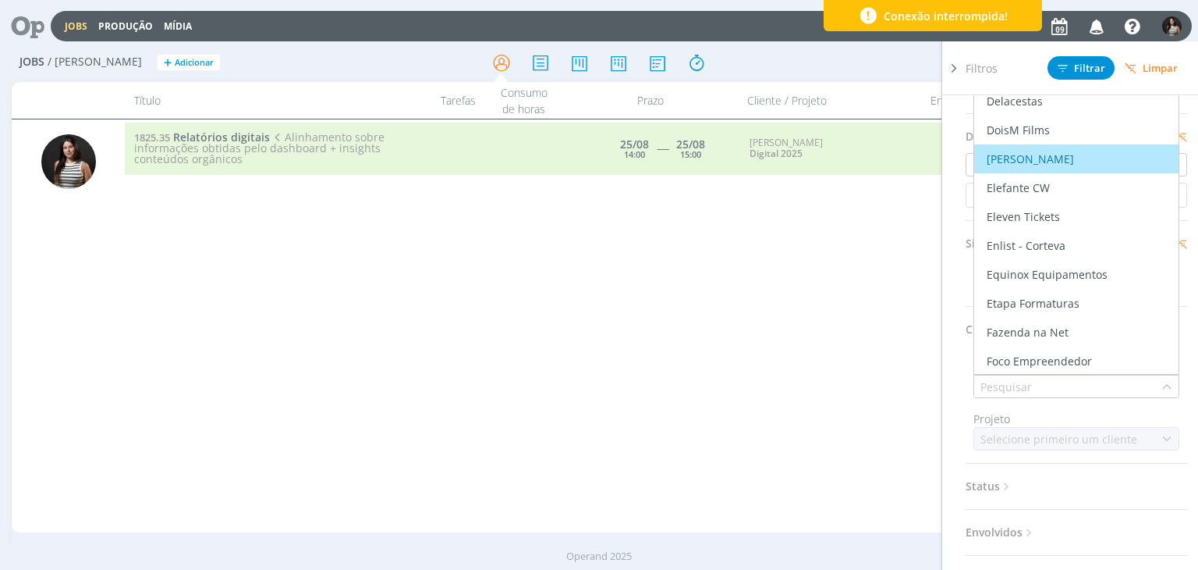
scroll to position [780, 0]
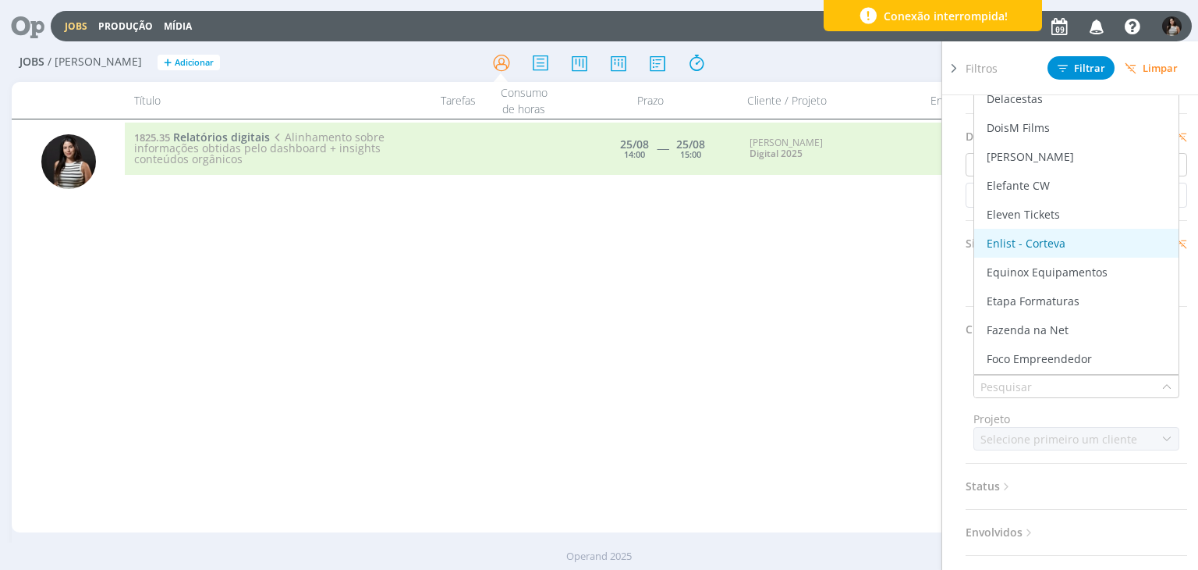
click at [1056, 238] on div "Enlist - Corteva" at bounding box center [1026, 243] width 79 height 16
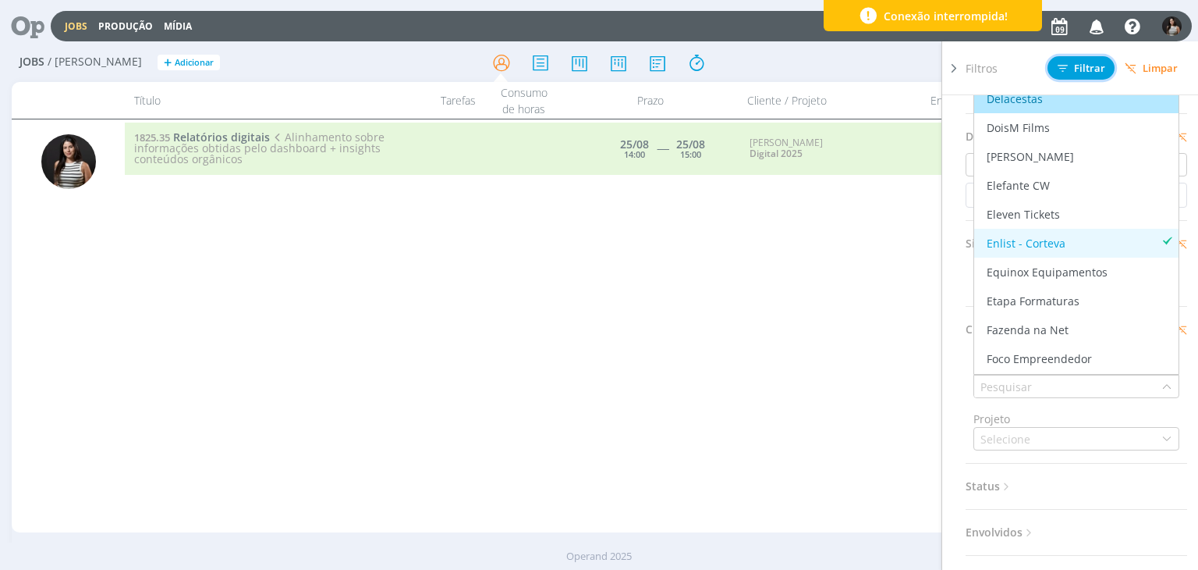
click at [1080, 66] on span "Filtrar" at bounding box center [1082, 68] width 48 height 10
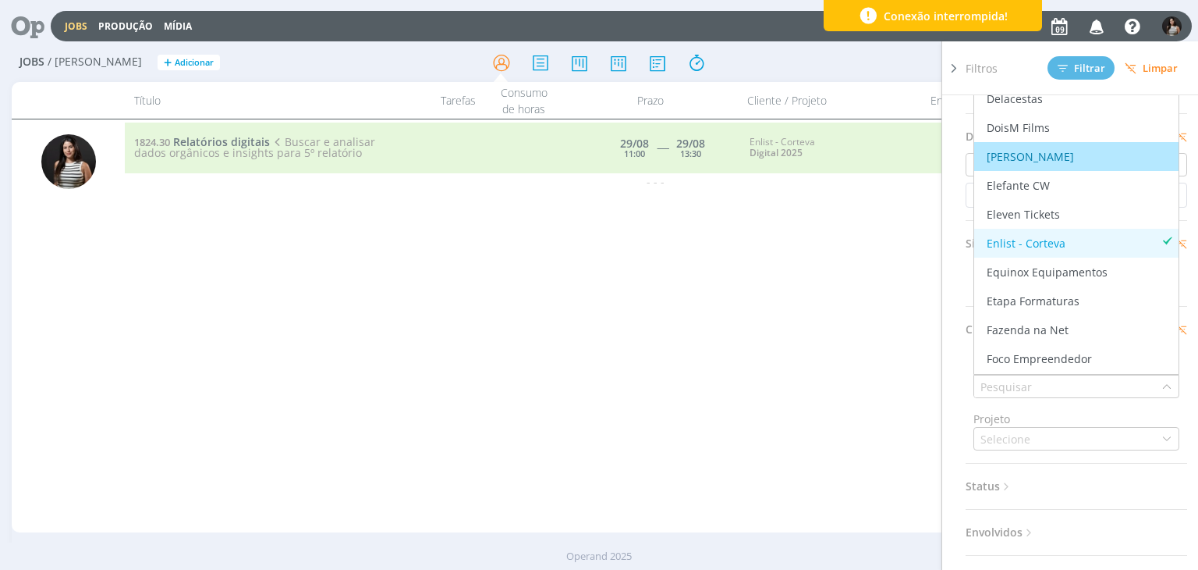
click at [830, 254] on div "1824.30 Relatórios digitais Buscar e analisar dados orgânicos e insights para 5…" at bounding box center [655, 325] width 1061 height 406
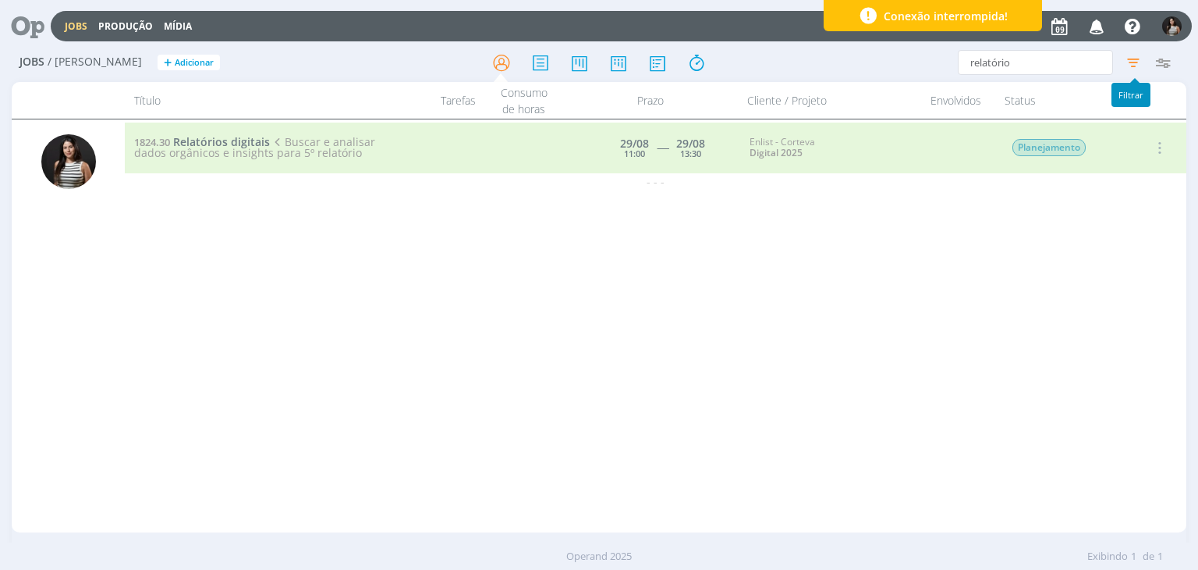
click at [1138, 59] on icon "button" at bounding box center [1134, 62] width 28 height 28
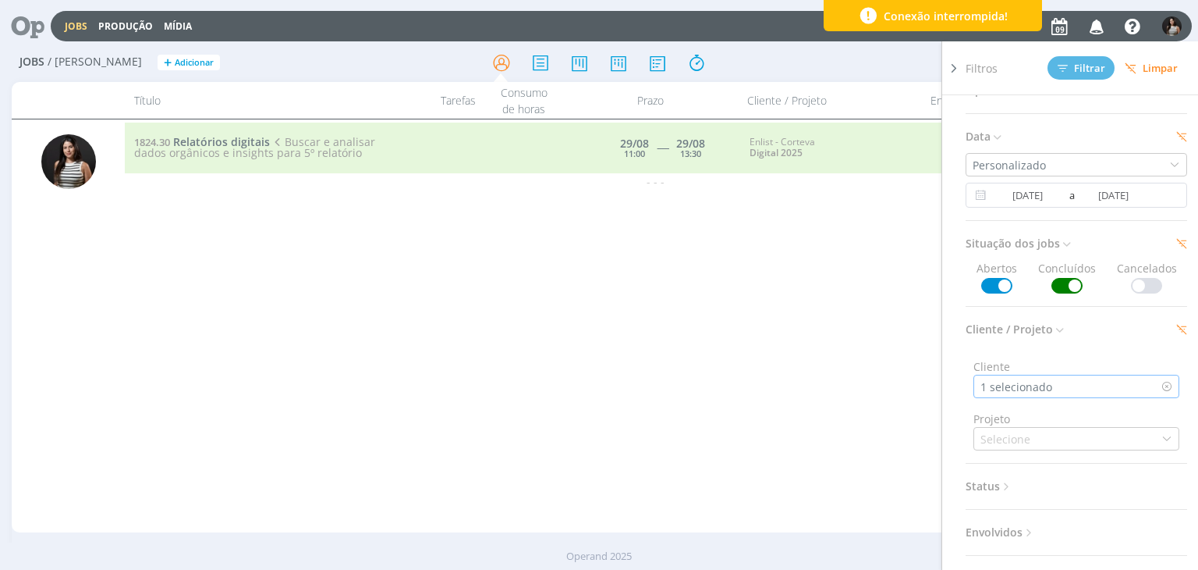
click at [1070, 386] on div "1 selecionado" at bounding box center [1077, 385] width 206 height 23
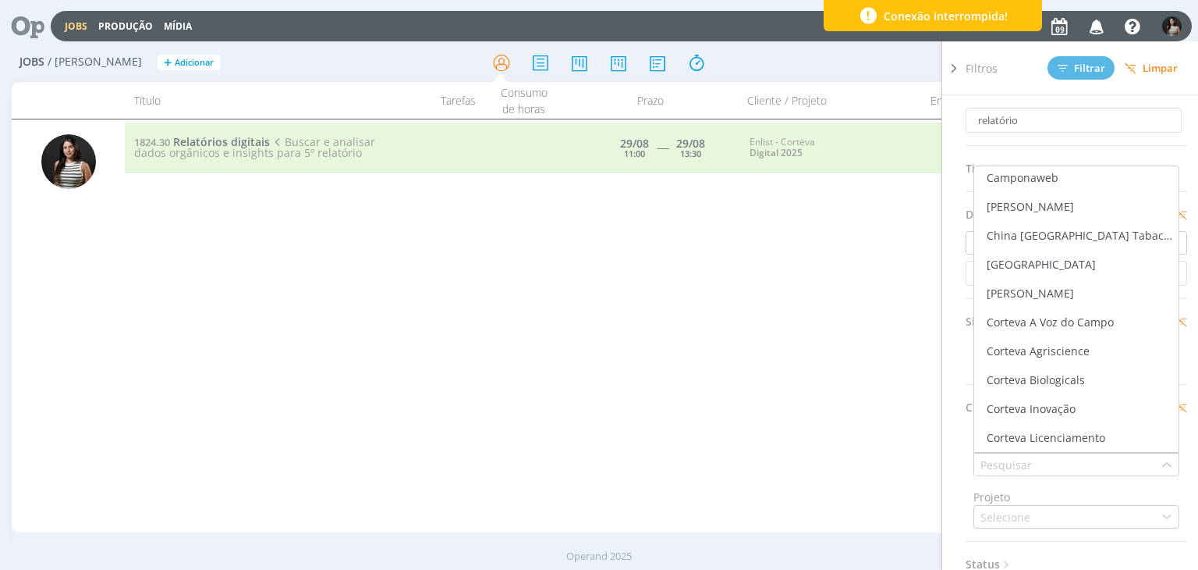
scroll to position [468, 0]
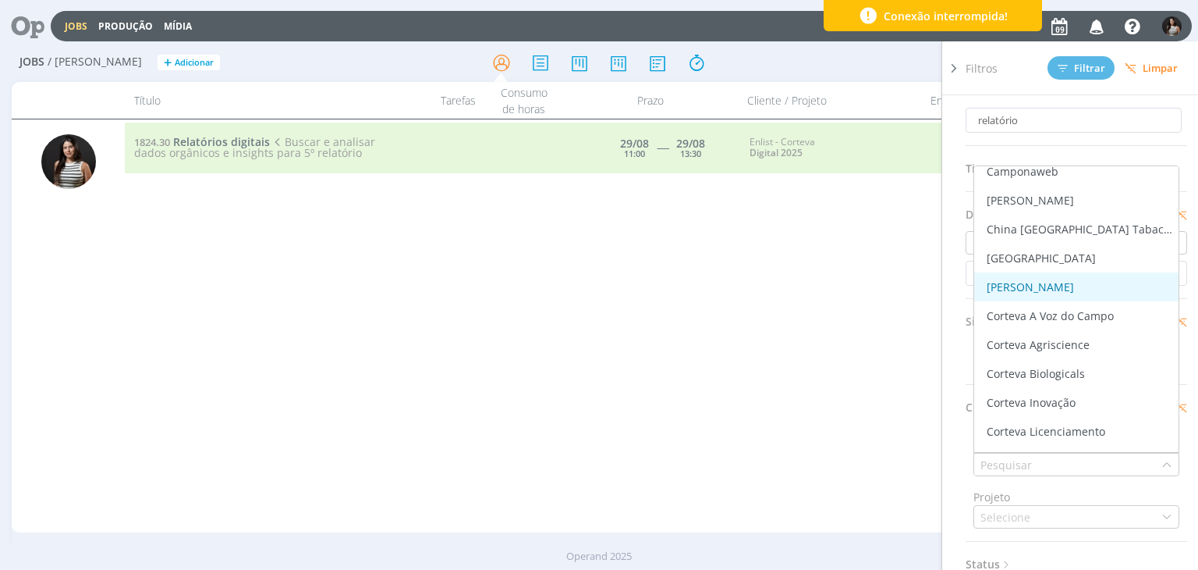
click at [1053, 286] on div "[PERSON_NAME]" at bounding box center [1030, 287] width 87 height 16
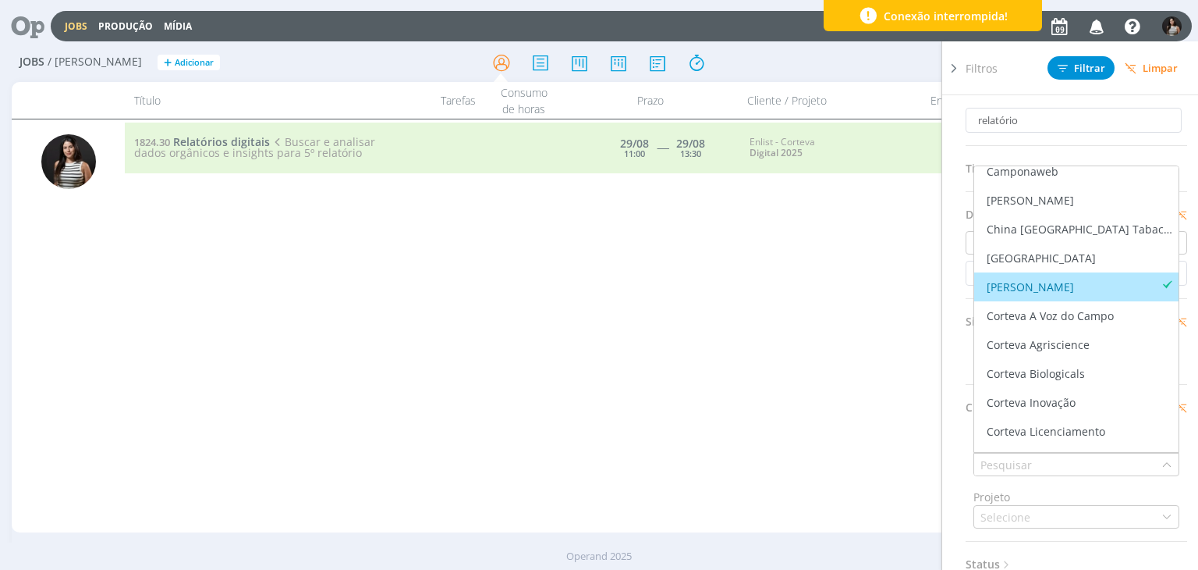
click at [864, 295] on div "1824.30 Relatórios digitais Buscar e analisar dados orgânicos e insights para 5…" at bounding box center [655, 325] width 1061 height 406
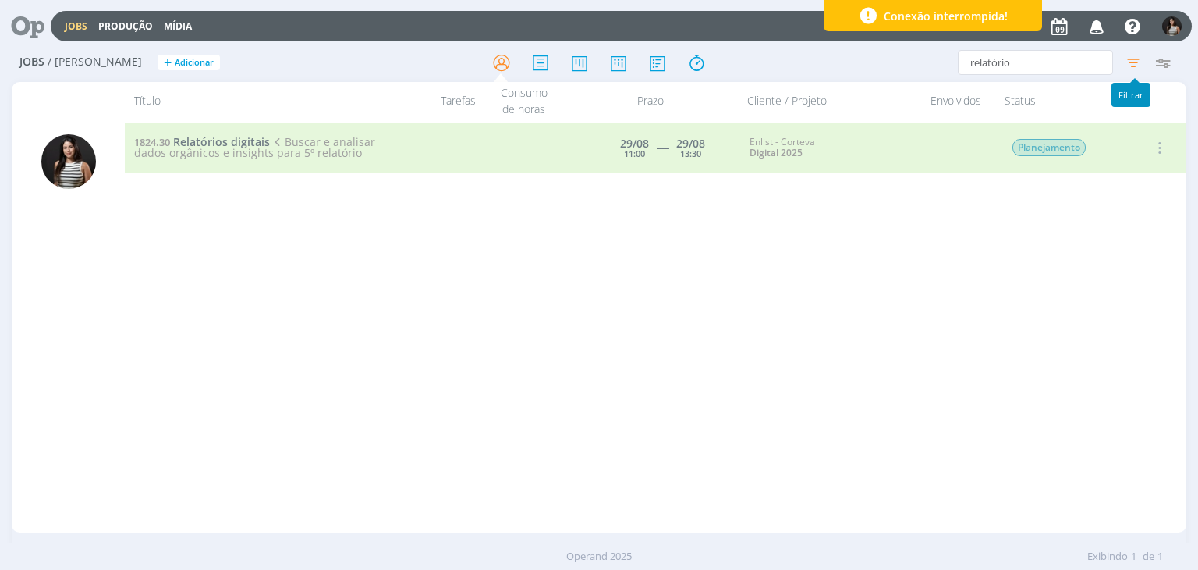
click at [1137, 57] on icon "button" at bounding box center [1134, 62] width 28 height 28
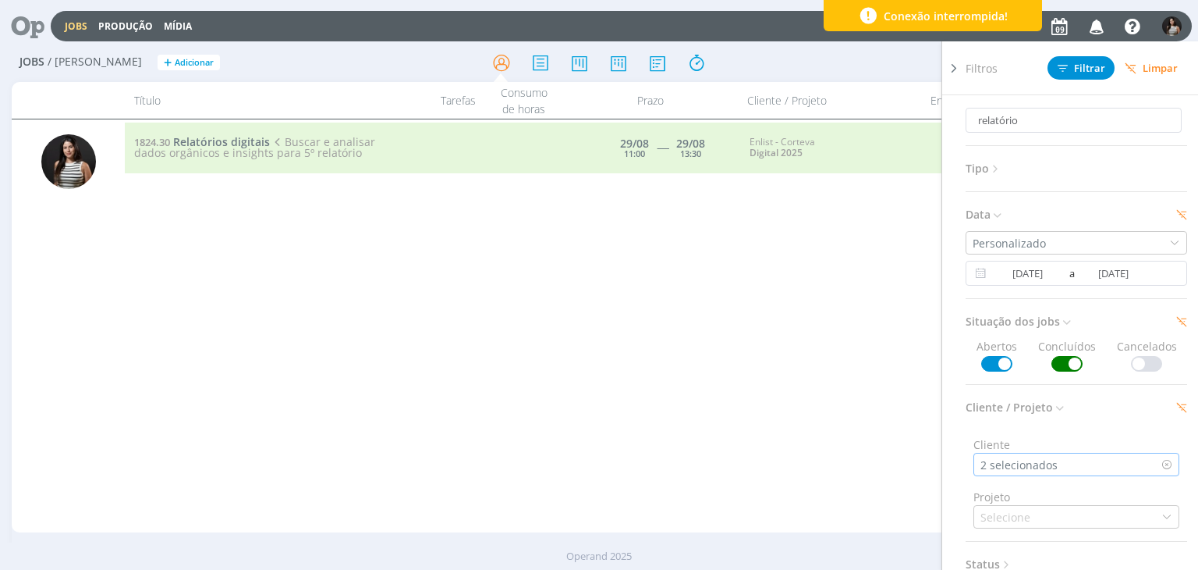
click at [1162, 462] on icon at bounding box center [1167, 464] width 11 height 11
click at [1045, 411] on span "Cliente / Projeto" at bounding box center [1016, 407] width 101 height 20
click at [1042, 470] on div "Selecione" at bounding box center [1077, 464] width 206 height 23
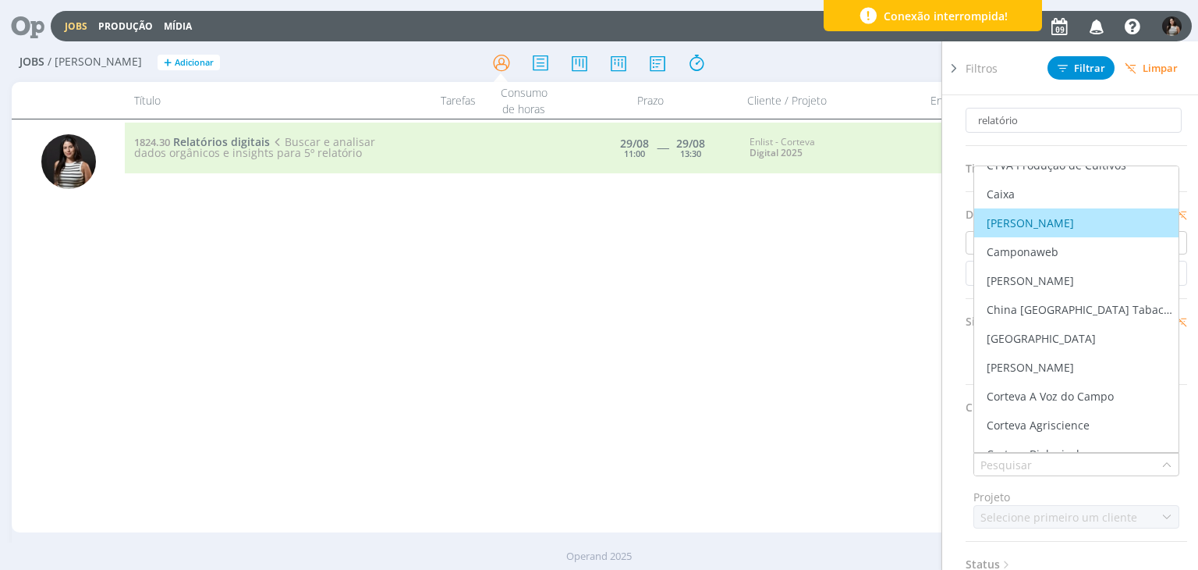
scroll to position [390, 0]
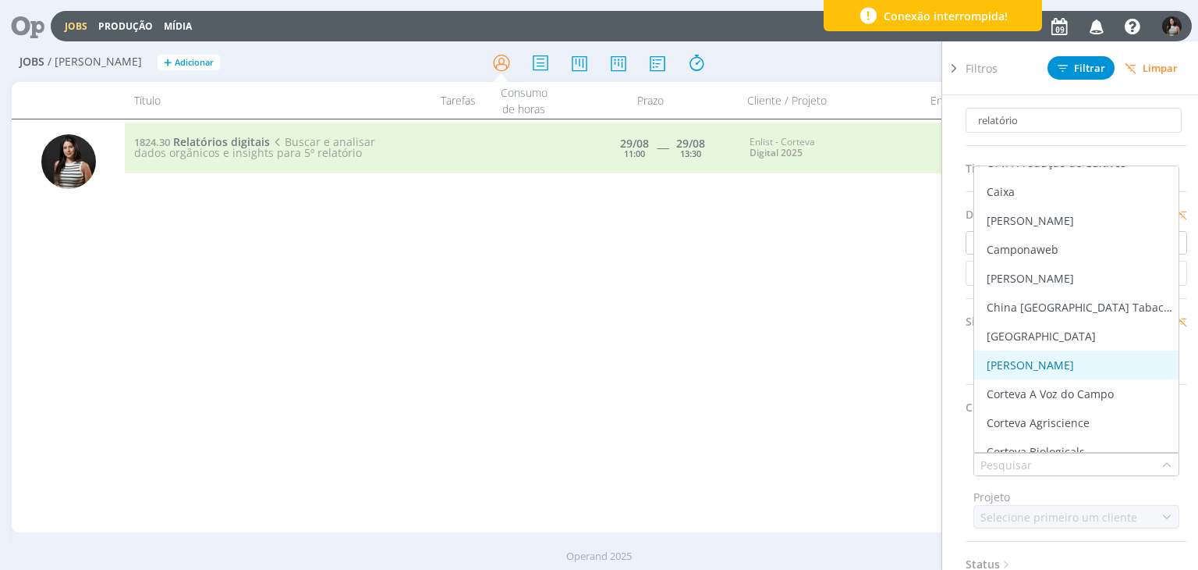
click at [1055, 363] on div "[PERSON_NAME]" at bounding box center [1030, 365] width 87 height 16
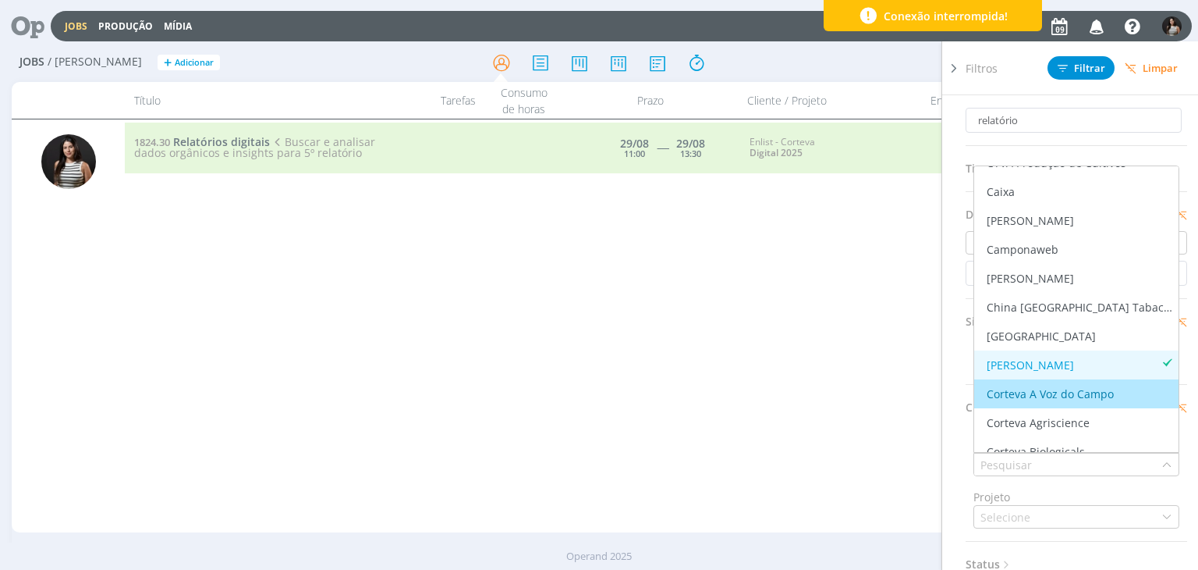
click at [801, 428] on div "1824.30 Relatórios digitais Buscar e analisar dados orgânicos e insights para 5…" at bounding box center [655, 325] width 1061 height 406
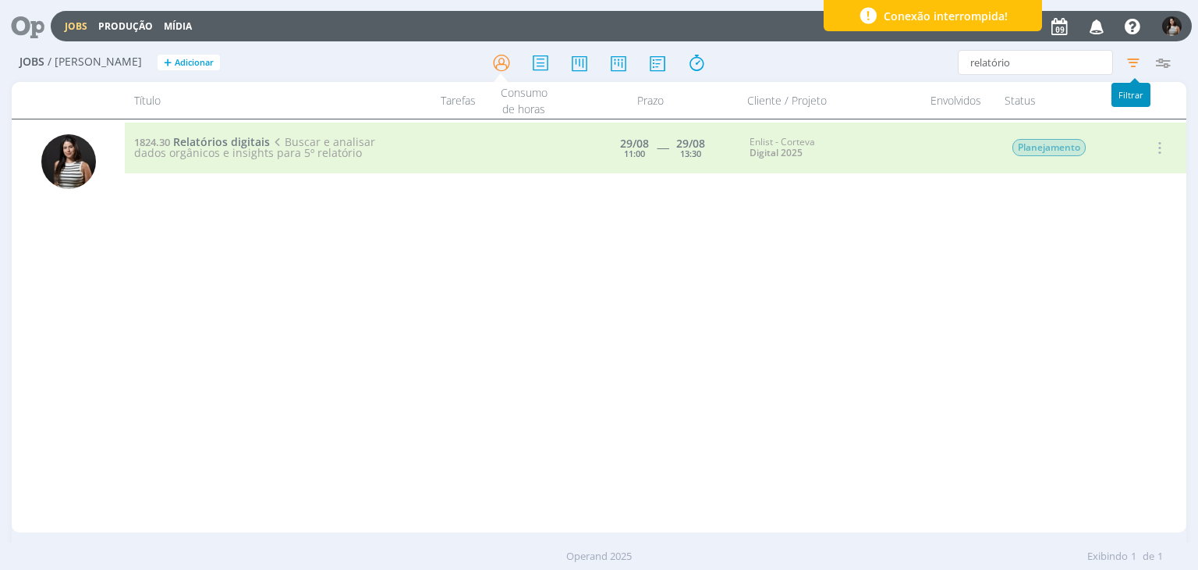
click at [1127, 60] on icon "button" at bounding box center [1134, 62] width 28 height 28
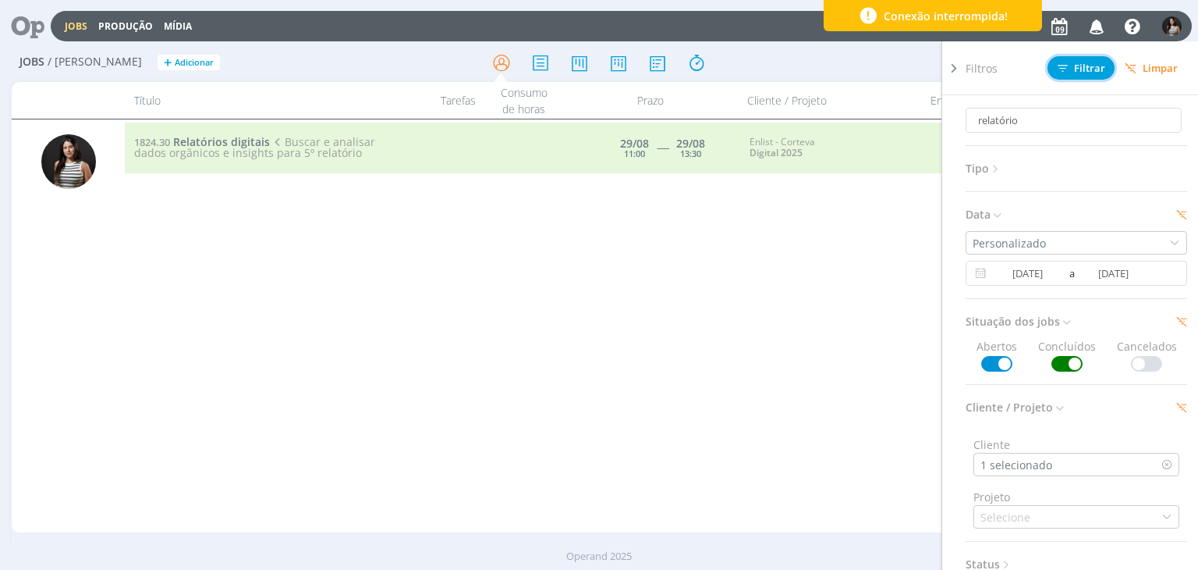
click at [1092, 68] on span "Filtrar" at bounding box center [1082, 68] width 48 height 10
click at [529, 226] on div "1825.35 Relatórios digitais Alinhamento sobre informações obtidas pelo dashboar…" at bounding box center [655, 325] width 1061 height 406
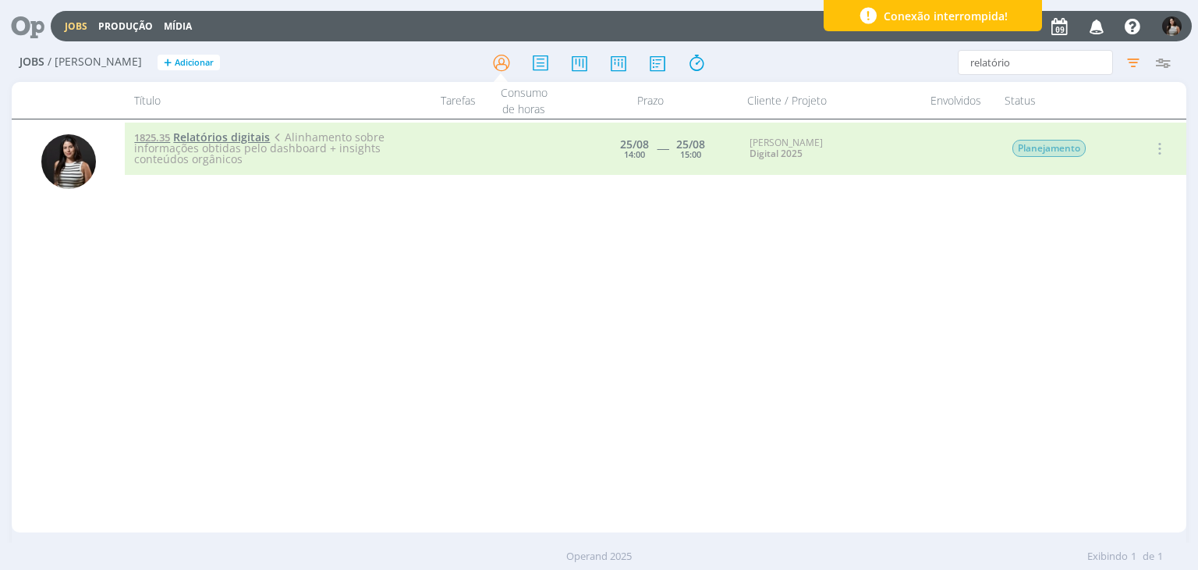
click at [241, 136] on span "Relatórios digitais" at bounding box center [221, 137] width 97 height 15
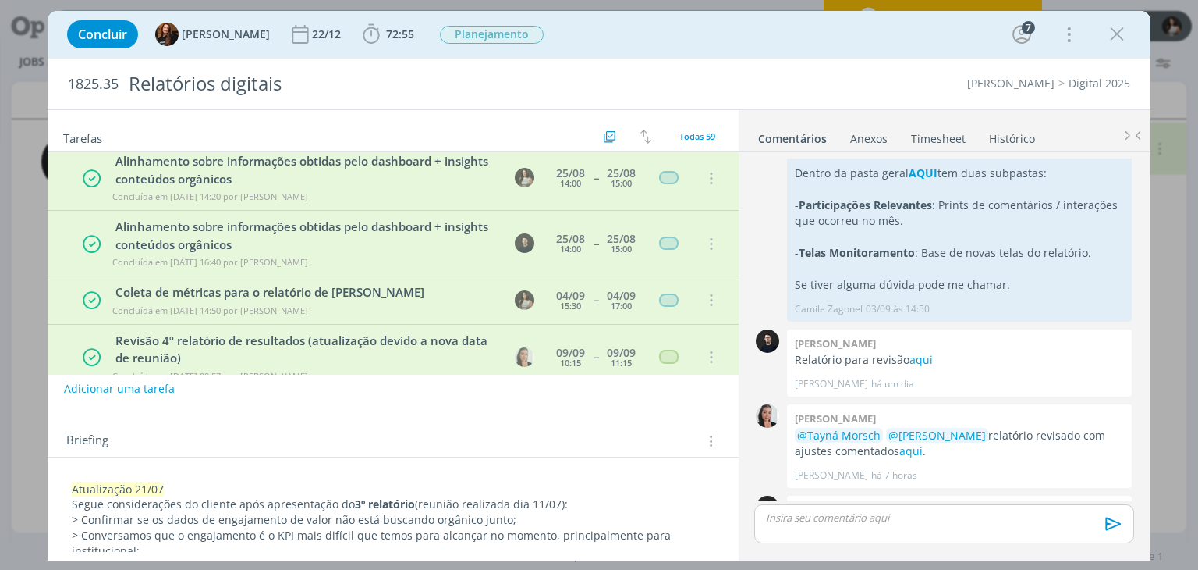
scroll to position [632, 0]
click at [939, 138] on link "Timesheet" at bounding box center [938, 135] width 56 height 23
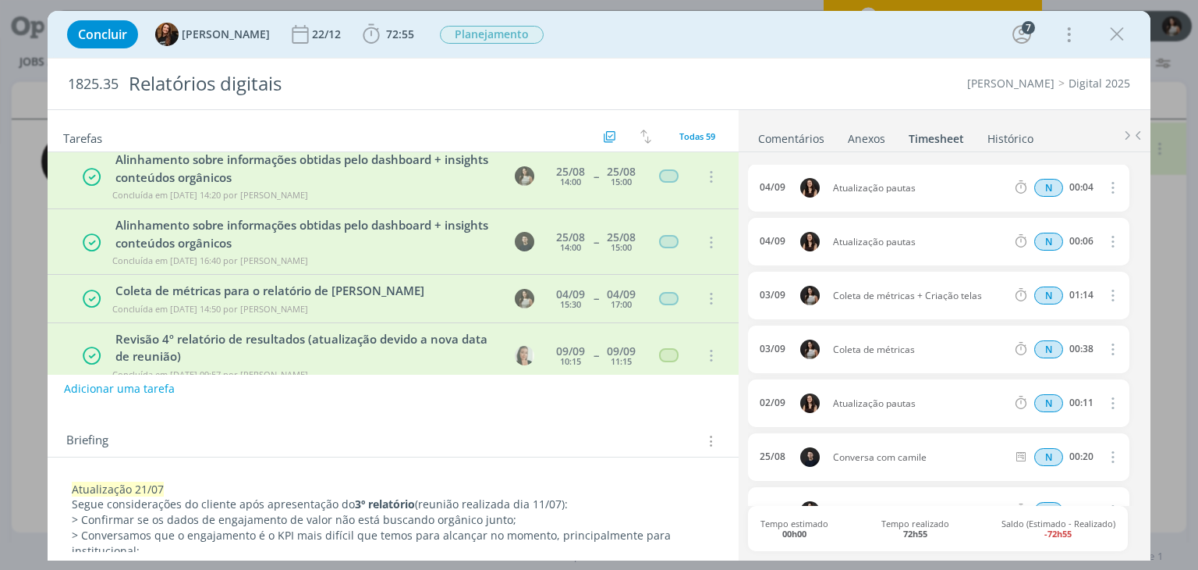
scroll to position [702, 0]
